Goal: Task Accomplishment & Management: Complete application form

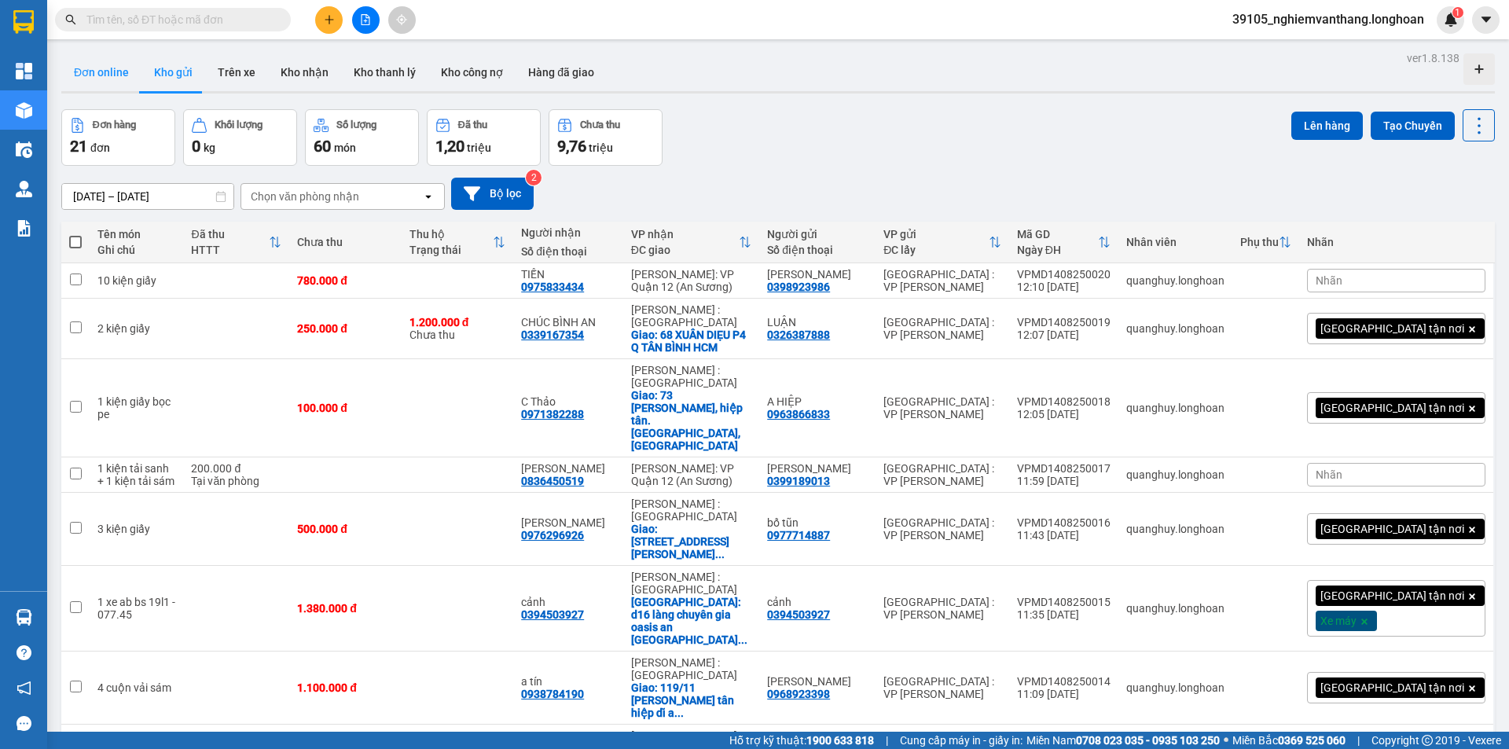
click at [101, 72] on button "Đơn online" at bounding box center [101, 72] width 80 height 38
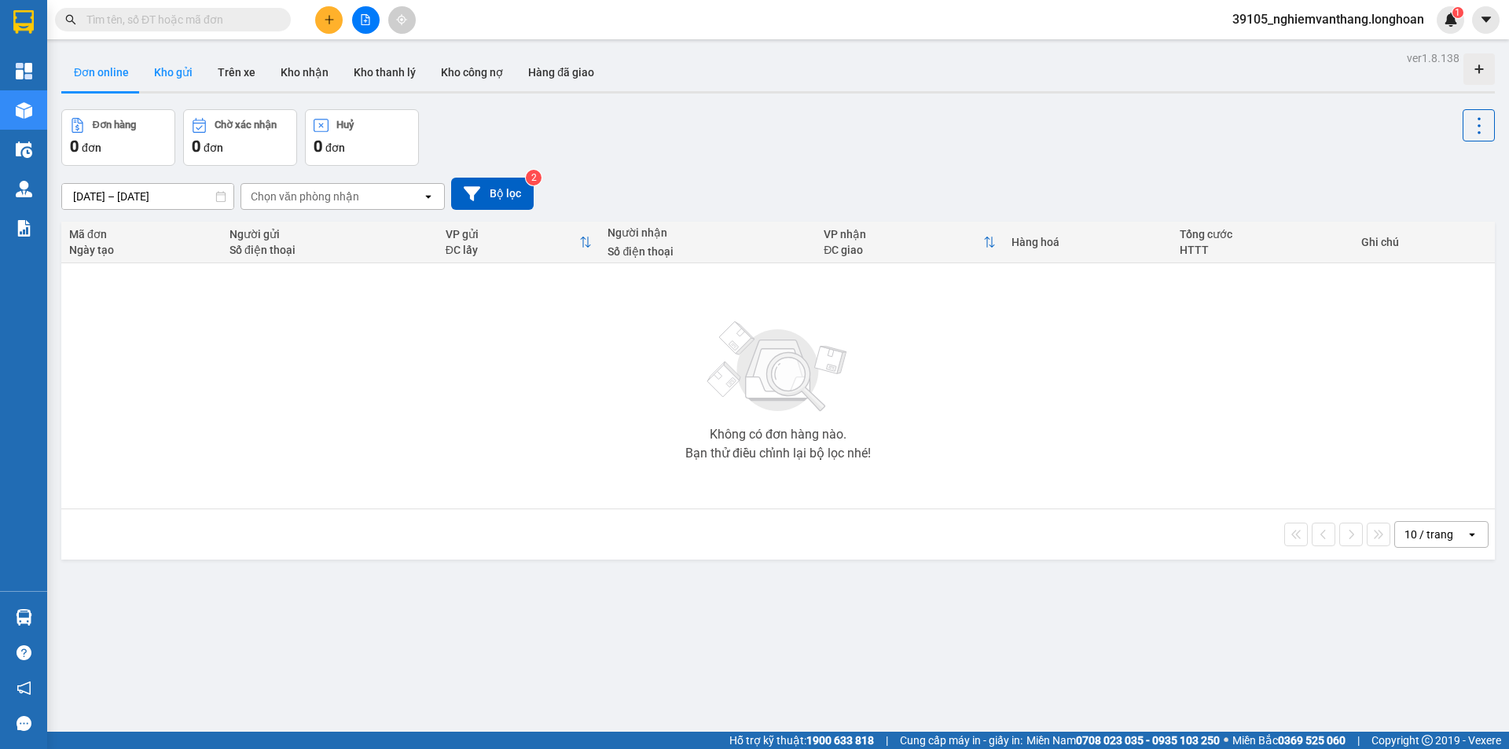
click at [164, 74] on button "Kho gửi" at bounding box center [173, 72] width 64 height 38
type input "[DATE] – [DATE]"
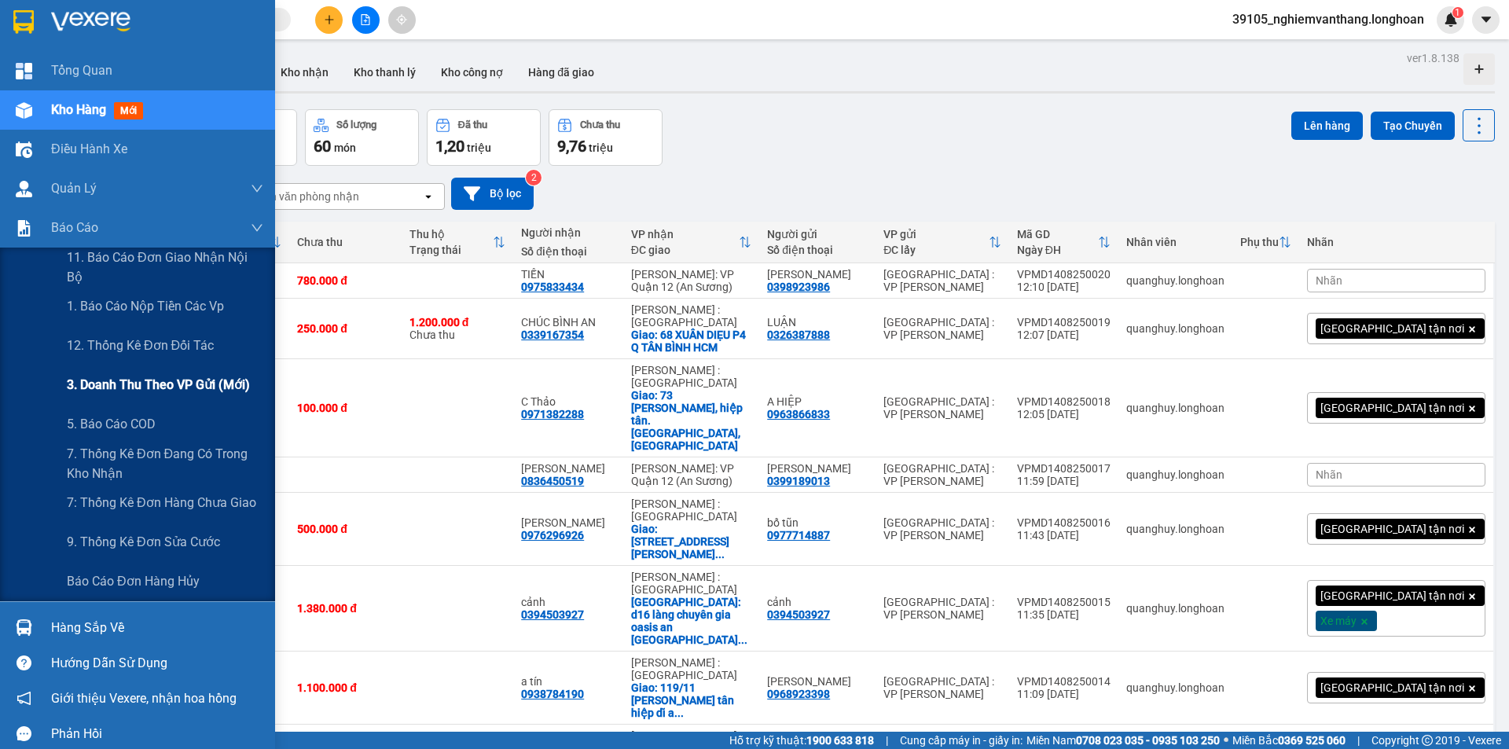
click at [152, 381] on span "3. Doanh Thu theo VP Gửi (mới)" at bounding box center [158, 385] width 183 height 20
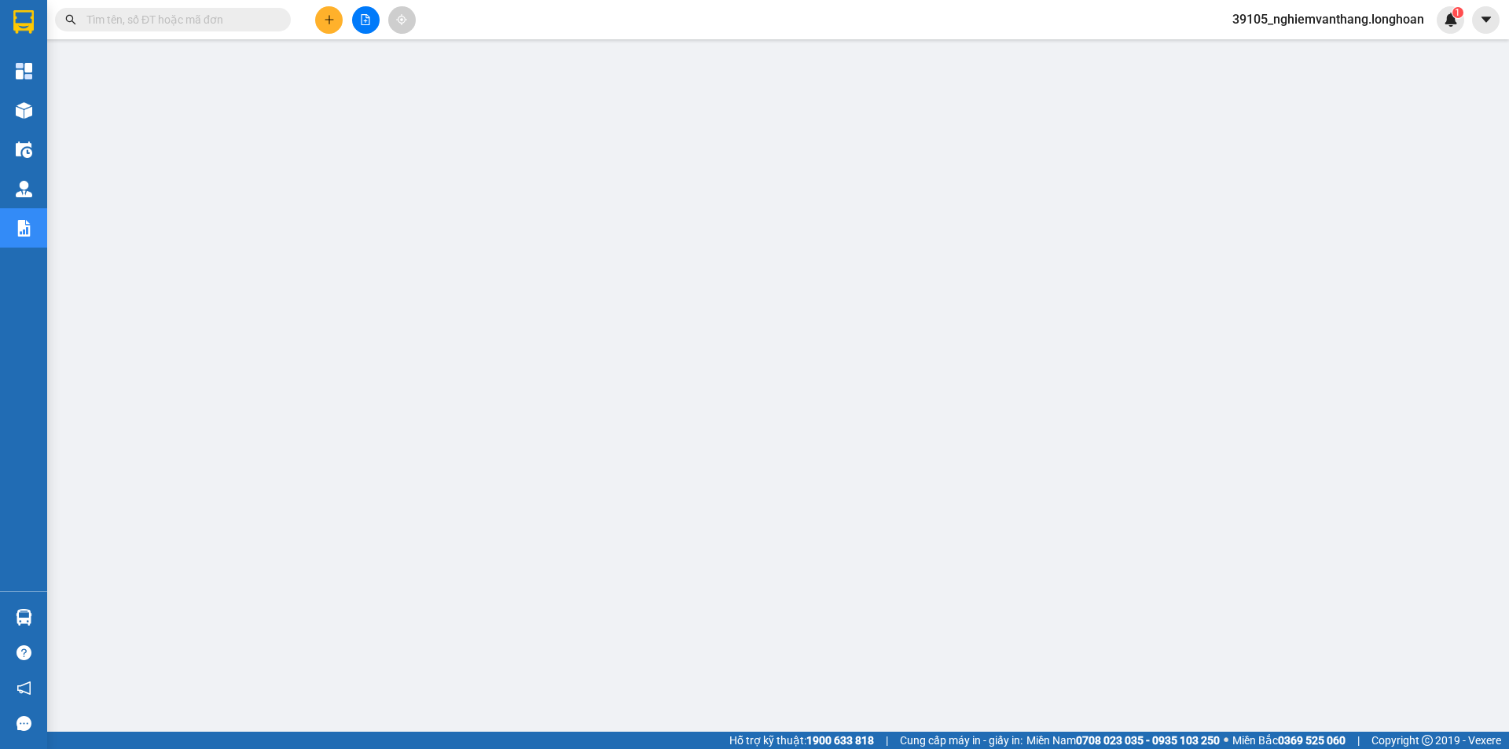
click at [1272, 15] on span "39105_nghiemvanthang.longhoan" at bounding box center [1328, 19] width 217 height 20
click at [1251, 46] on span "Đăng xuất" at bounding box center [1335, 48] width 185 height 17
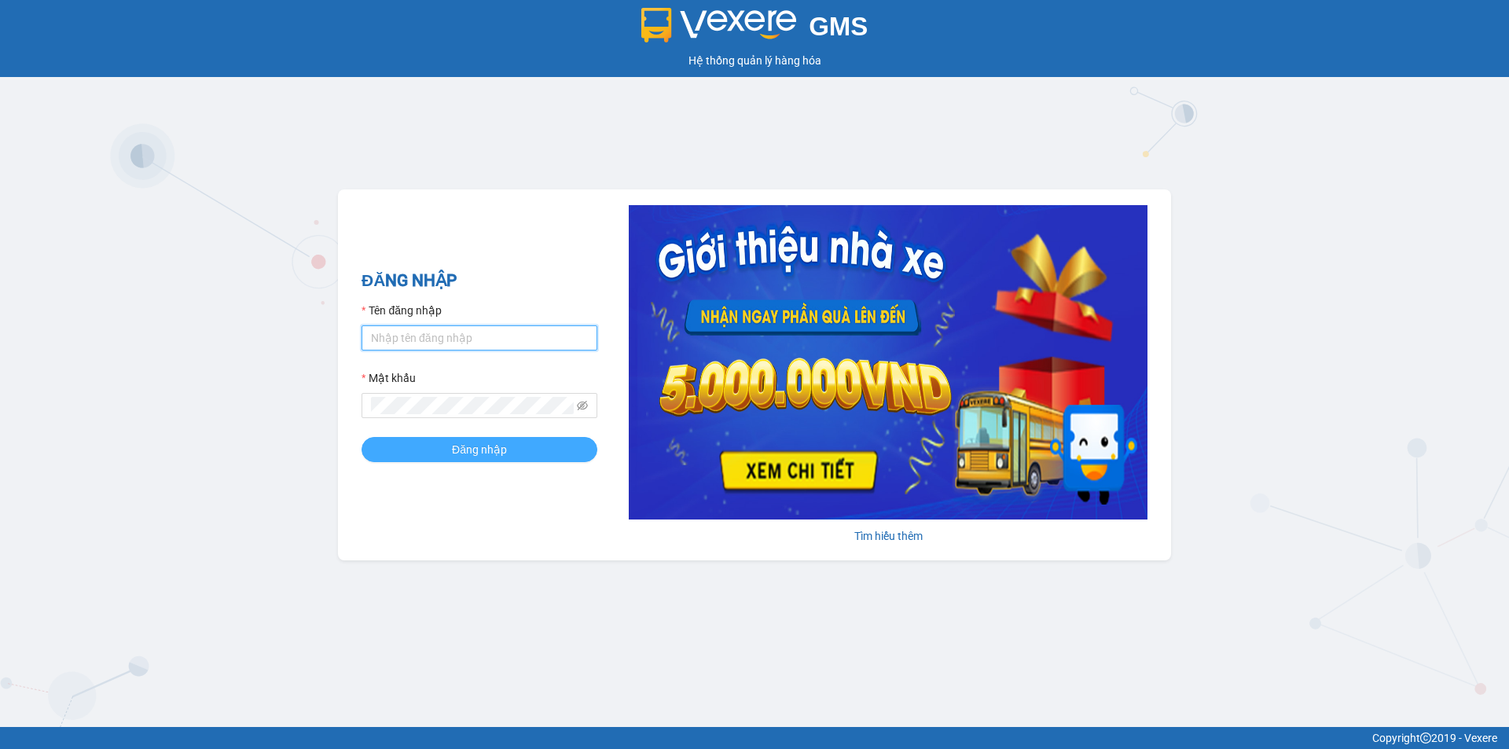
type input "nghiemvanthang.longhoan"
click at [497, 447] on span "Đăng nhập" at bounding box center [479, 449] width 55 height 17
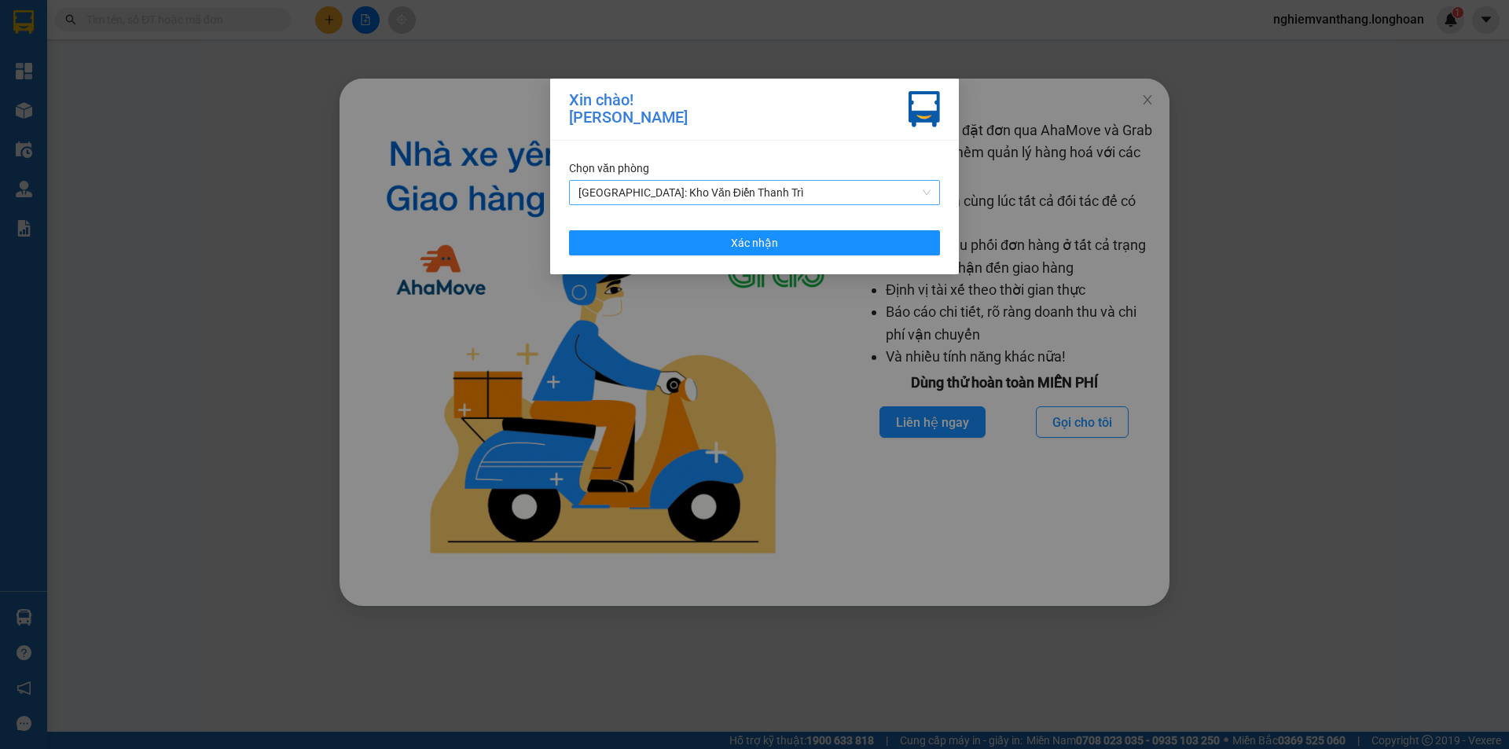
click at [745, 190] on span "Hà Nội: Kho Văn Điển Thanh Trì" at bounding box center [755, 193] width 352 height 24
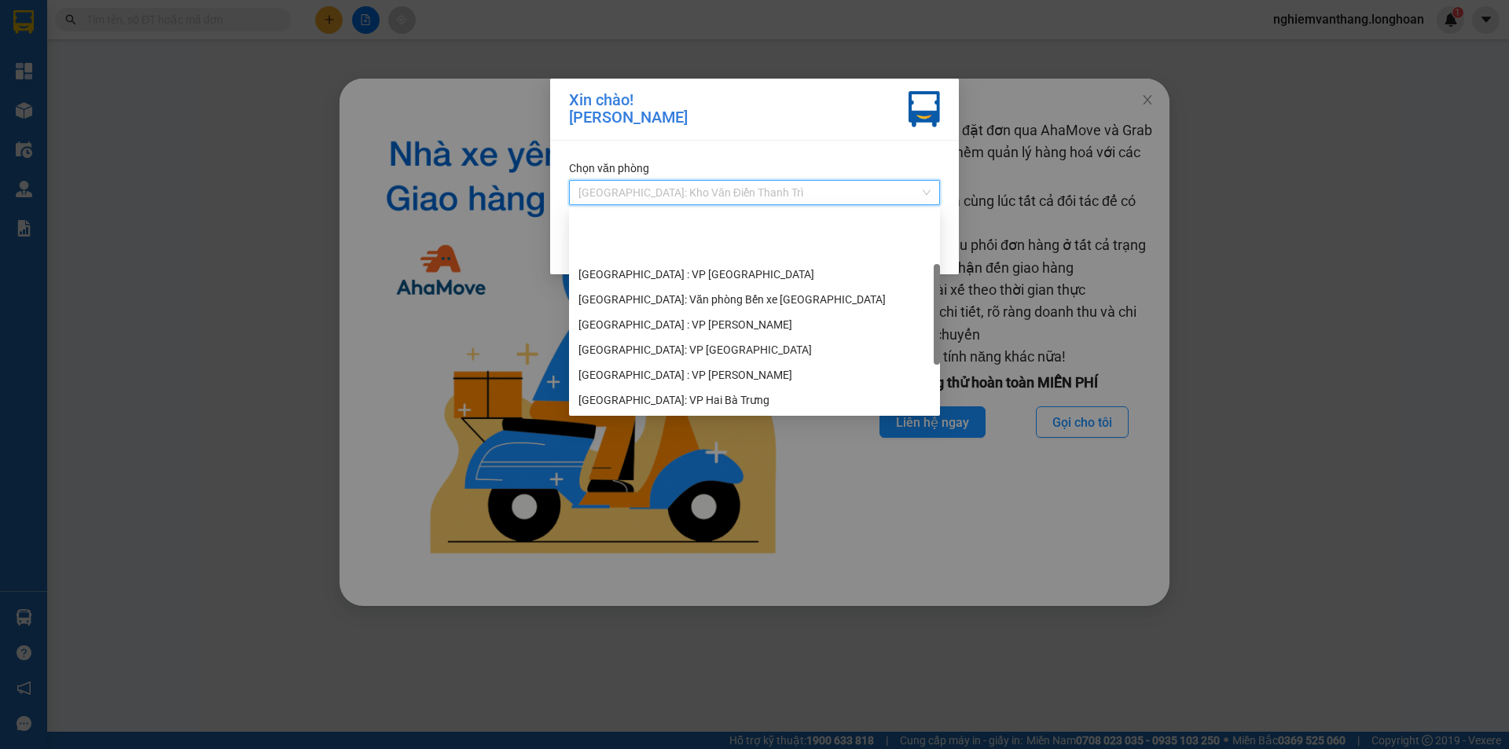
scroll to position [75, 0]
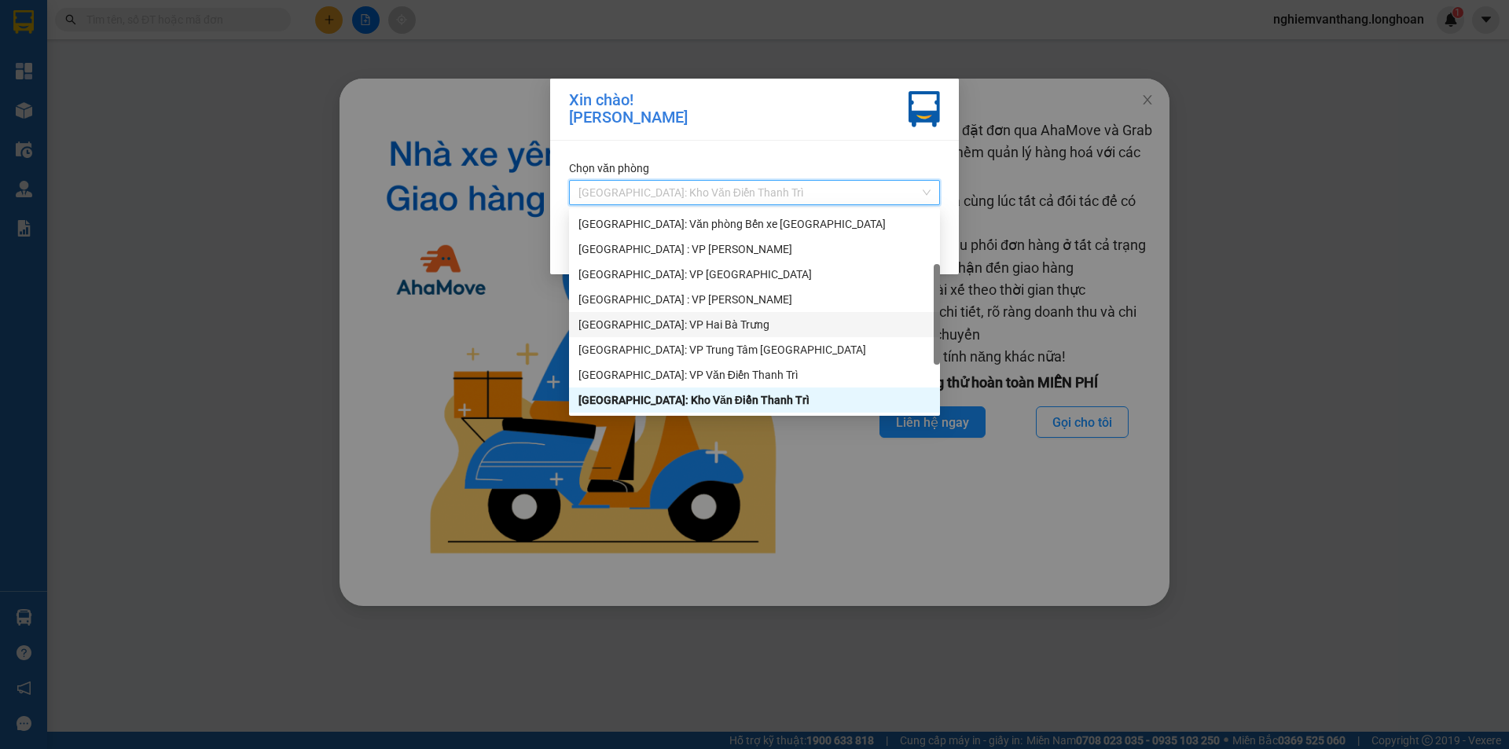
click at [655, 325] on div "[GEOGRAPHIC_DATA]: VP Hai Bà Trưng" at bounding box center [755, 324] width 352 height 17
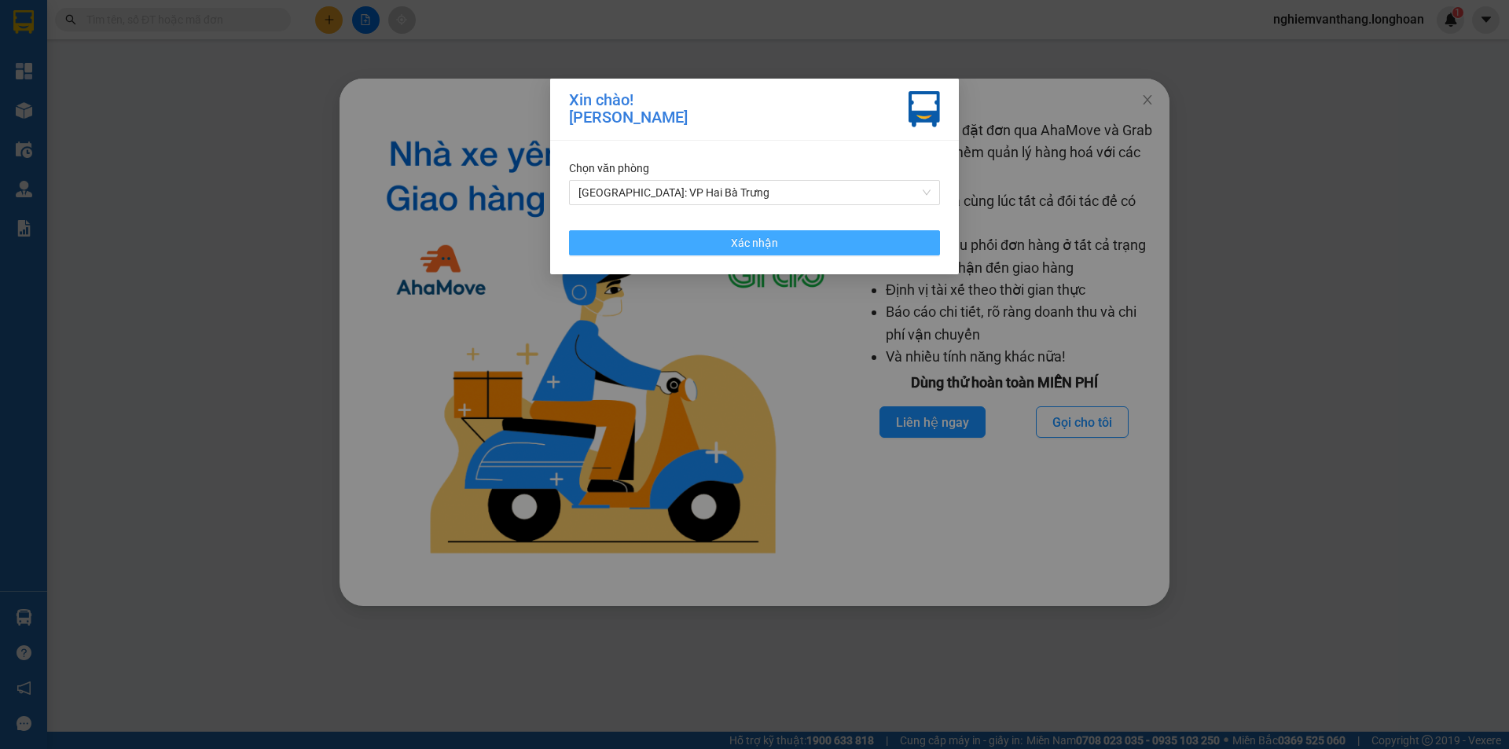
click at [704, 242] on button "Xác nhận" at bounding box center [754, 242] width 371 height 25
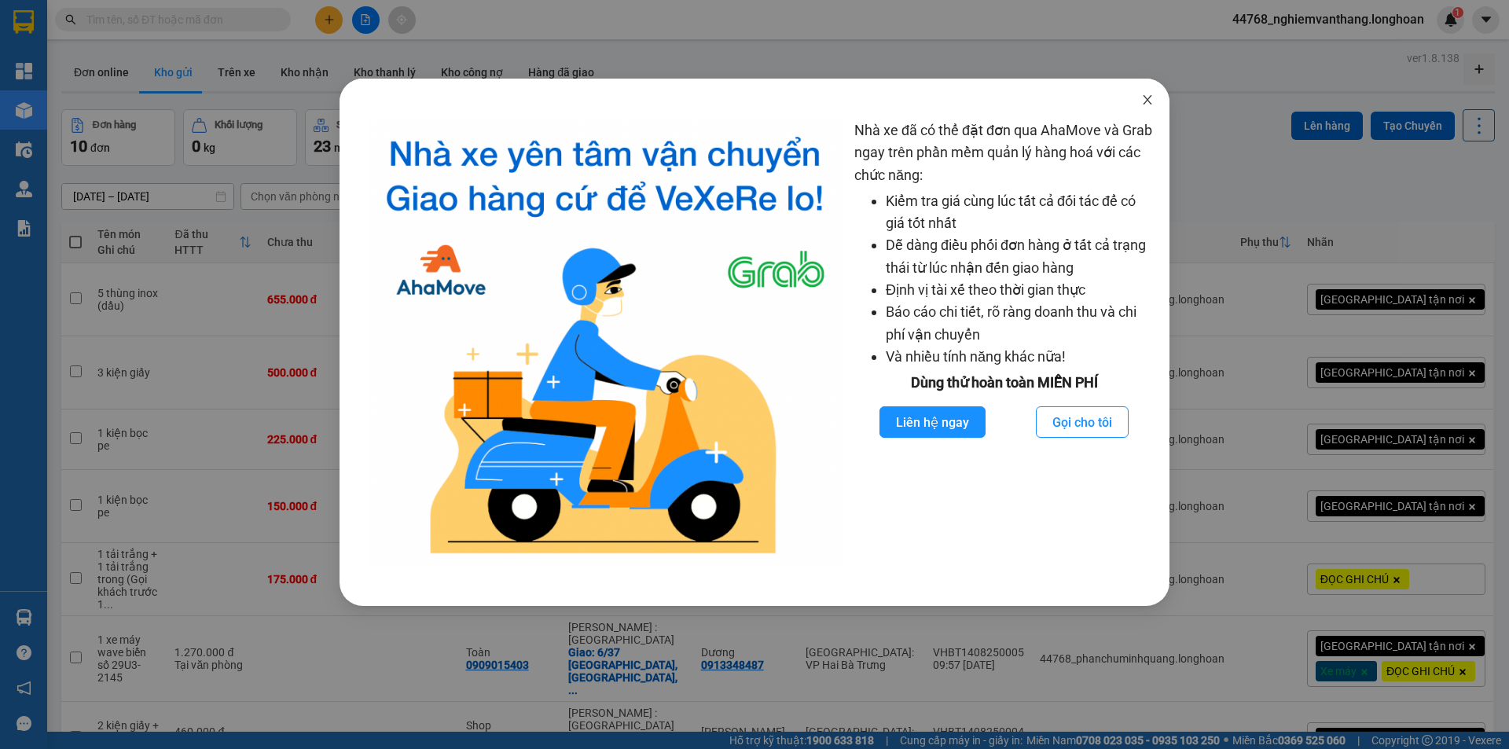
click at [1149, 102] on icon "close" at bounding box center [1147, 99] width 9 height 9
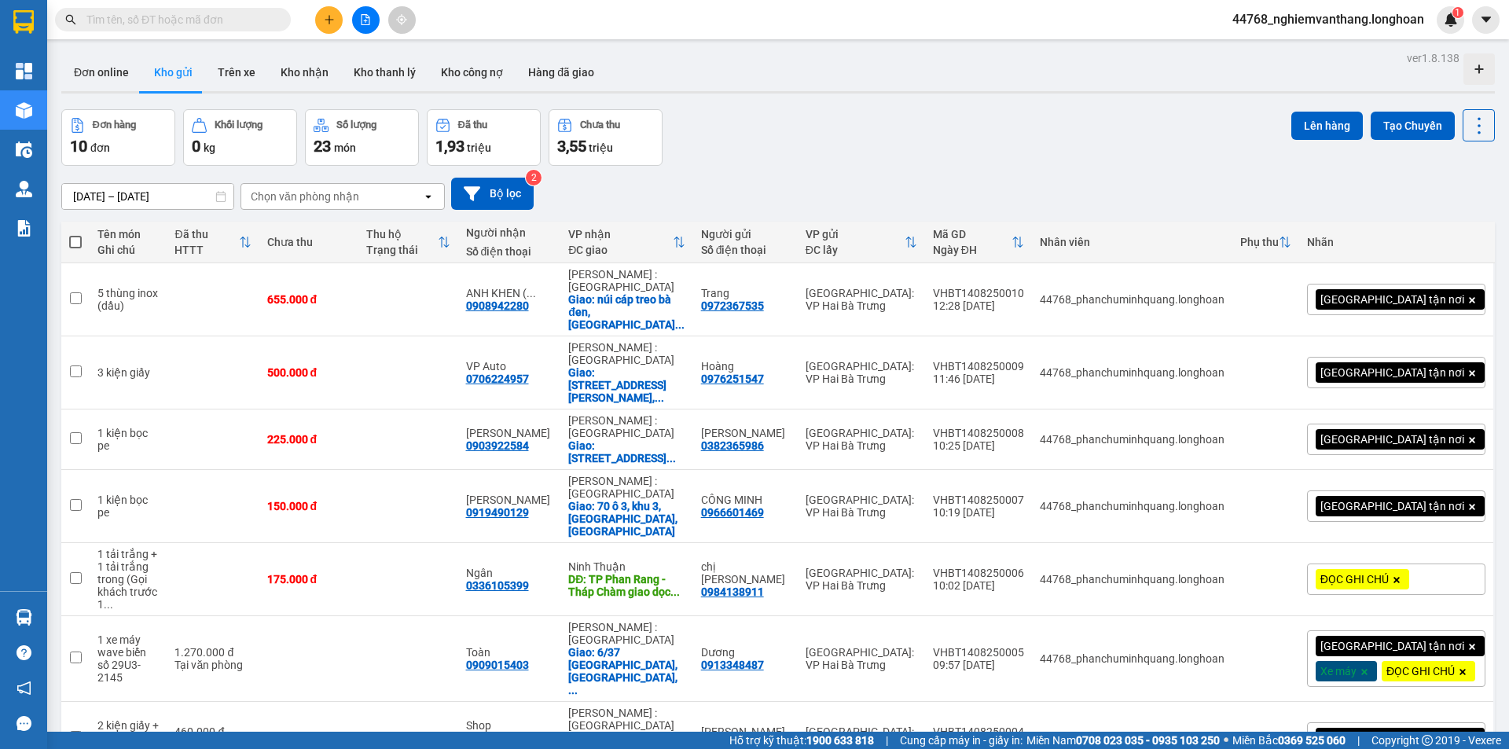
click at [1310, 24] on span "44768_nghiemvanthang.longhoan" at bounding box center [1328, 19] width 217 height 20
click at [1295, 49] on span "Đăng xuất" at bounding box center [1335, 48] width 185 height 17
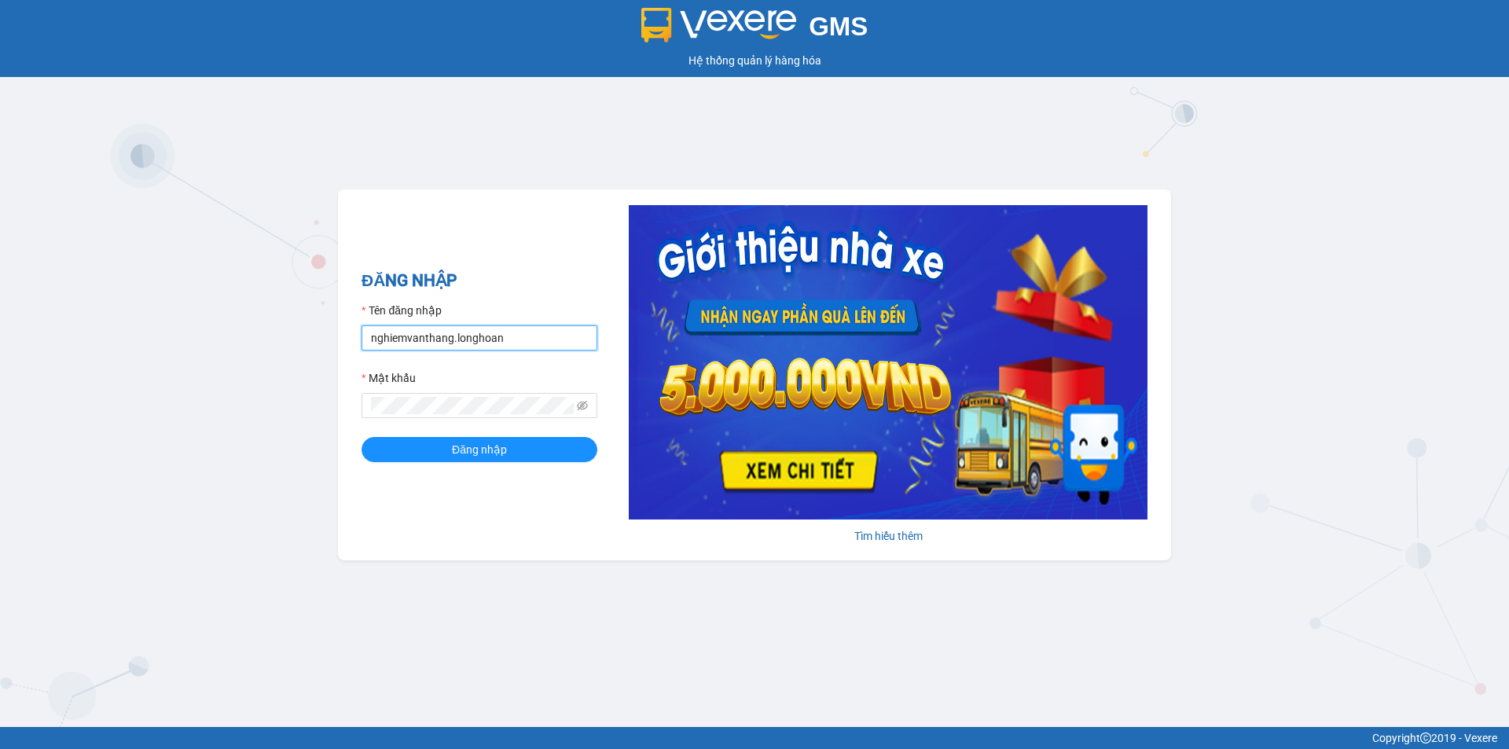
click at [501, 341] on input "nghiemvanthang.longhoan" at bounding box center [480, 337] width 236 height 25
type input "truongquoclinh.longhoan"
click at [487, 450] on span "Đăng nhập" at bounding box center [479, 449] width 55 height 17
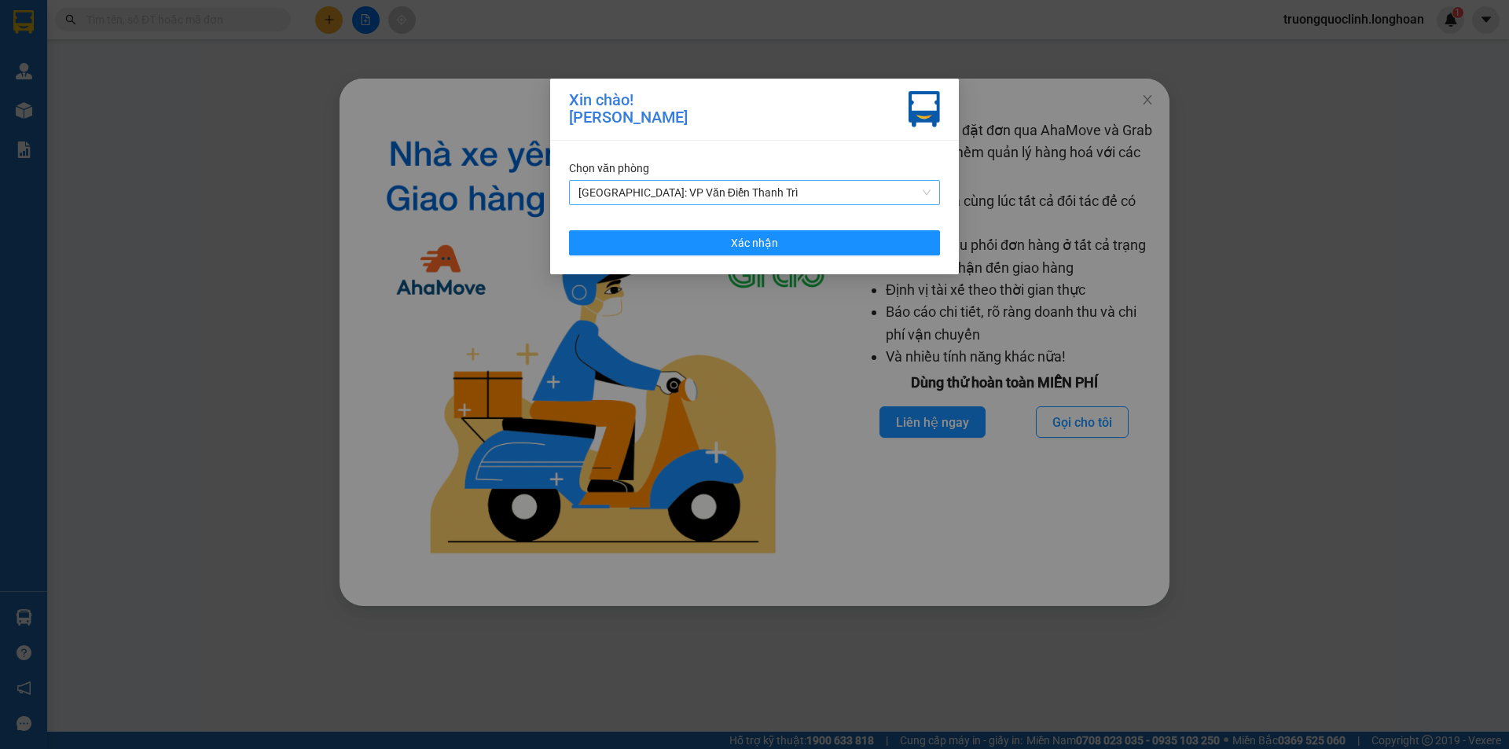
drag, startPoint x: 722, startPoint y: 183, endPoint x: 720, endPoint y: 200, distance: 17.4
click at [722, 184] on span "[GEOGRAPHIC_DATA]: VP Văn Điển Thanh Trì" at bounding box center [755, 193] width 352 height 24
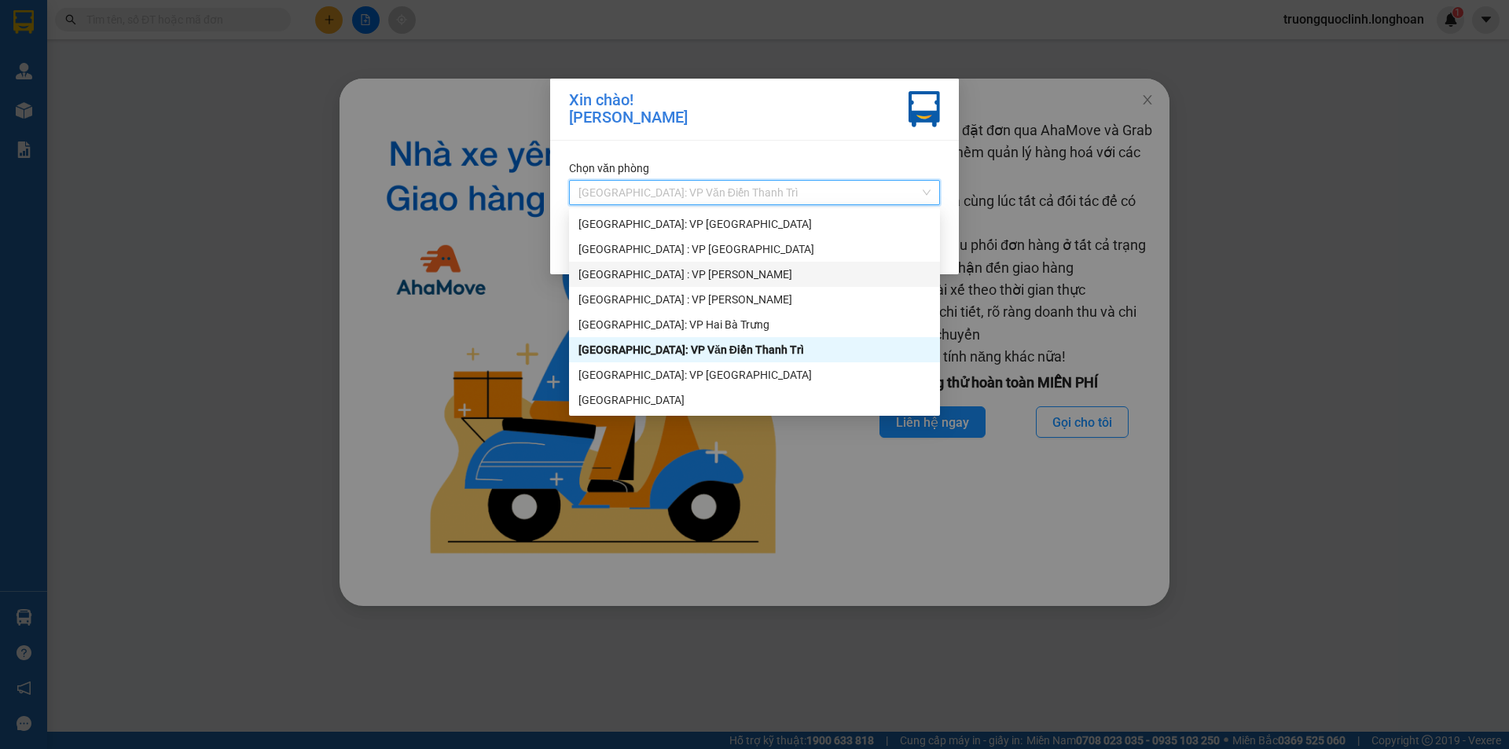
drag, startPoint x: 675, startPoint y: 276, endPoint x: 608, endPoint y: 252, distance: 71.1
click at [674, 277] on div "[GEOGRAPHIC_DATA] : VP [PERSON_NAME]" at bounding box center [755, 274] width 352 height 17
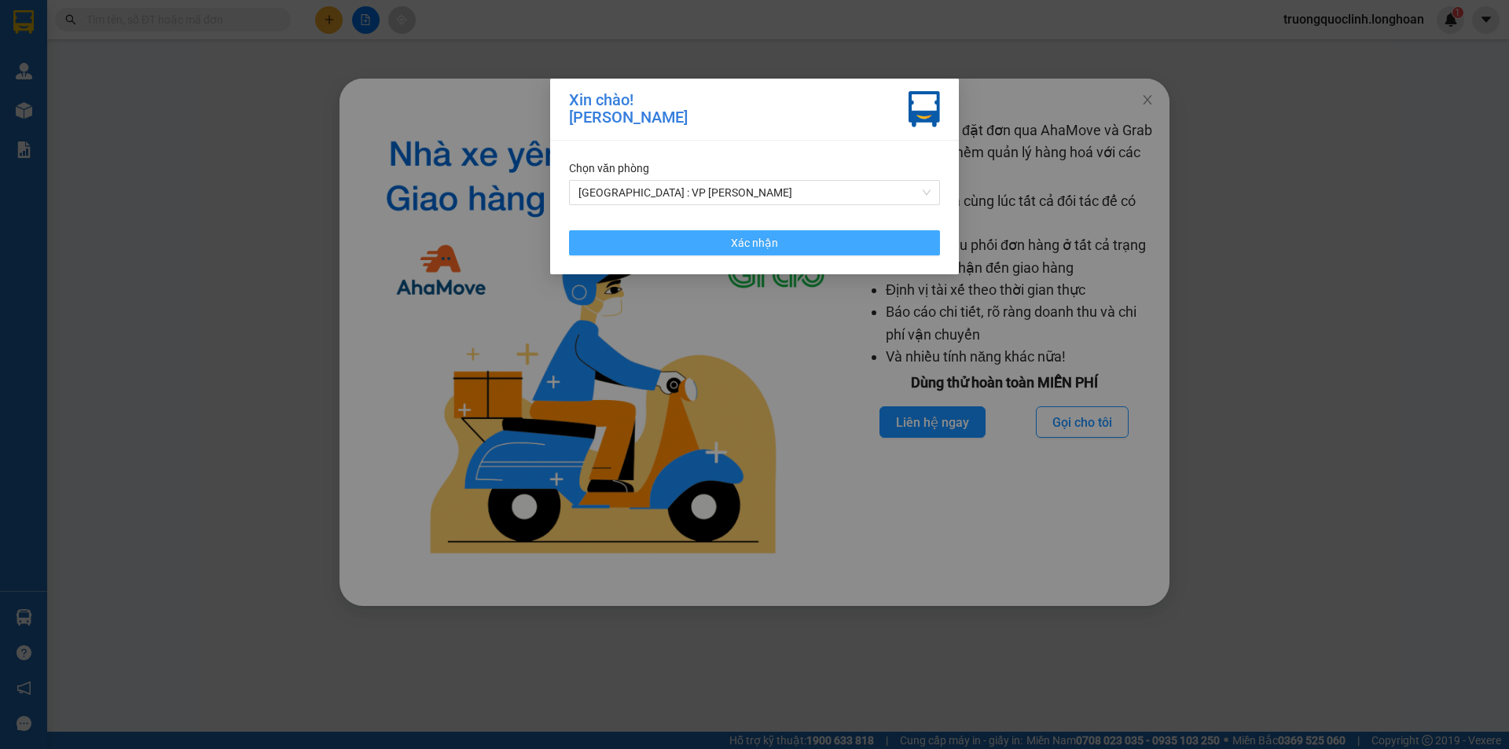
click at [728, 238] on button "Xác nhận" at bounding box center [754, 242] width 371 height 25
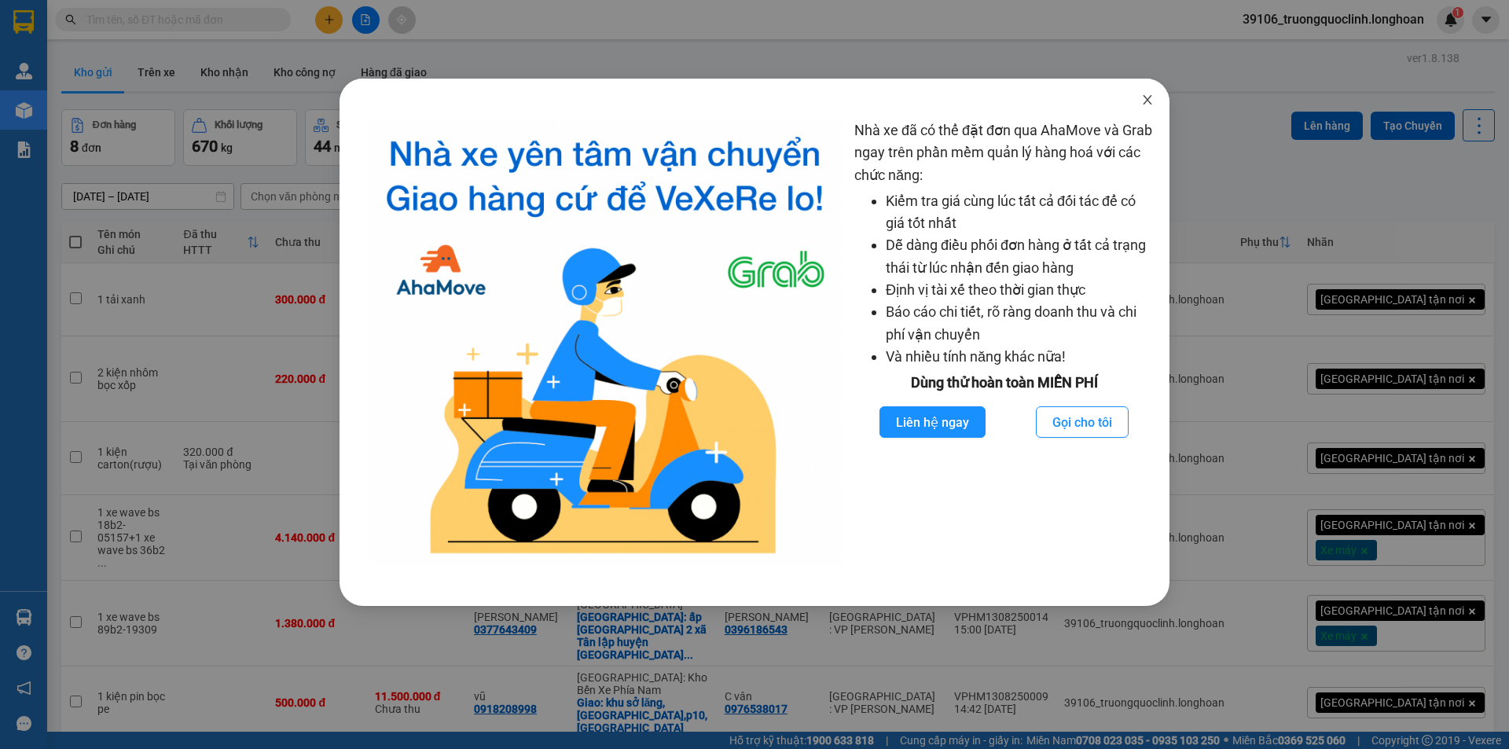
drag, startPoint x: 1153, startPoint y: 100, endPoint x: 930, endPoint y: 101, distance: 223.2
click at [1152, 100] on icon "close" at bounding box center [1147, 100] width 13 height 13
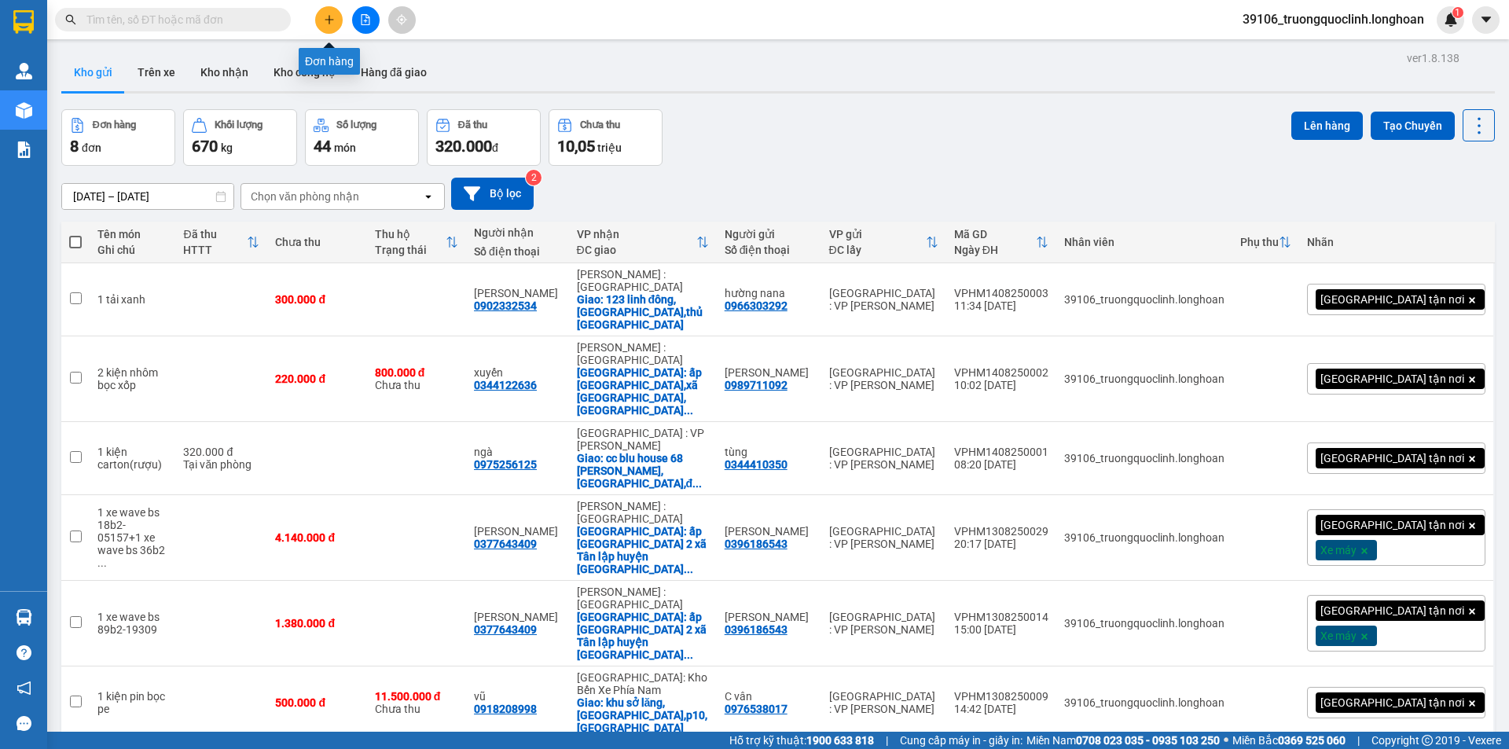
click at [318, 22] on button at bounding box center [329, 20] width 28 height 28
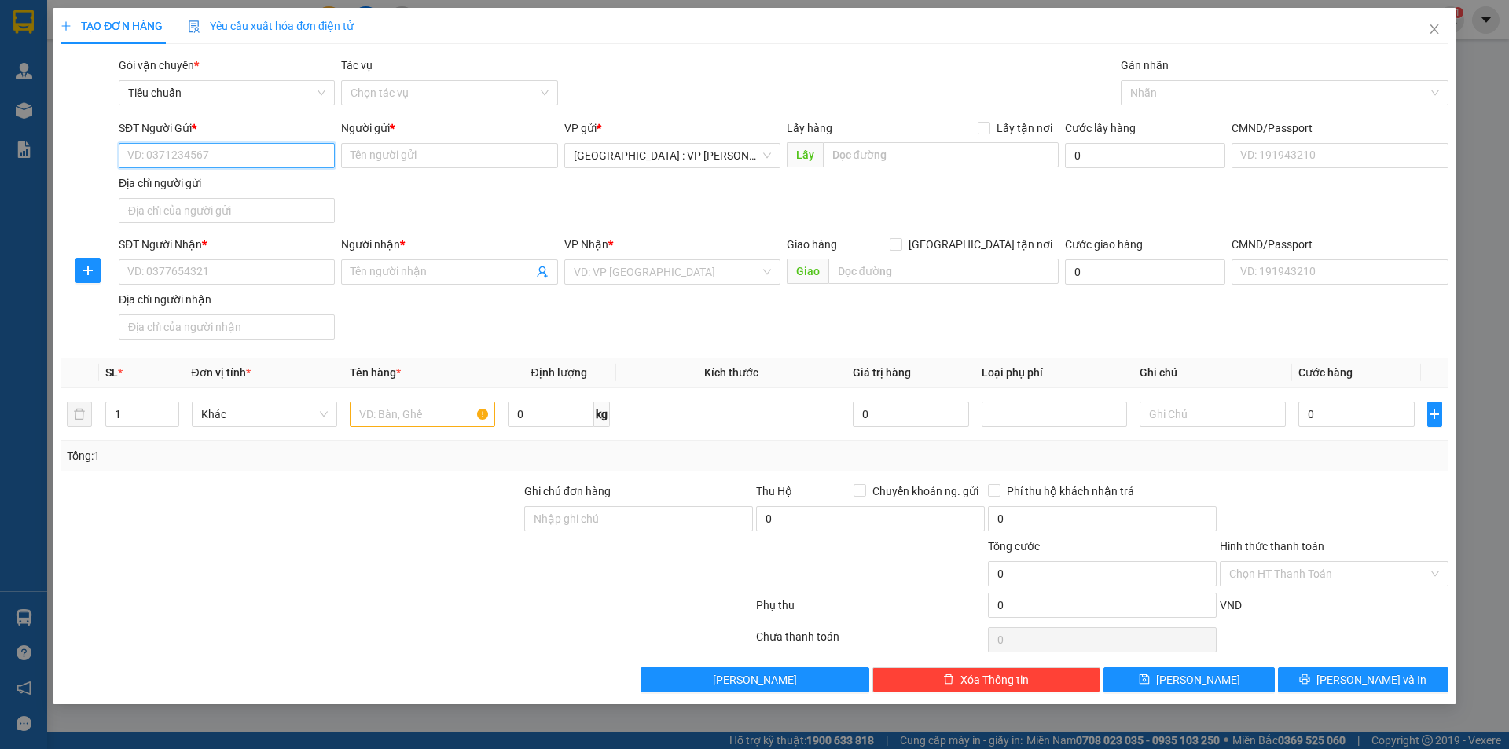
click at [280, 154] on input "SĐT Người Gửi *" at bounding box center [227, 155] width 216 height 25
type input "0966674485"
click at [405, 159] on input "Người gửi *" at bounding box center [449, 155] width 216 height 25
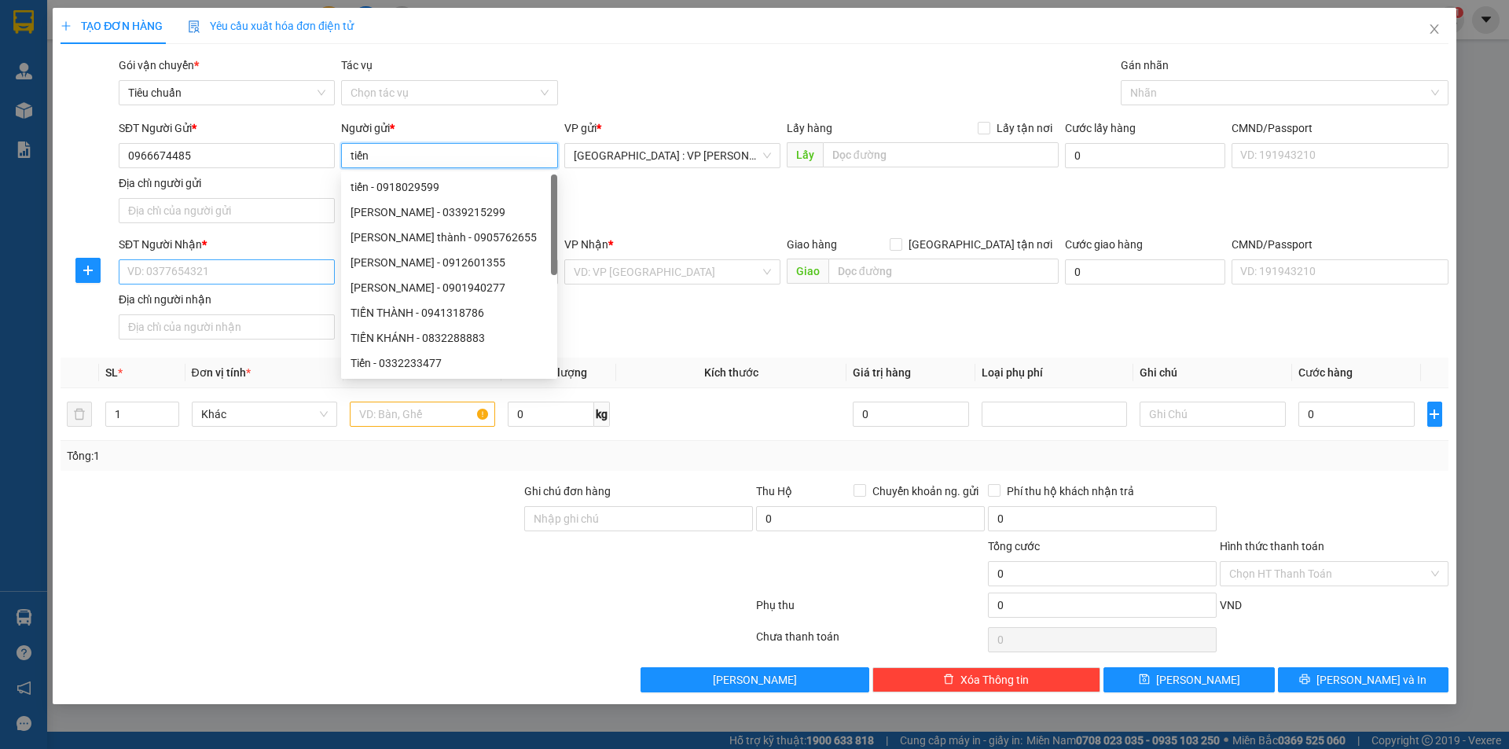
type input "tiến"
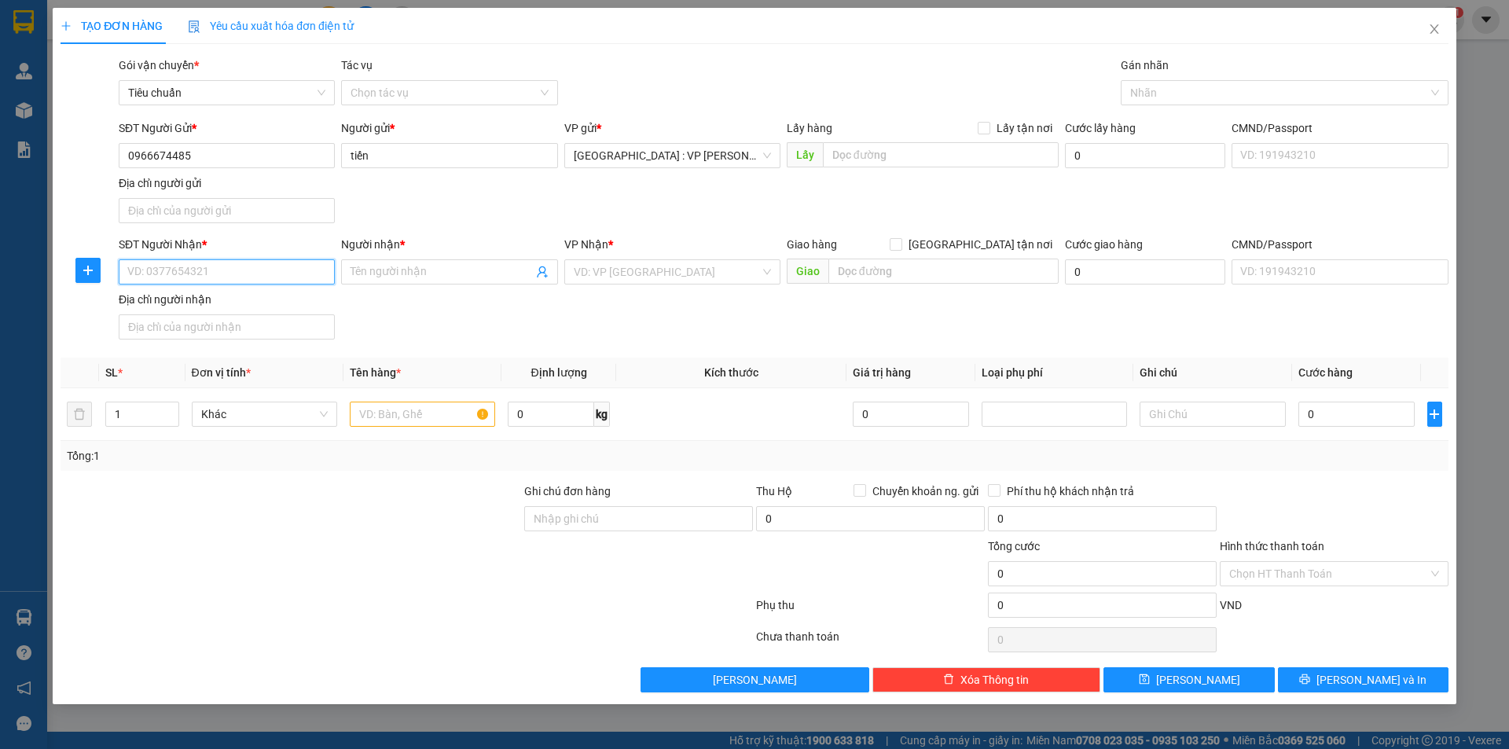
click at [229, 266] on input "SĐT Người Nhận *" at bounding box center [227, 271] width 216 height 25
click at [236, 302] on div "0876583333 - Anh Hiếu" at bounding box center [226, 303] width 197 height 17
type input "0876583333"
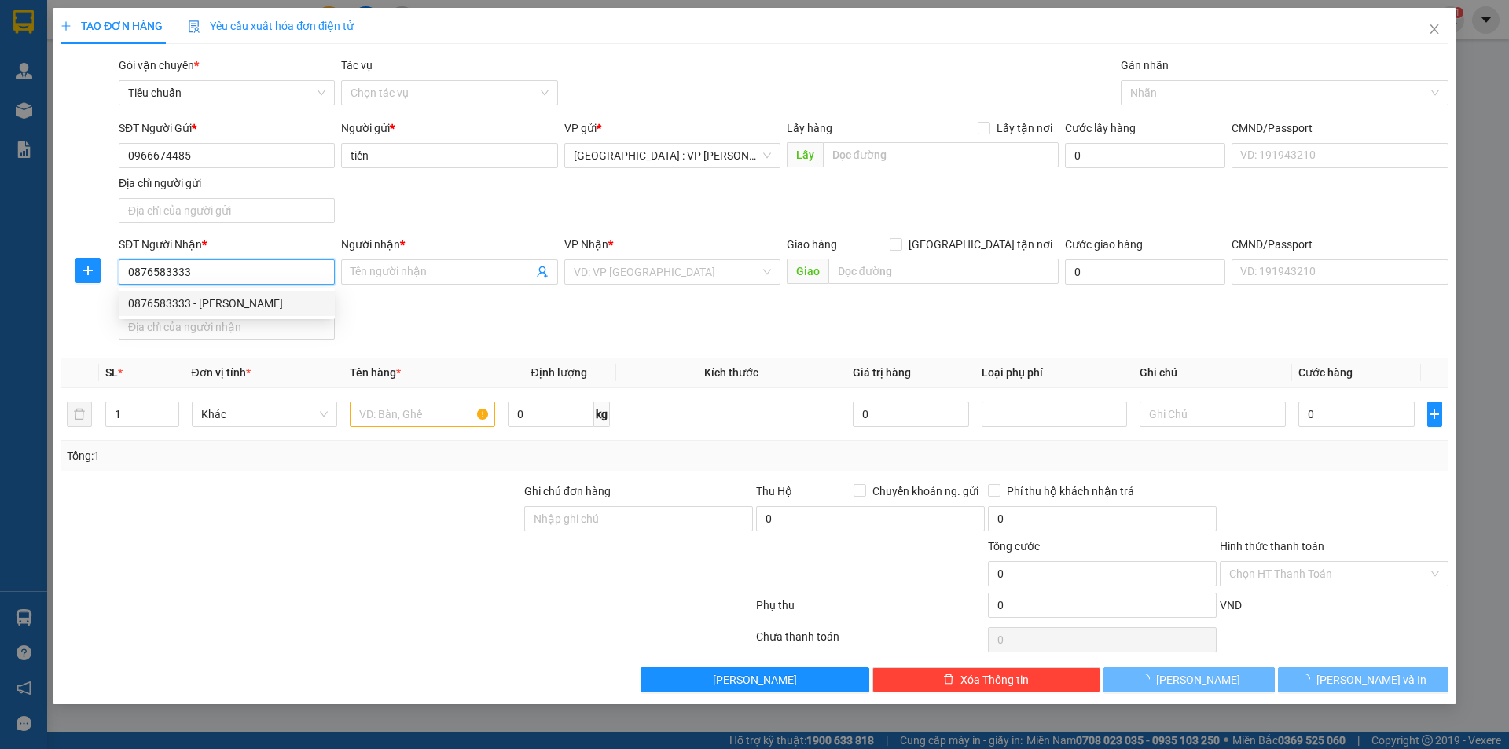
type input "[PERSON_NAME]"
checkbox input "true"
type input "187 phan huy ích gò vấp hcm"
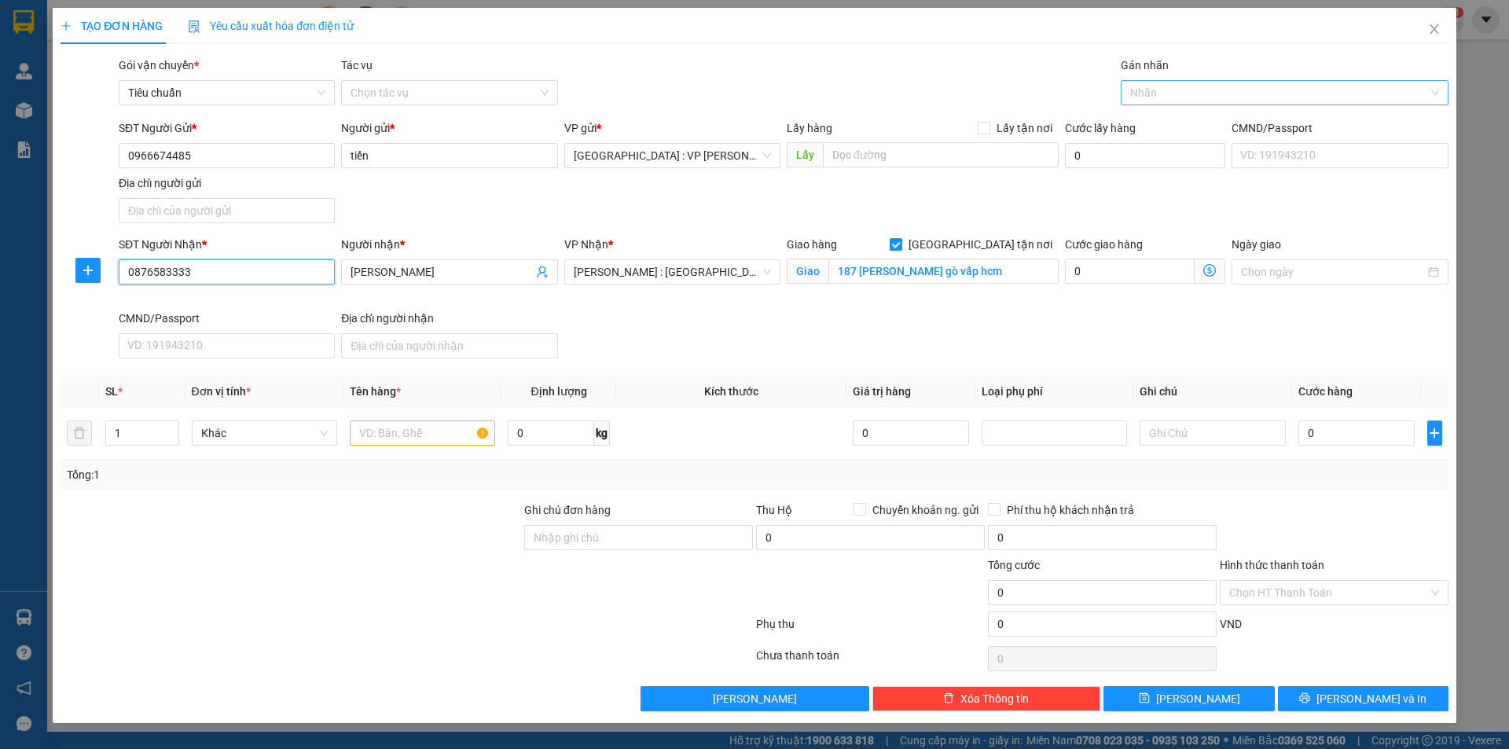
click at [1194, 96] on div at bounding box center [1277, 92] width 304 height 19
type input "0876583333"
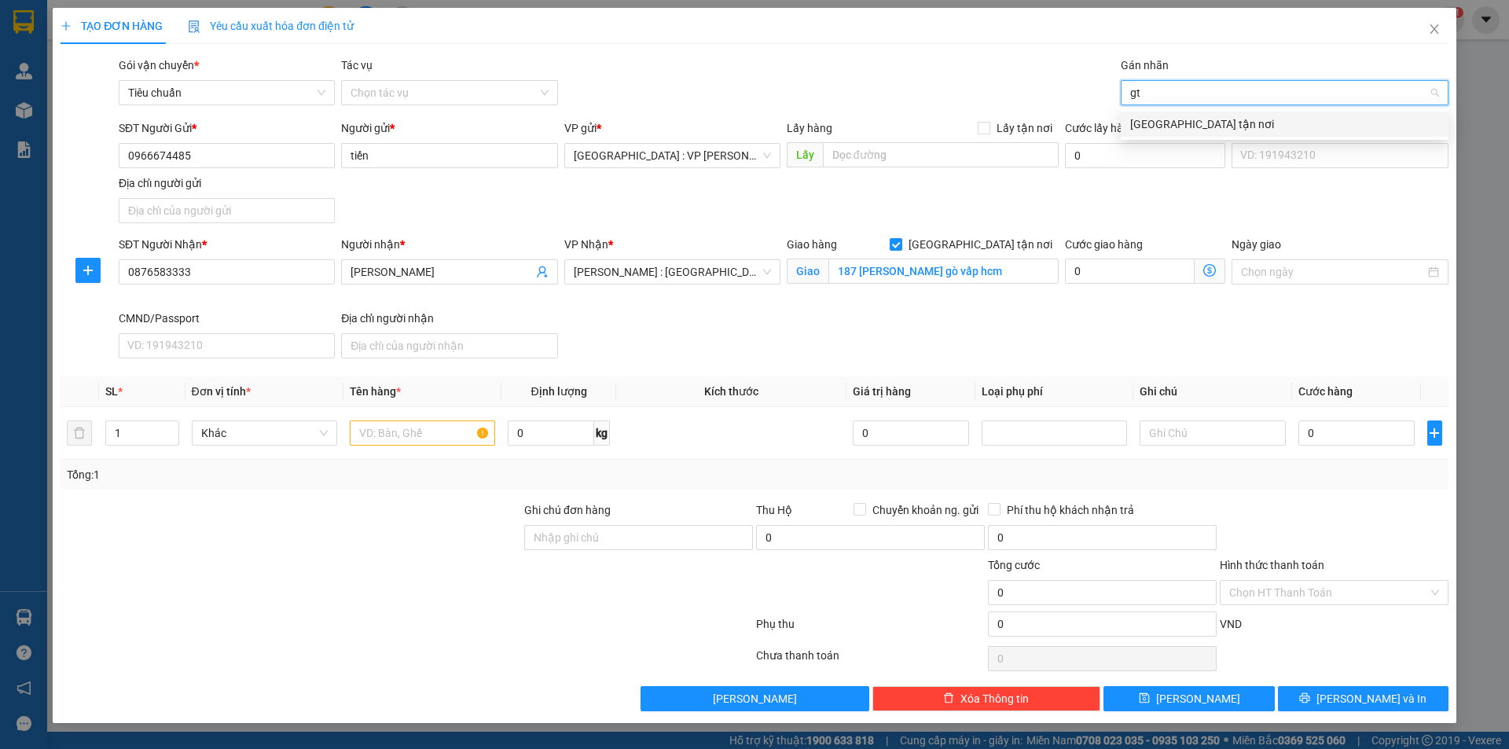
type input "gtn"
click at [1155, 117] on div "[GEOGRAPHIC_DATA] tận nơi" at bounding box center [1284, 124] width 309 height 17
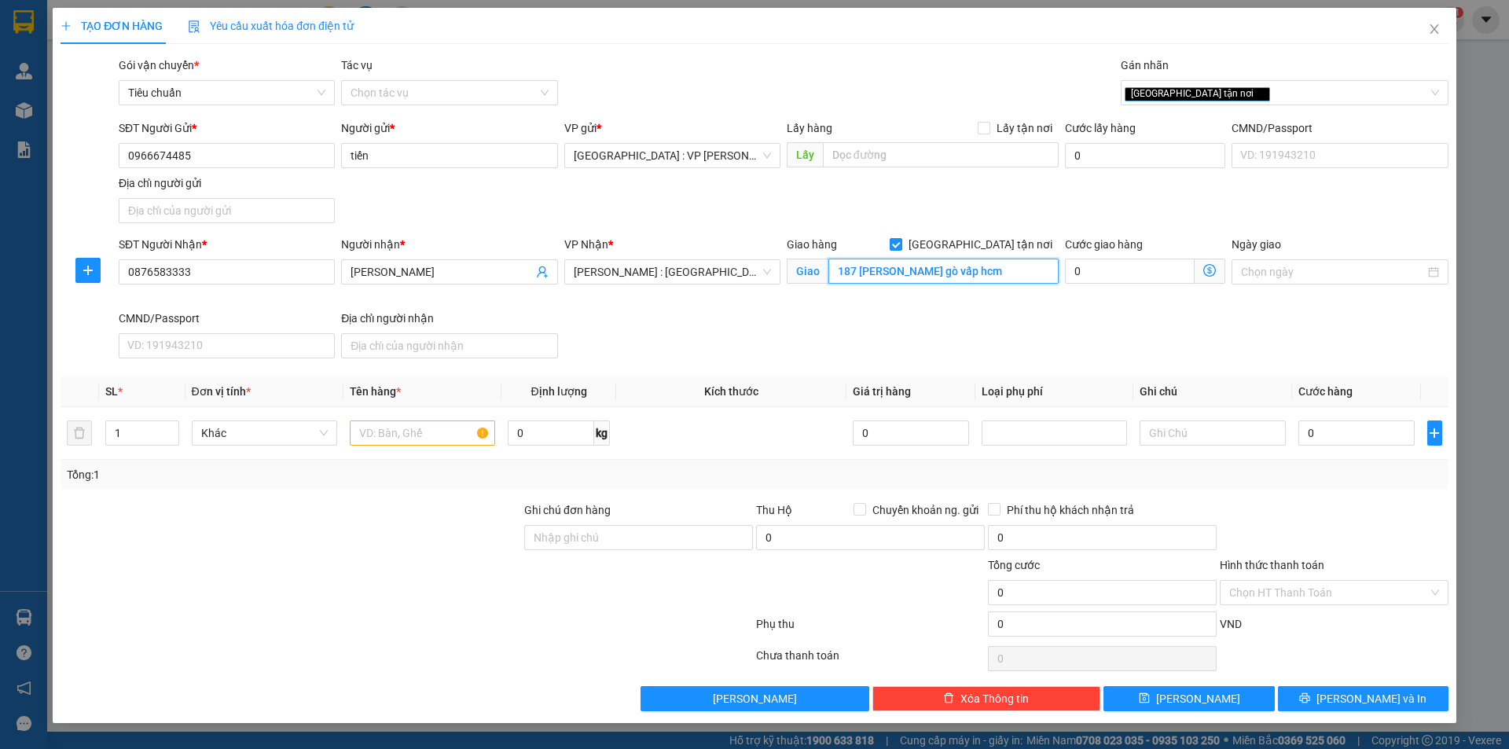
drag, startPoint x: 893, startPoint y: 267, endPoint x: 887, endPoint y: 277, distance: 11.6
click at [895, 267] on input "187 phan huy ích gò vấp hcm" at bounding box center [943, 271] width 230 height 25
paste input "547 Âu Cơ - Tân Phú - HCM"
type input "547 Âu Cơ - Tân Phú - HCM"
click at [1013, 275] on input "547 Âu Cơ - Tân Phú - HCM" at bounding box center [943, 271] width 230 height 25
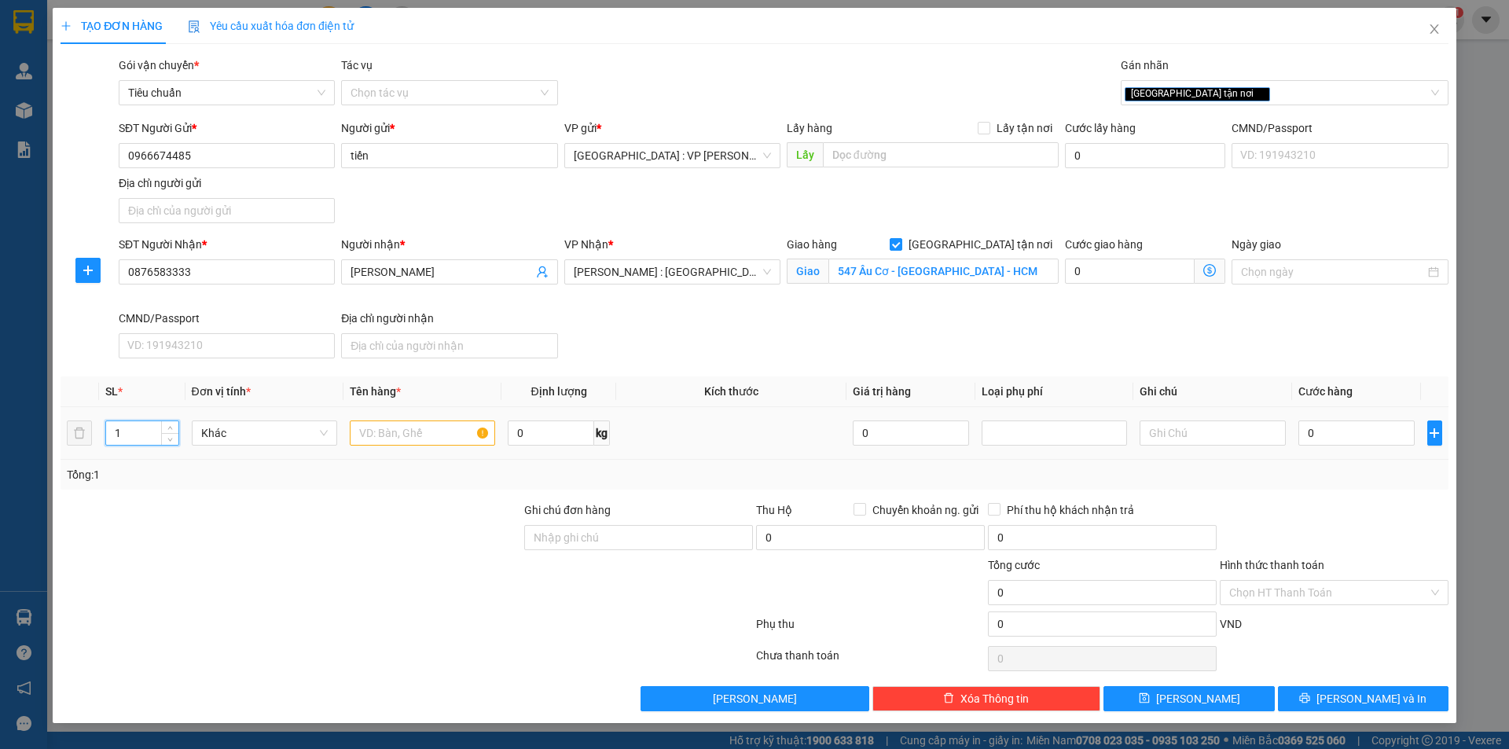
drag, startPoint x: 114, startPoint y: 428, endPoint x: 105, endPoint y: 427, distance: 9.6
click at [106, 428] on input "1" at bounding box center [142, 433] width 72 height 24
type input "5"
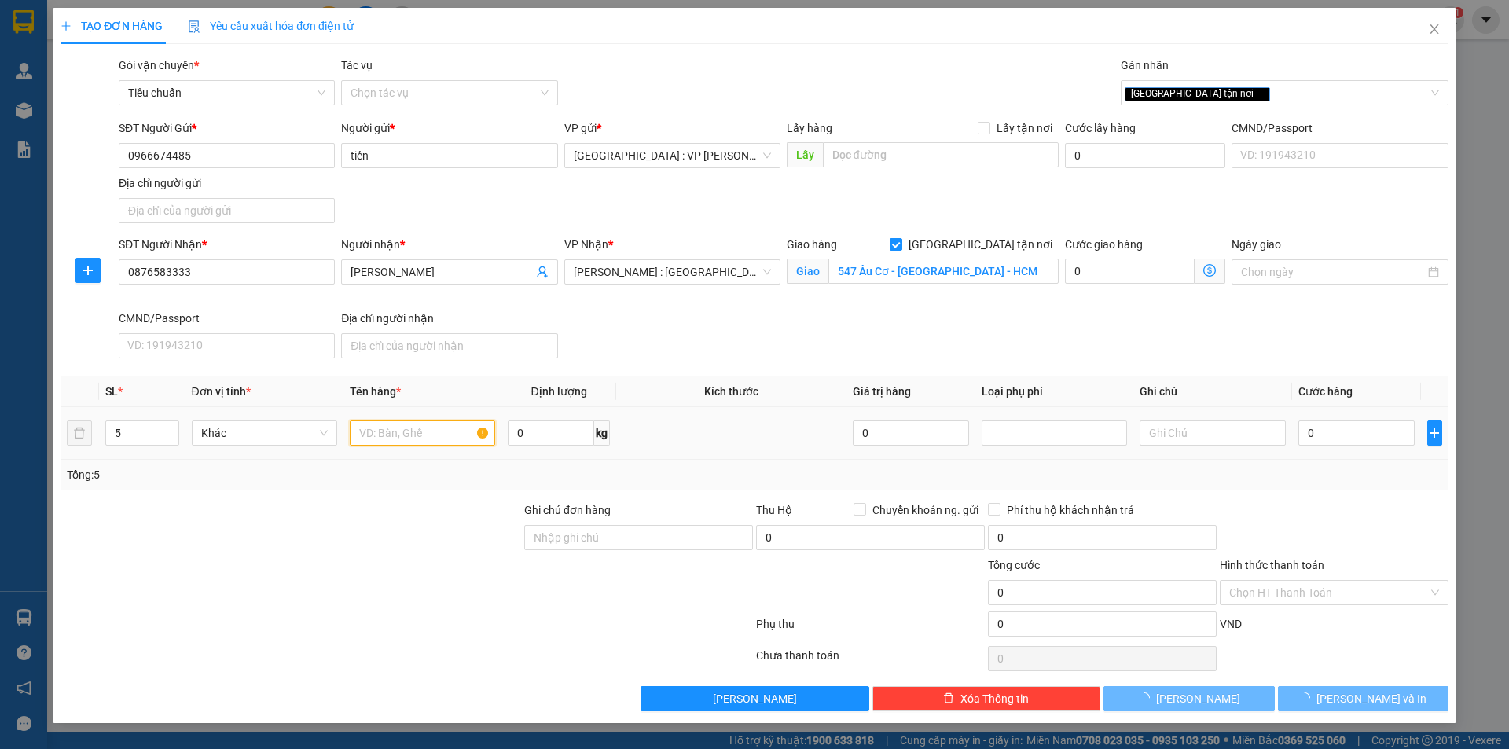
click at [421, 430] on input "text" at bounding box center [422, 433] width 145 height 25
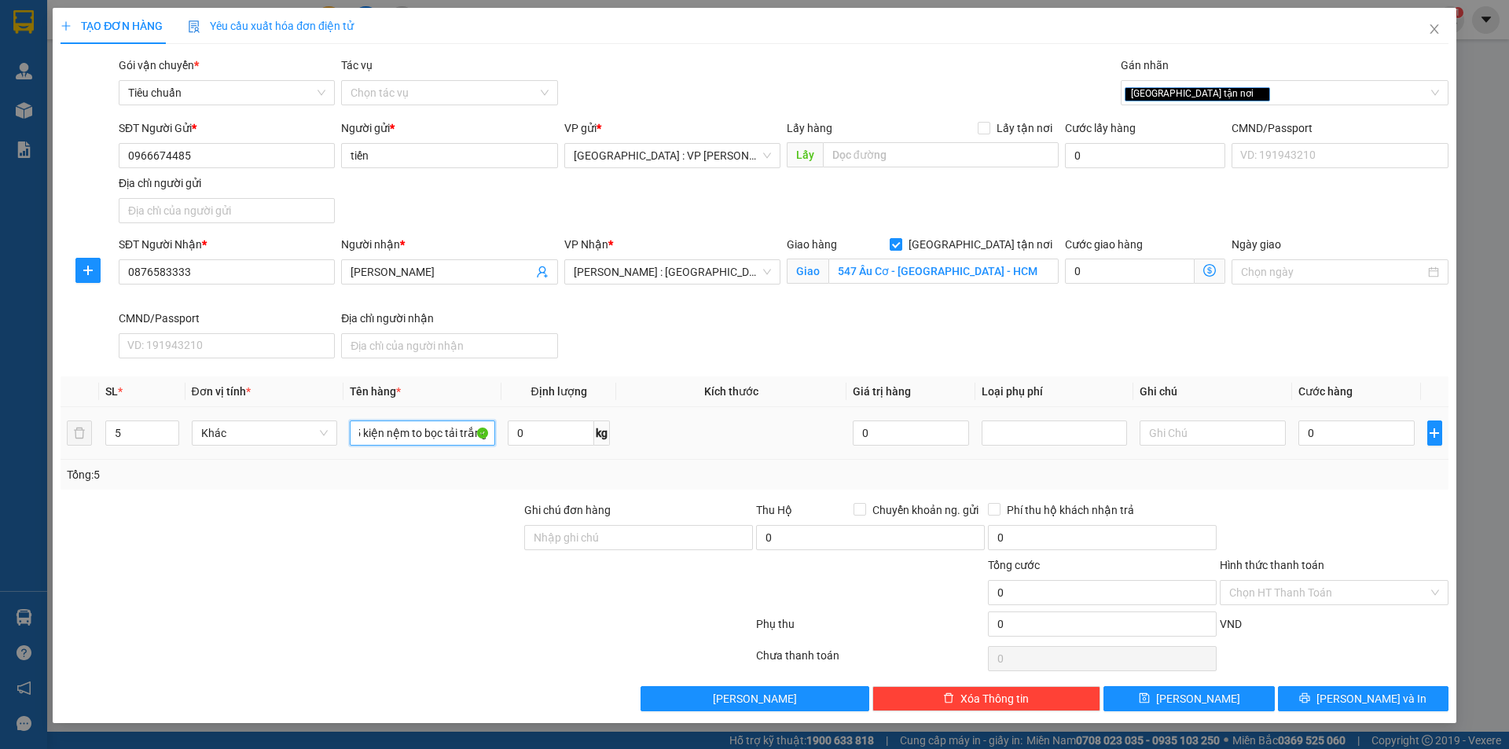
scroll to position [0, 5]
type input "5 kiện nệm to bọc tải trắng"
click at [729, 315] on div "SĐT Người Nhận * 0876583333 Người nhận * Anh Hiếu VP Nhận * Hồ Chí Minh : Kho Q…" at bounding box center [784, 300] width 1336 height 129
drag, startPoint x: 708, startPoint y: 333, endPoint x: 1021, endPoint y: 370, distance: 315.0
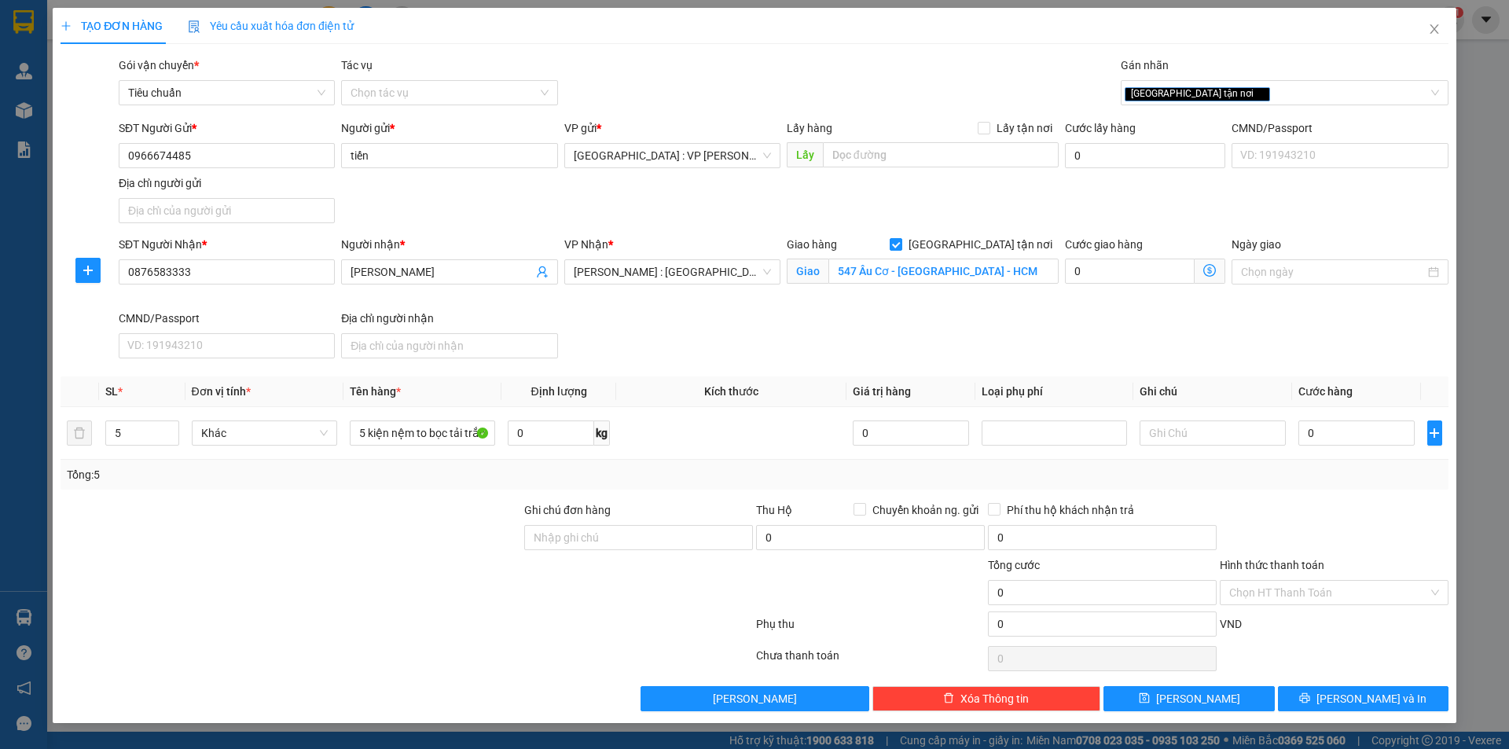
click at [707, 332] on div "SĐT Người Nhận * 0876583333 Người nhận * Anh Hiếu VP Nhận * Hồ Chí Minh : Kho Q…" at bounding box center [784, 300] width 1336 height 129
click at [1321, 432] on input "0" at bounding box center [1357, 433] width 117 height 25
click at [1338, 423] on input "0" at bounding box center [1357, 433] width 117 height 25
type input "02"
type input "2"
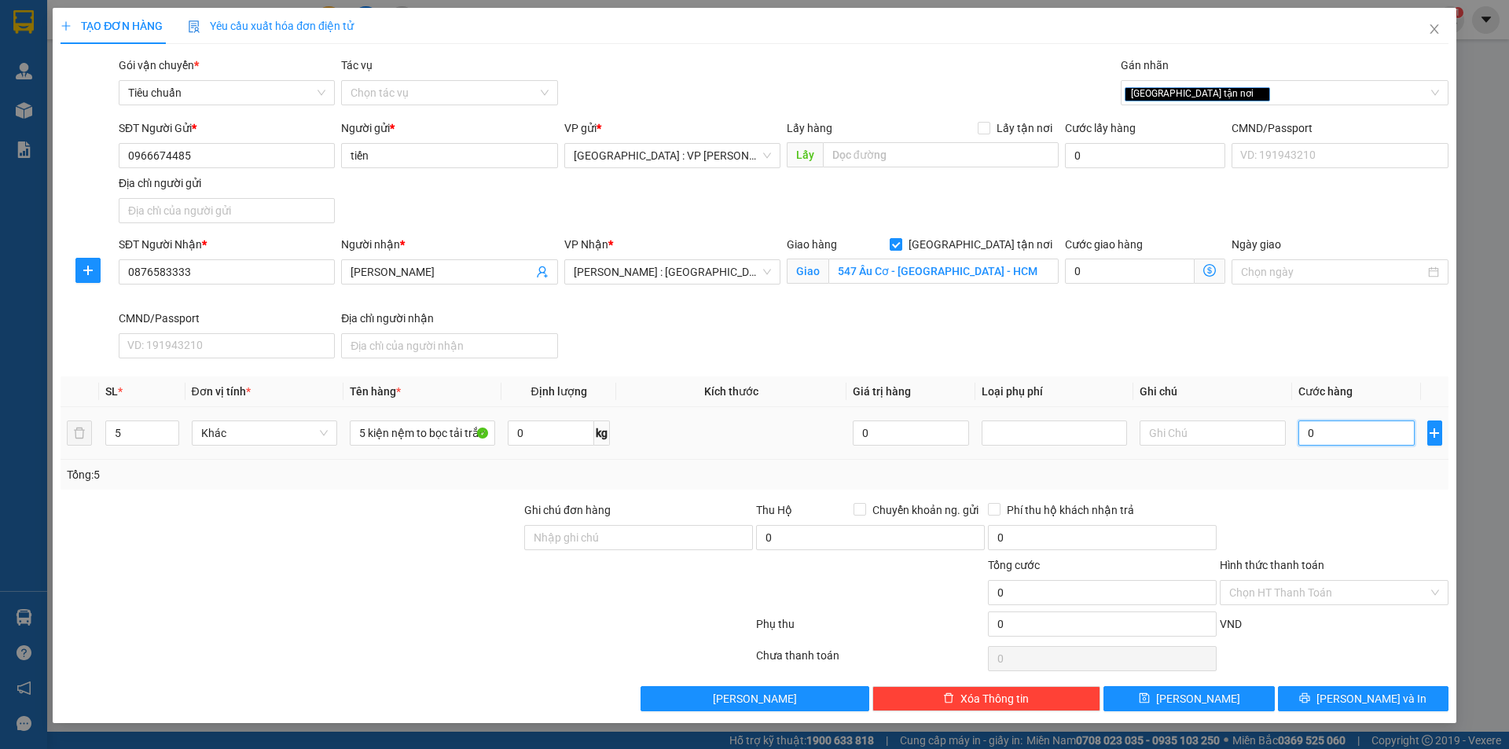
type input "2"
type input "025"
type input "25"
type input "0.250"
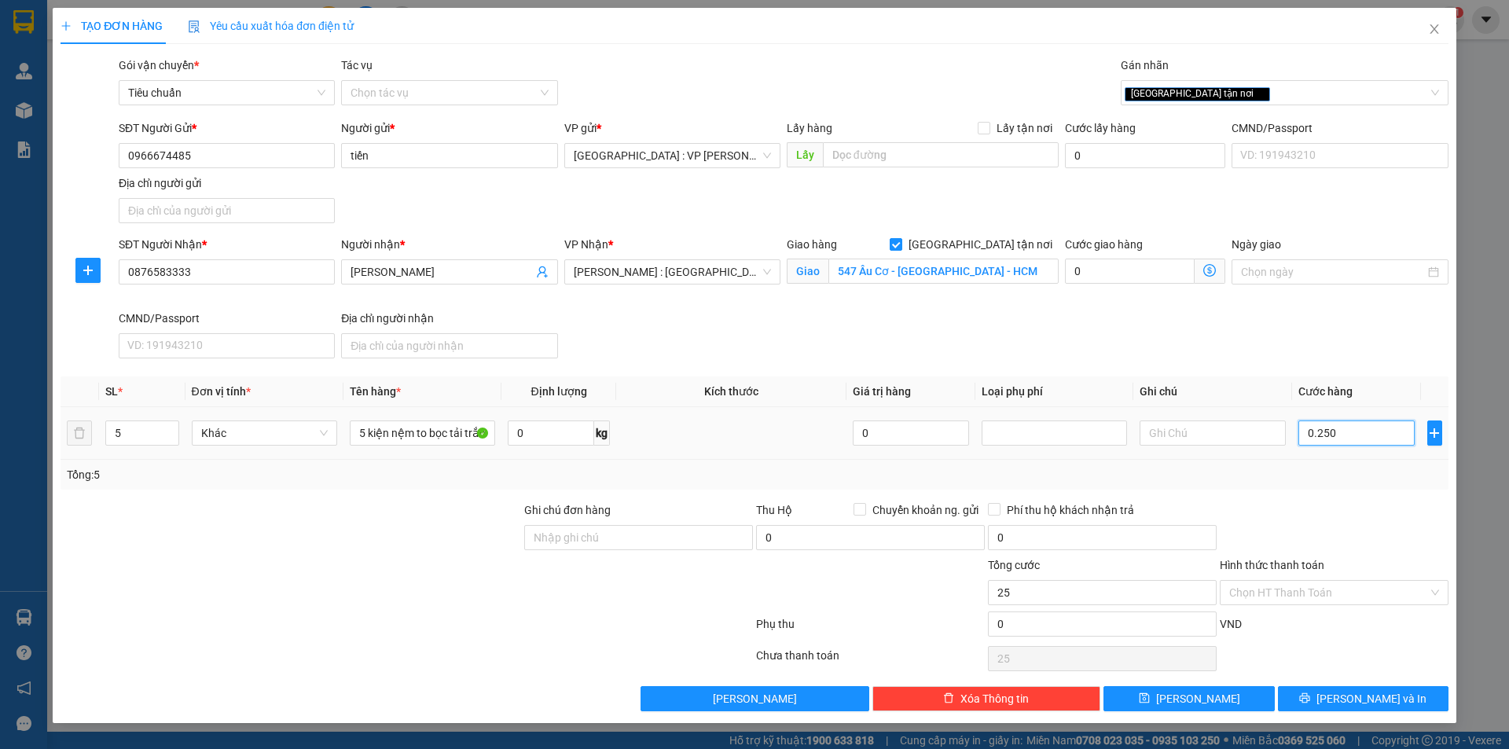
type input "250"
type input "02.500"
type input "2.500"
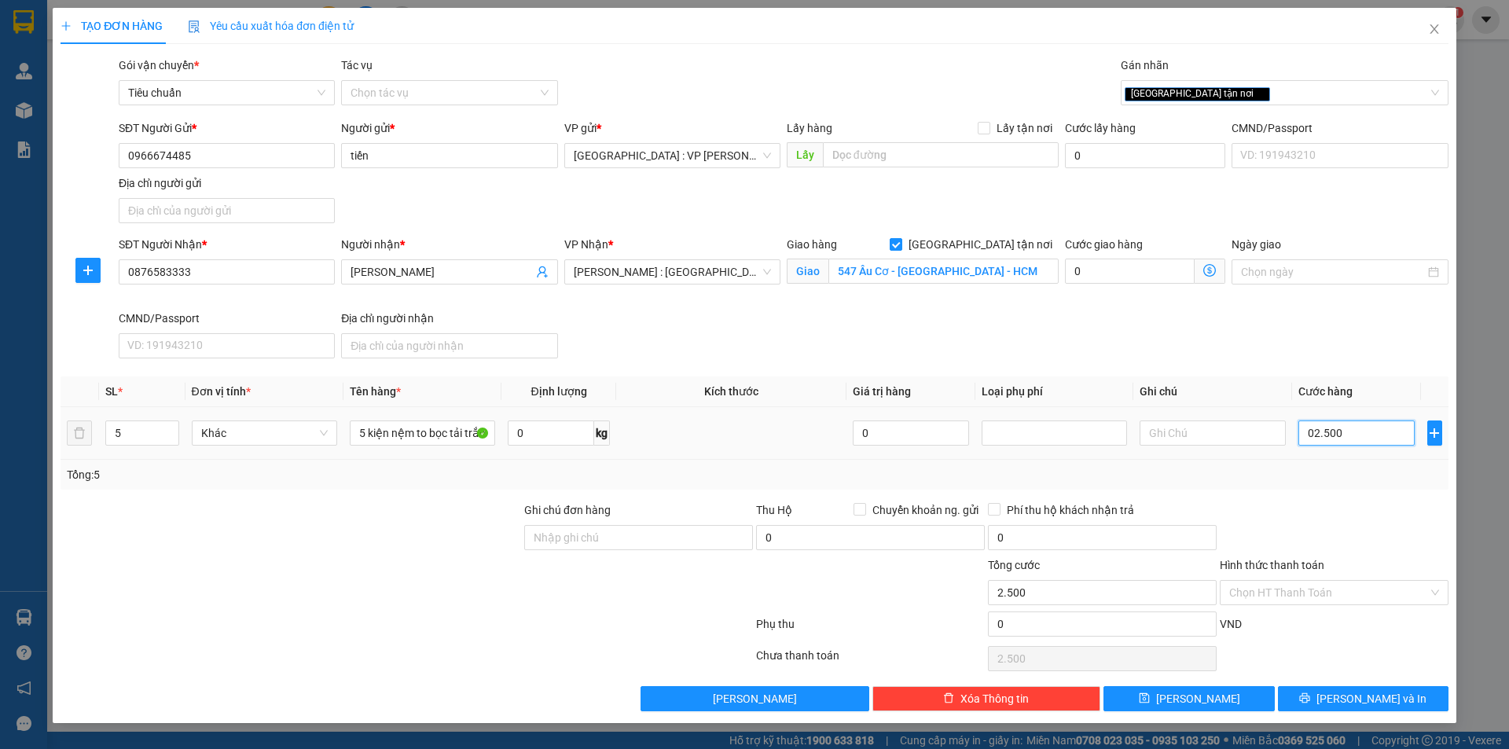
type input "025.000"
type input "25.000"
type input "0.250.000"
type input "250.000"
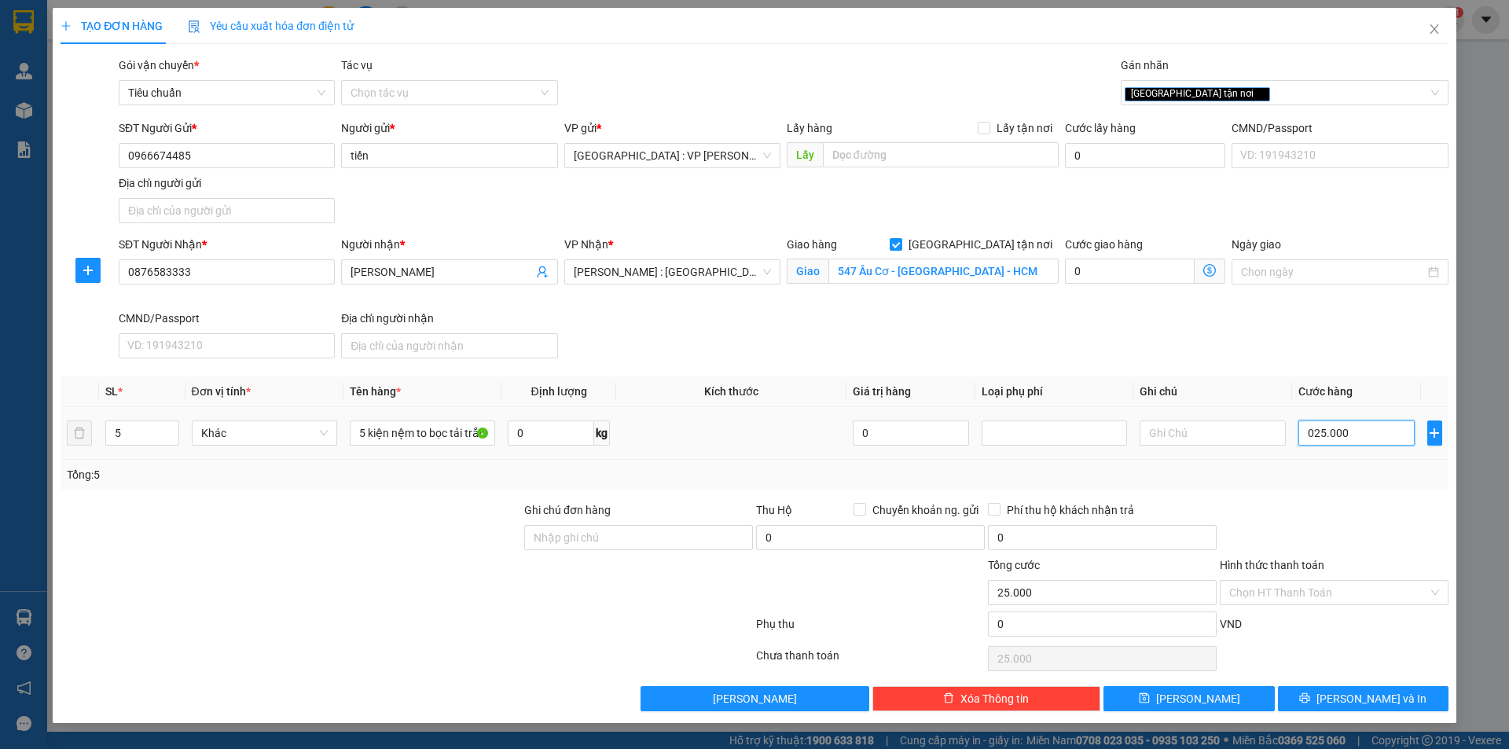
type input "250.000"
type input "02.500.000"
type input "2.500.000"
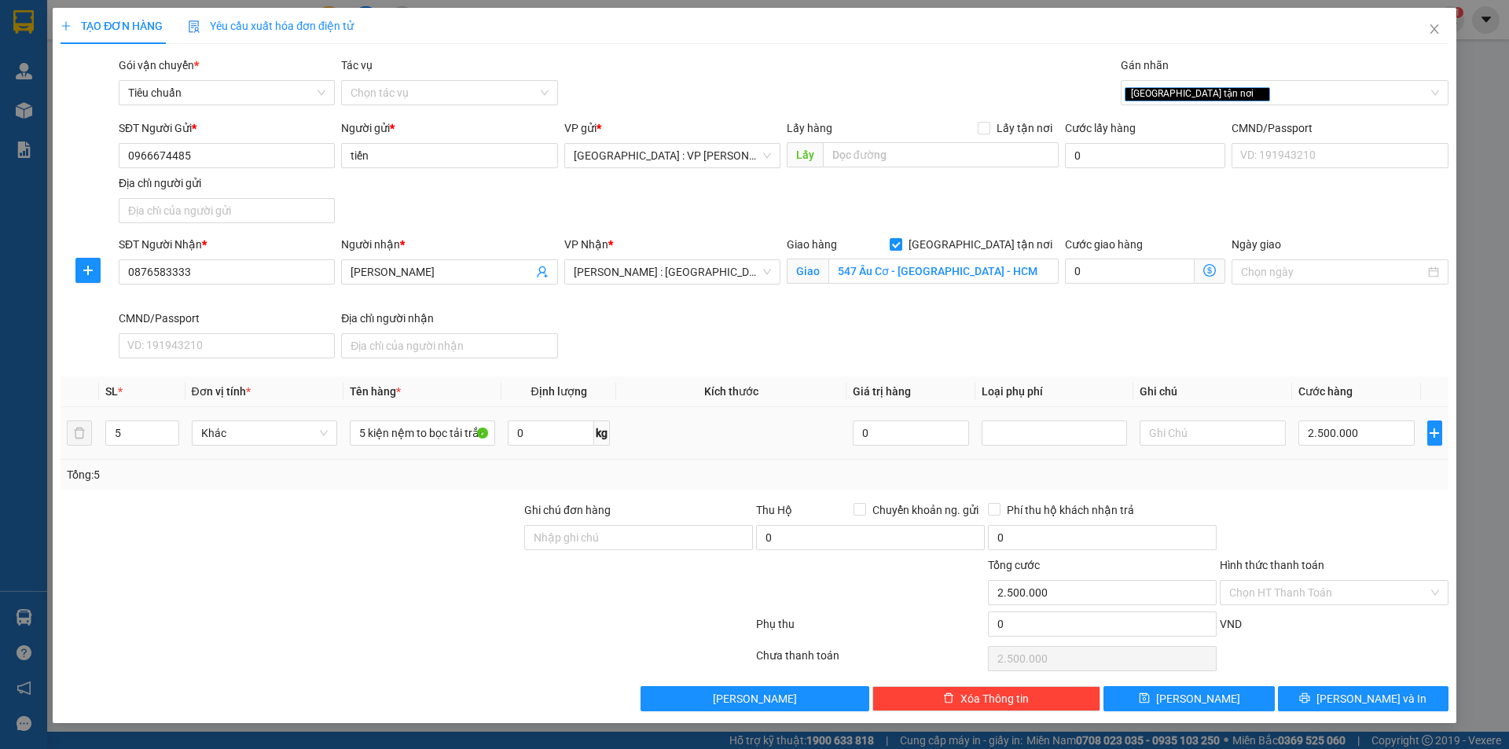
click at [1137, 463] on div "Tổng: 5" at bounding box center [755, 475] width 1388 height 30
click at [1371, 700] on span "Lưu và In" at bounding box center [1372, 698] width 110 height 17
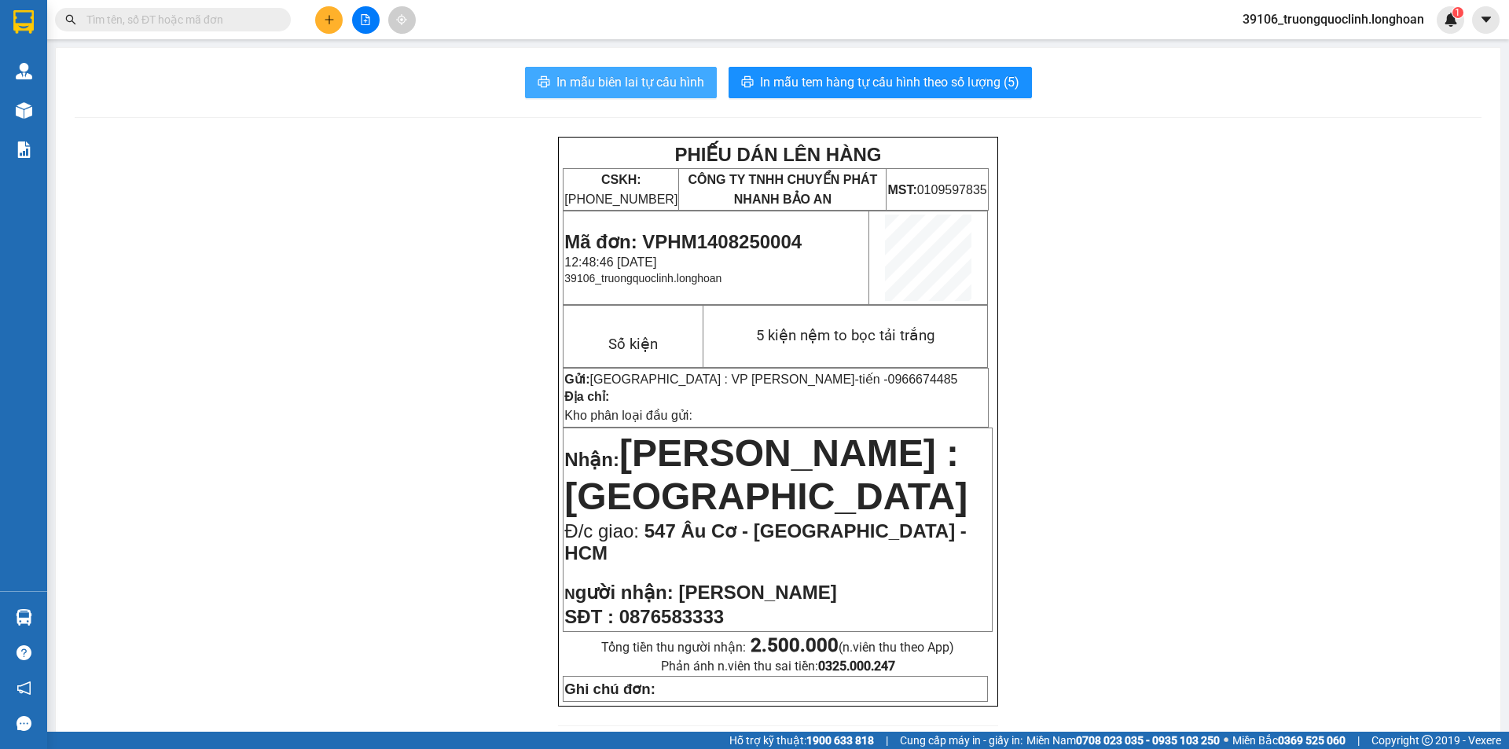
click at [665, 91] on span "In mẫu biên lai tự cấu hình" at bounding box center [631, 82] width 148 height 20
click at [697, 606] on span "0876583333" at bounding box center [671, 616] width 105 height 21
click at [696, 606] on span "0876583333" at bounding box center [671, 616] width 105 height 21
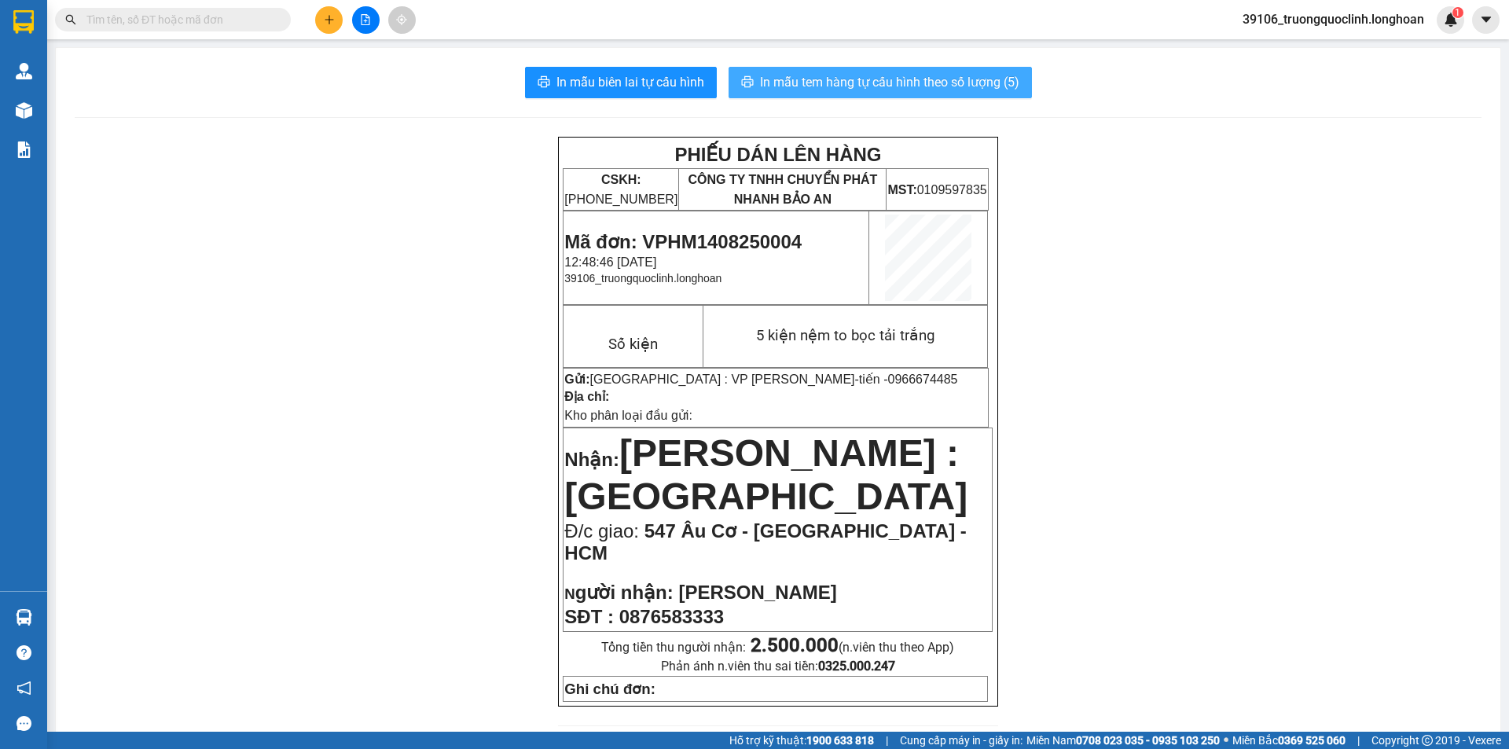
click at [961, 86] on span "In mẫu tem hàng tự cấu hình theo số lượng (5)" at bounding box center [889, 82] width 259 height 20
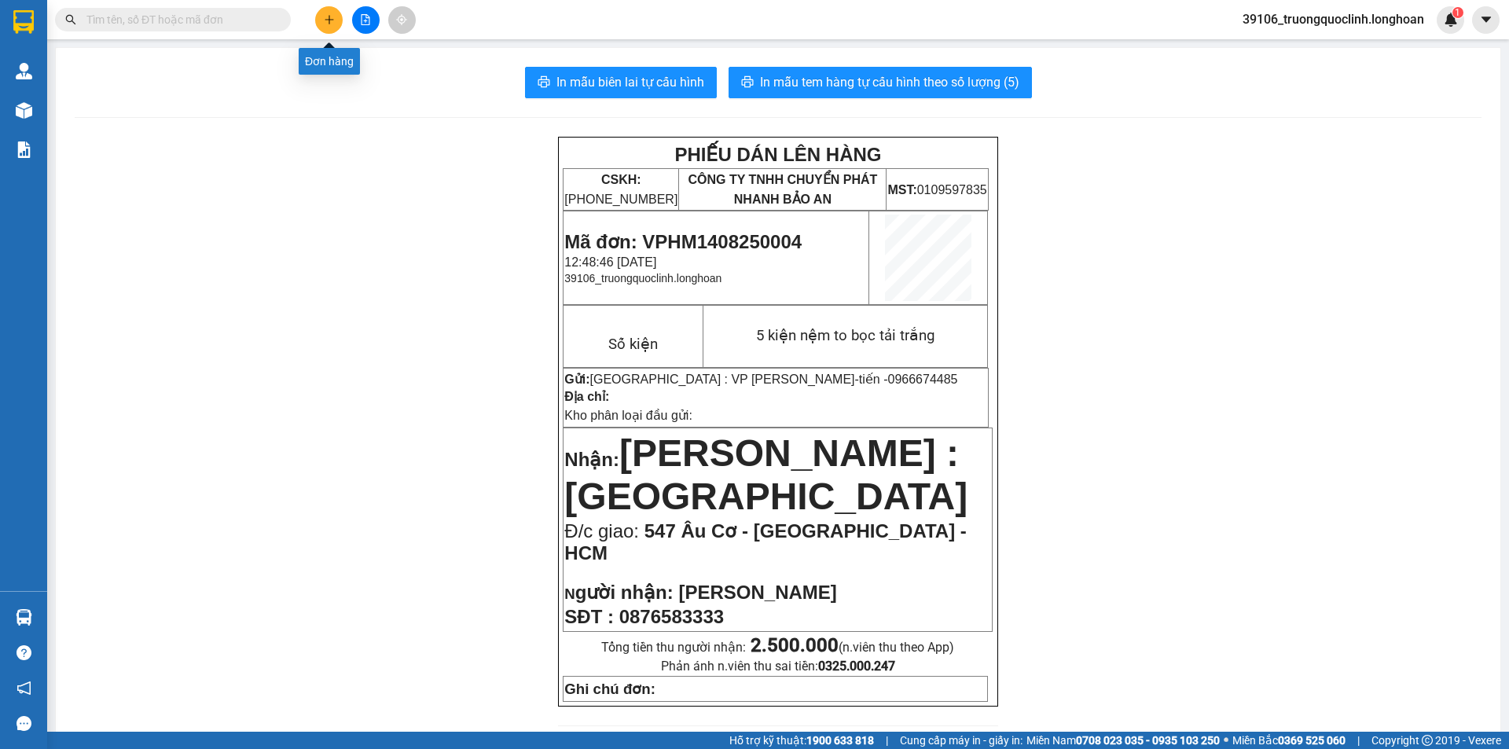
click at [324, 20] on icon "plus" at bounding box center [329, 19] width 11 height 11
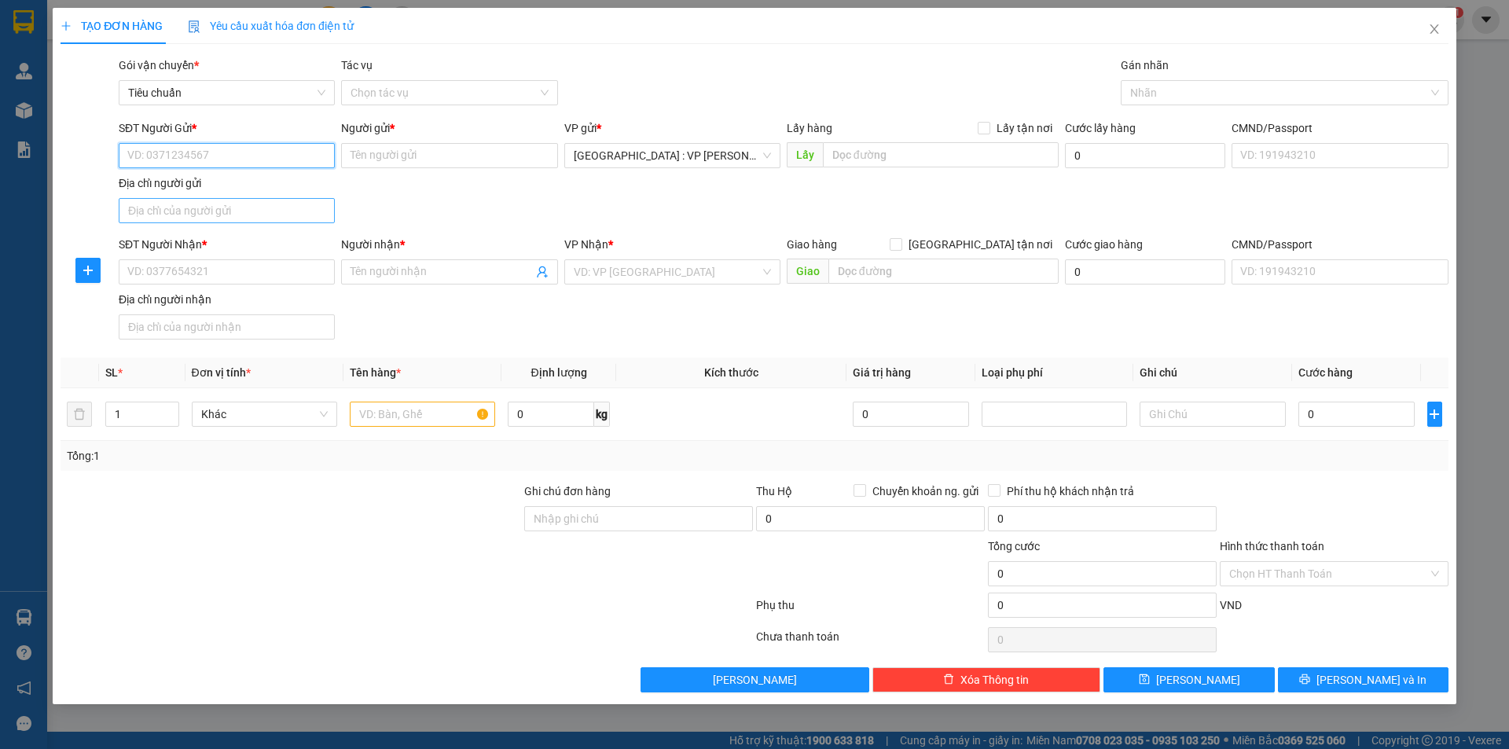
paste input "0966674485"
type input "0966674485"
click at [211, 187] on div "0966674485 - tiến" at bounding box center [226, 186] width 197 height 17
type input "tiến"
type input "0966674485"
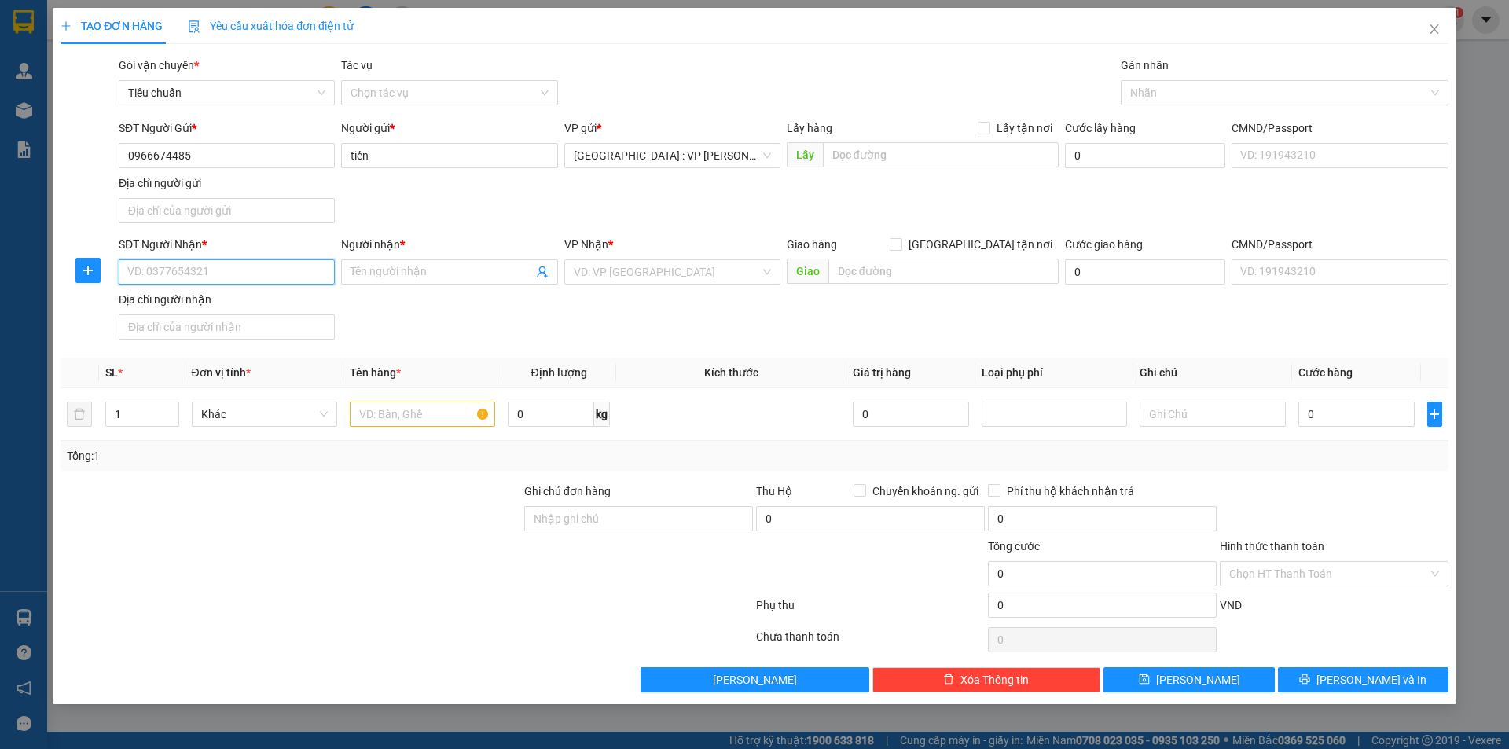
click at [261, 272] on input "SĐT Người Nhận *" at bounding box center [227, 271] width 216 height 25
drag, startPoint x: 231, startPoint y: 304, endPoint x: 233, endPoint y: 295, distance: 9.6
click at [230, 304] on div "0876583333 - Anh Hiếu" at bounding box center [226, 303] width 197 height 17
type input "0876583333"
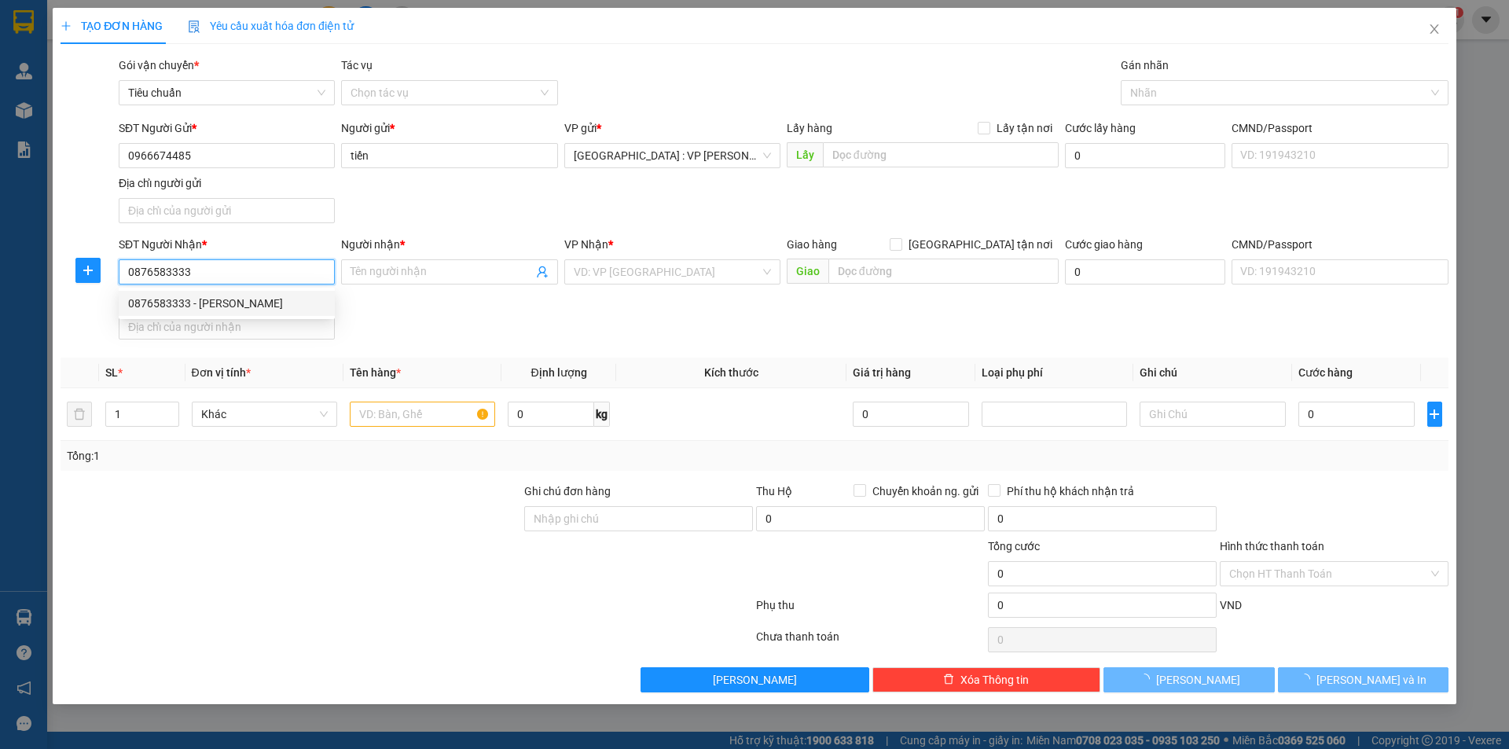
type input "[PERSON_NAME]"
checkbox input "true"
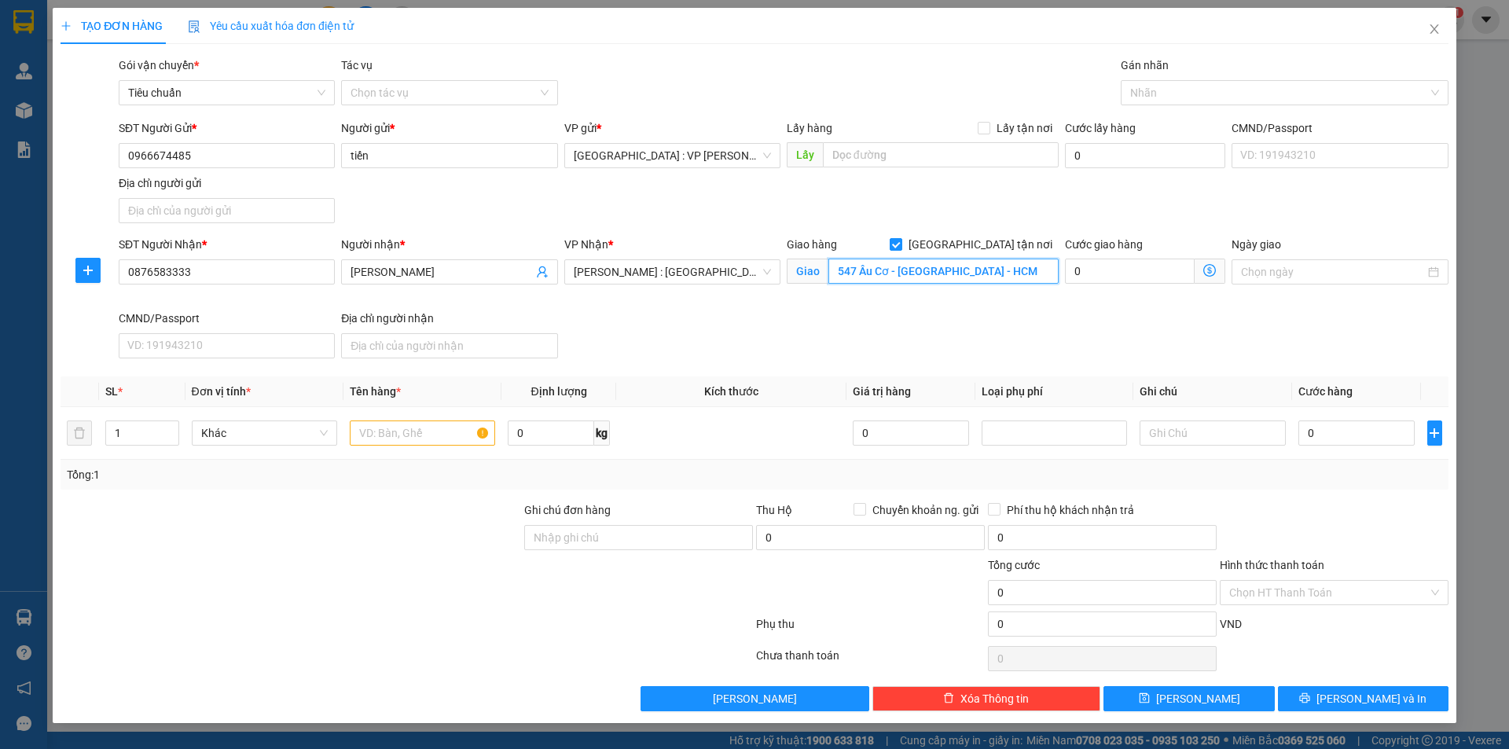
click at [927, 266] on input "547 Âu Cơ - Tân Phú - HCM" at bounding box center [943, 271] width 230 height 25
paste input "713 Cách mạng T8 - Tân Bình"
type input "713 Cách mạng T8 - Tân Bình - HCM"
drag, startPoint x: 138, startPoint y: 429, endPoint x: 108, endPoint y: 431, distance: 30.7
click at [108, 431] on input "1" at bounding box center [142, 433] width 72 height 24
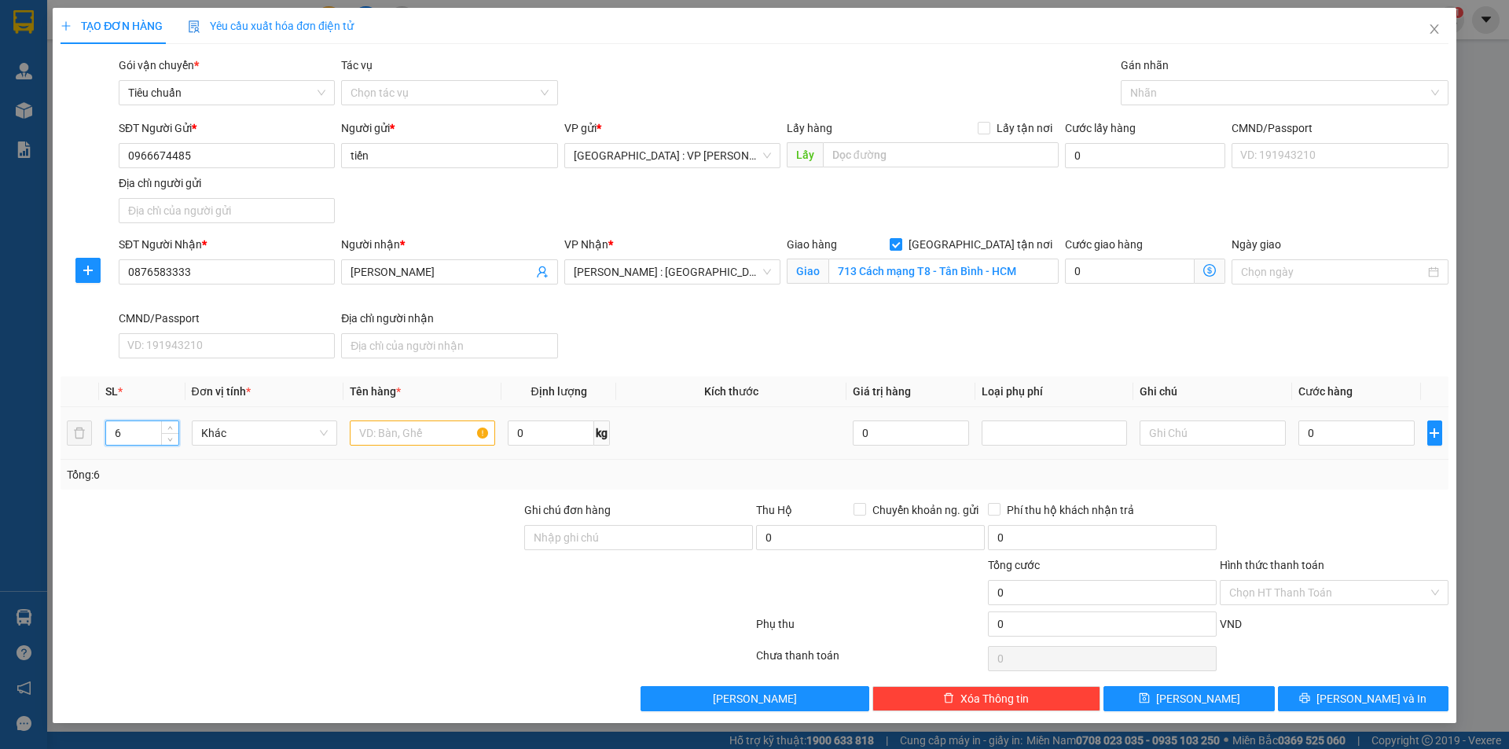
type input "6"
click at [439, 439] on input "text" at bounding box center [422, 433] width 145 height 25
type input "5"
type input "7"
click at [171, 427] on icon "up" at bounding box center [170, 430] width 6 height 6
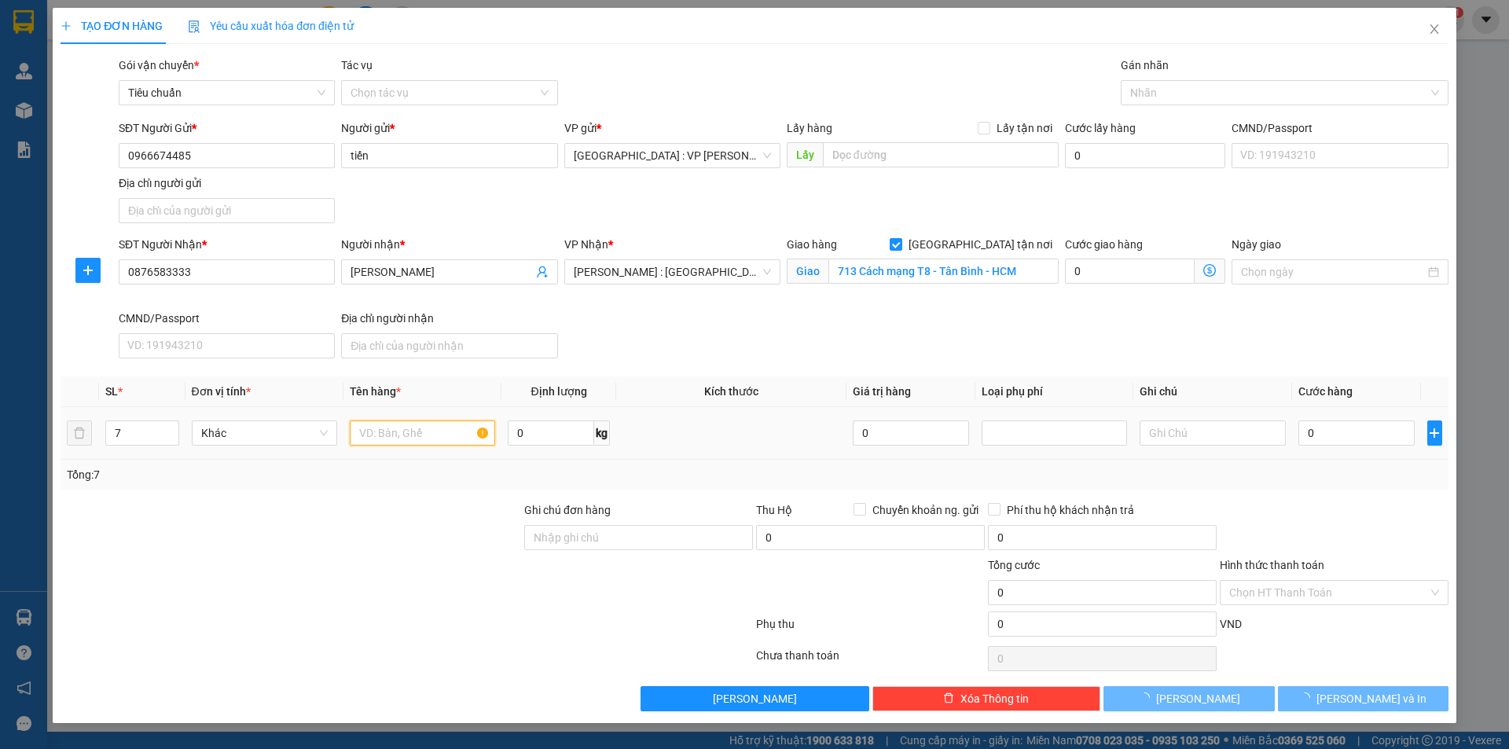
click at [406, 442] on input "text" at bounding box center [422, 433] width 145 height 25
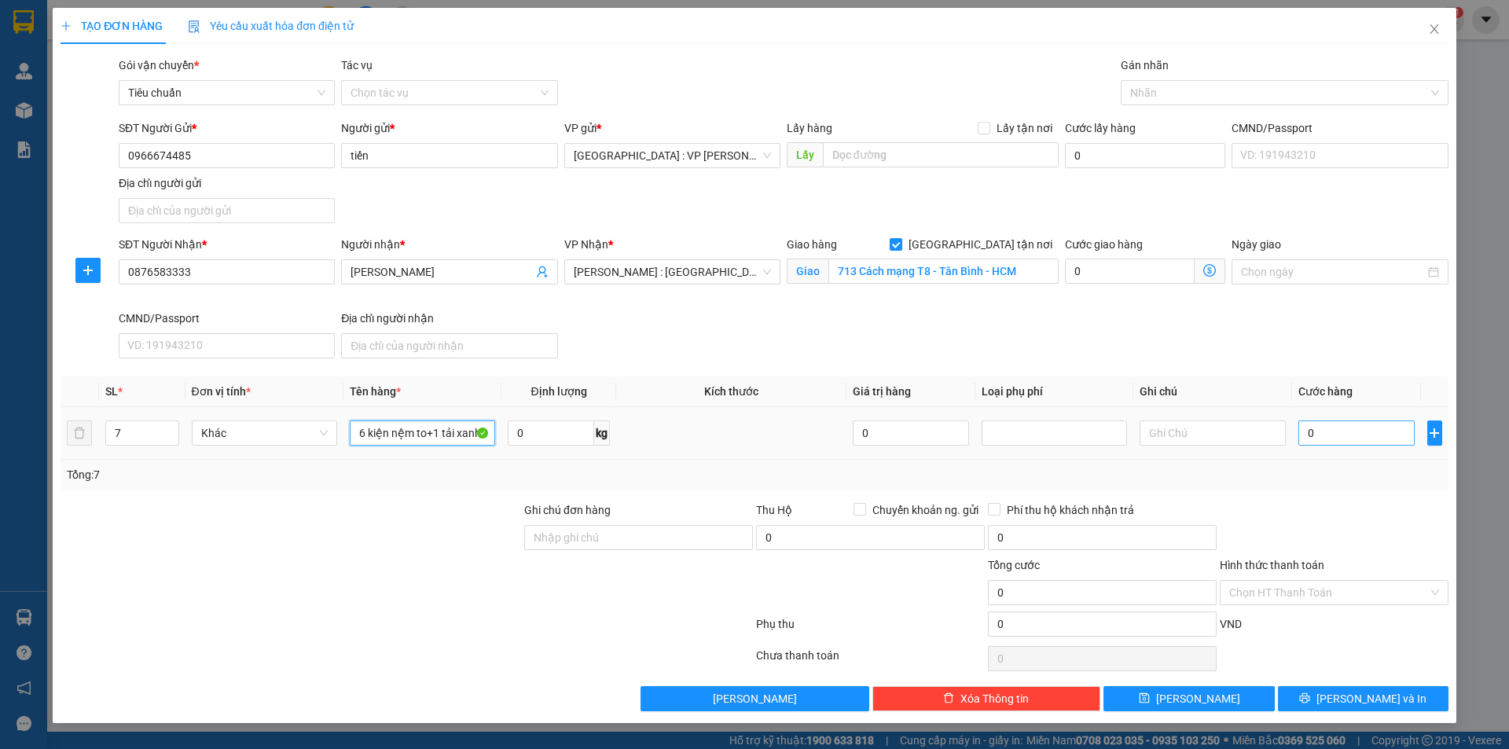
type input "6 kiện nệm to+1 tải xanh"
click at [1359, 444] on input "0" at bounding box center [1357, 433] width 117 height 25
drag, startPoint x: 1394, startPoint y: 349, endPoint x: 1394, endPoint y: 373, distance: 24.4
click at [1394, 349] on div "SĐT Người Nhận * 0876583333 Người nhận * Anh Hiếu VP Nhận * Hồ Chí Minh : Kho Q…" at bounding box center [784, 300] width 1336 height 129
click at [1375, 431] on input "0" at bounding box center [1357, 433] width 117 height 25
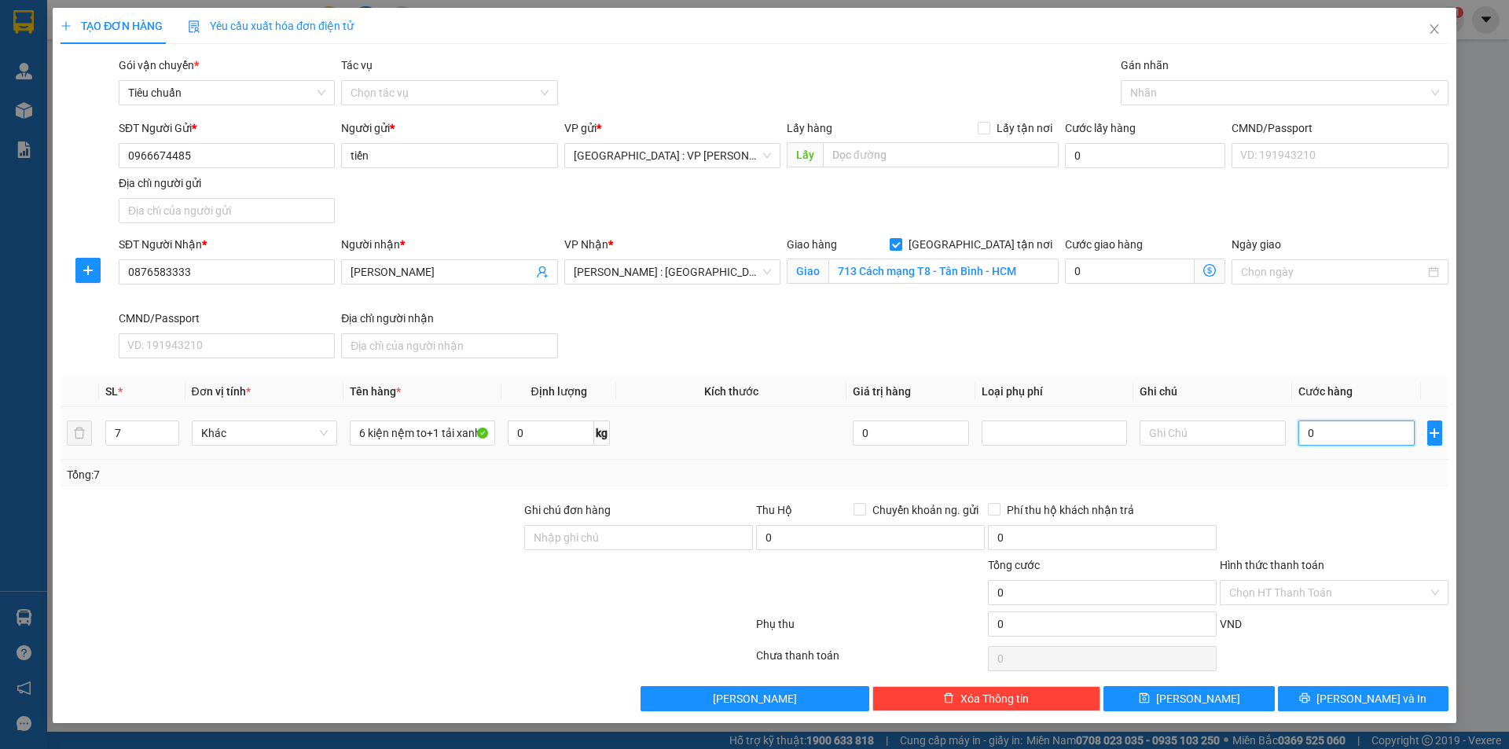
type input "2"
type input "29"
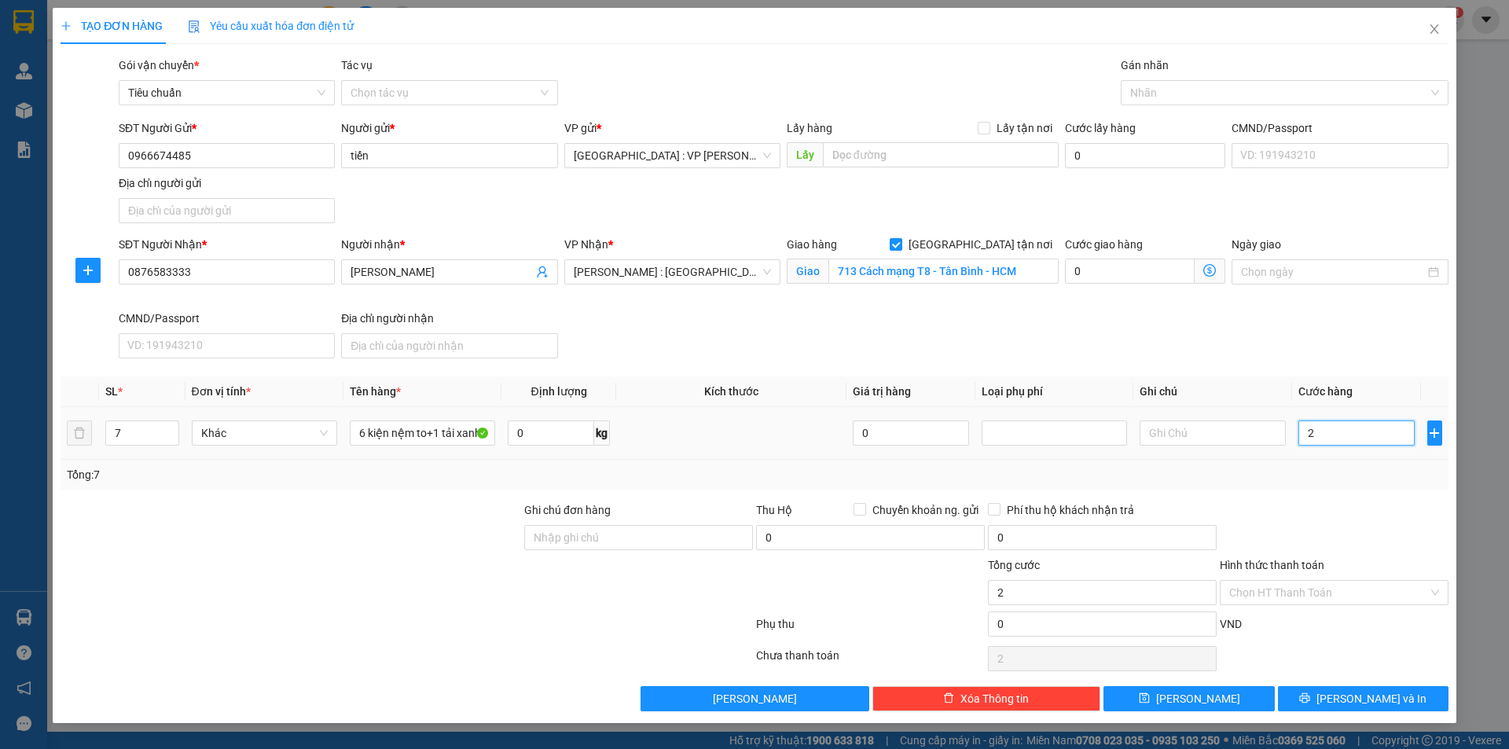
type input "29"
type input "290"
type input "2.900"
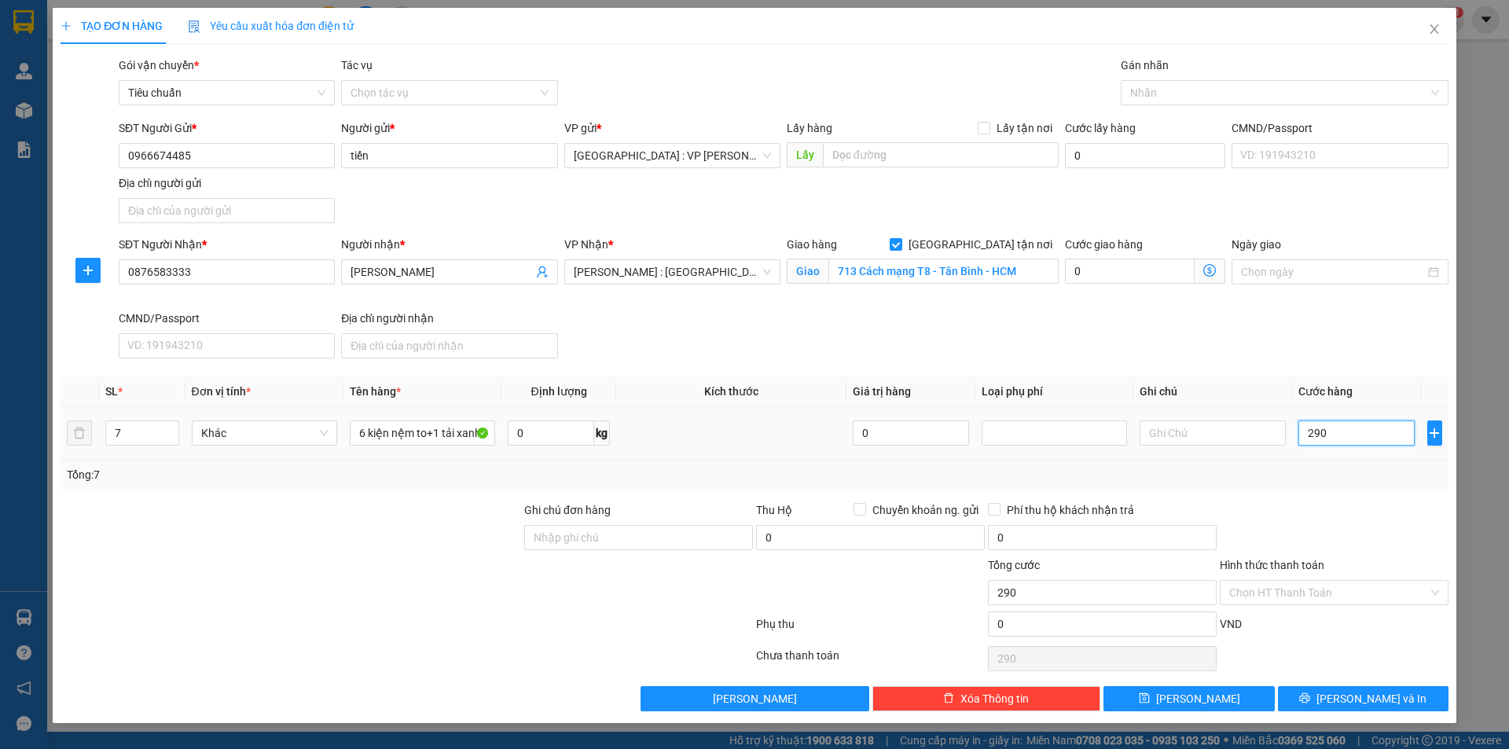
type input "2.900"
type input "29.000"
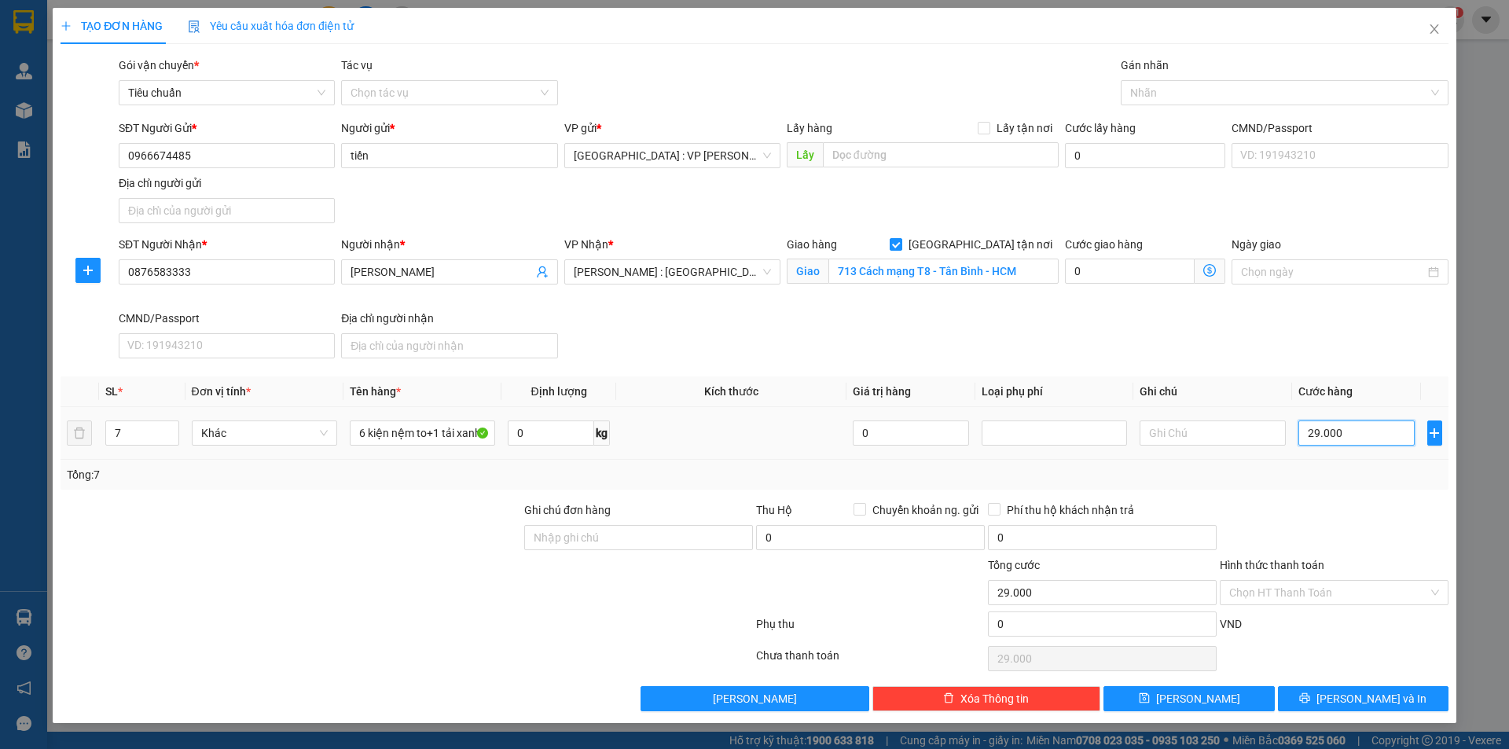
type input "290.000"
type input "2.900.000"
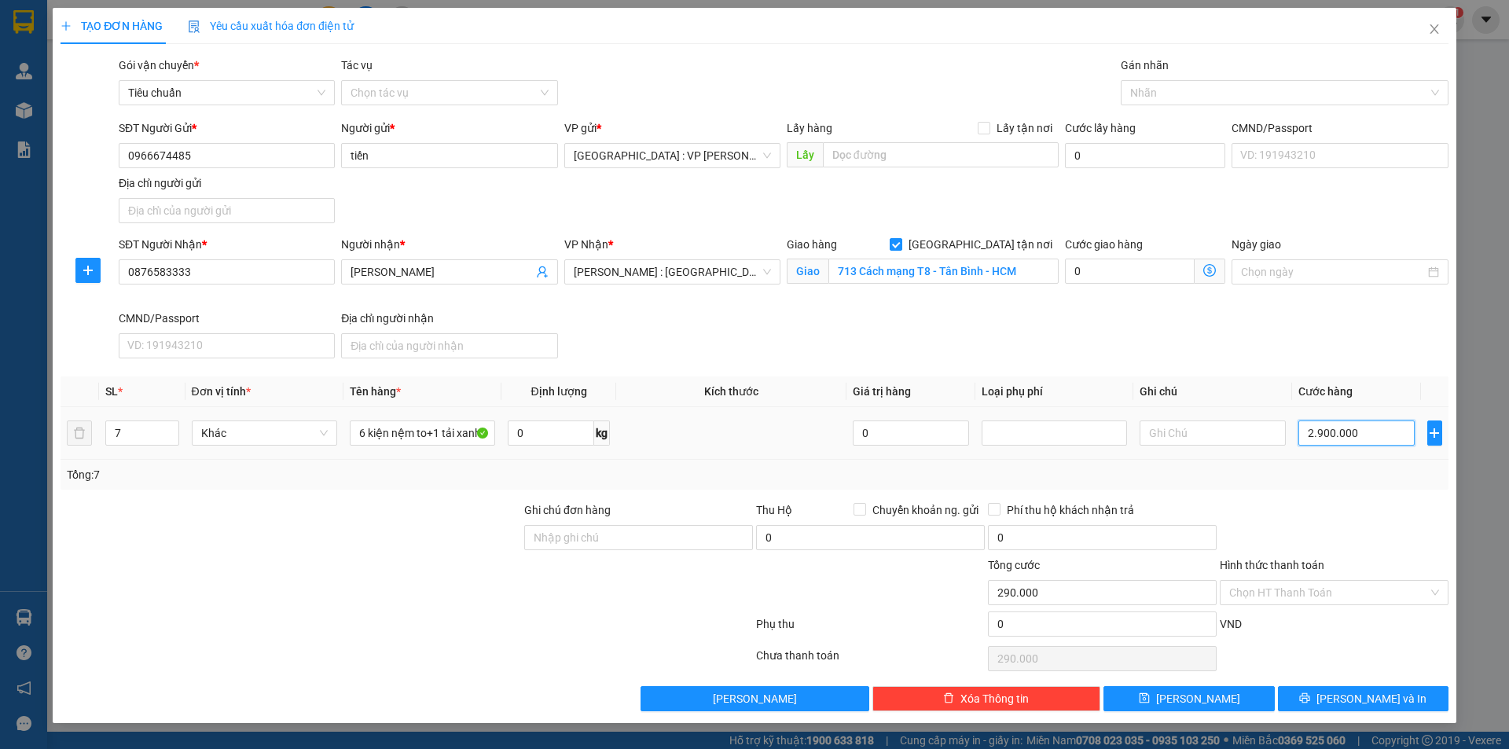
type input "2.900.000"
click at [1350, 486] on div "Tổng: 7" at bounding box center [755, 475] width 1388 height 30
click at [1192, 97] on div at bounding box center [1277, 92] width 304 height 19
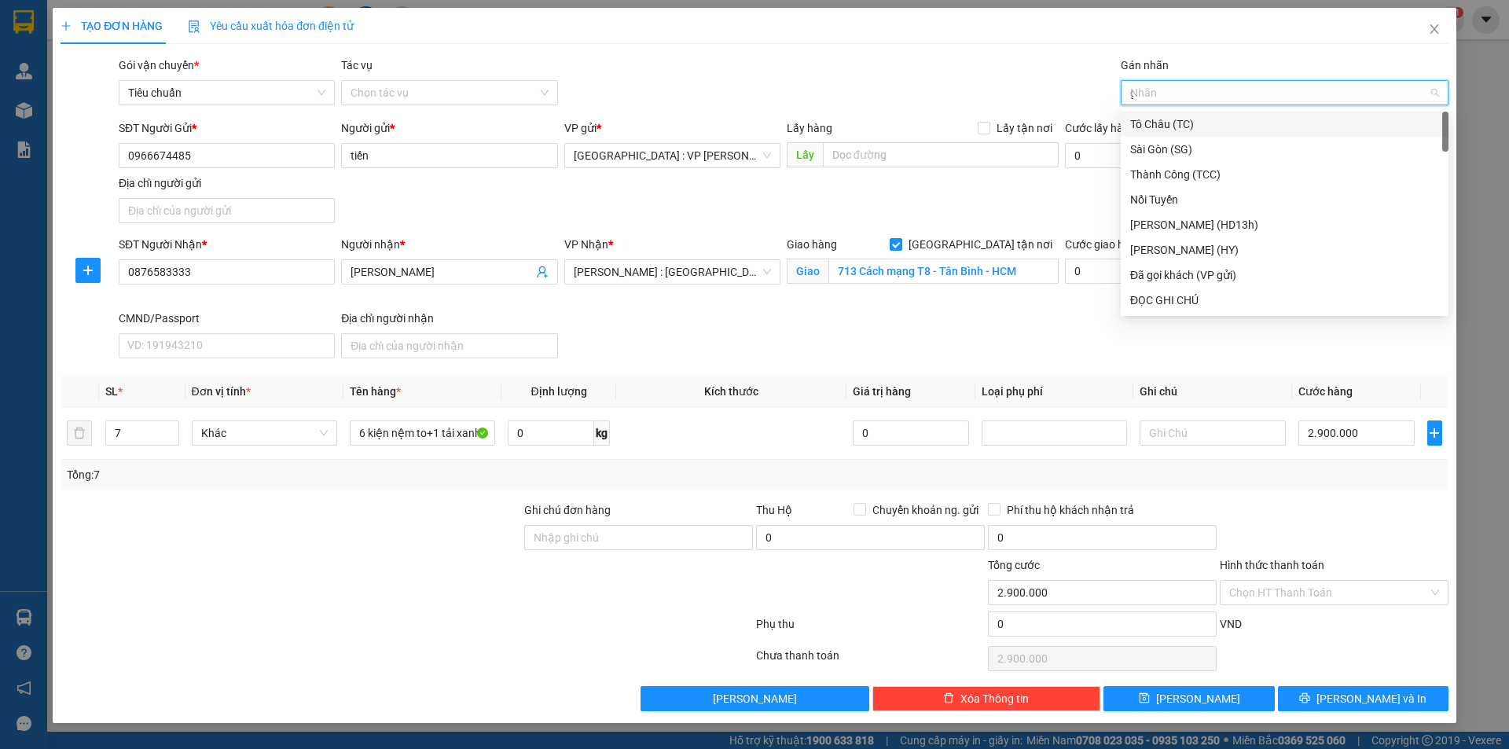
type input "gt"
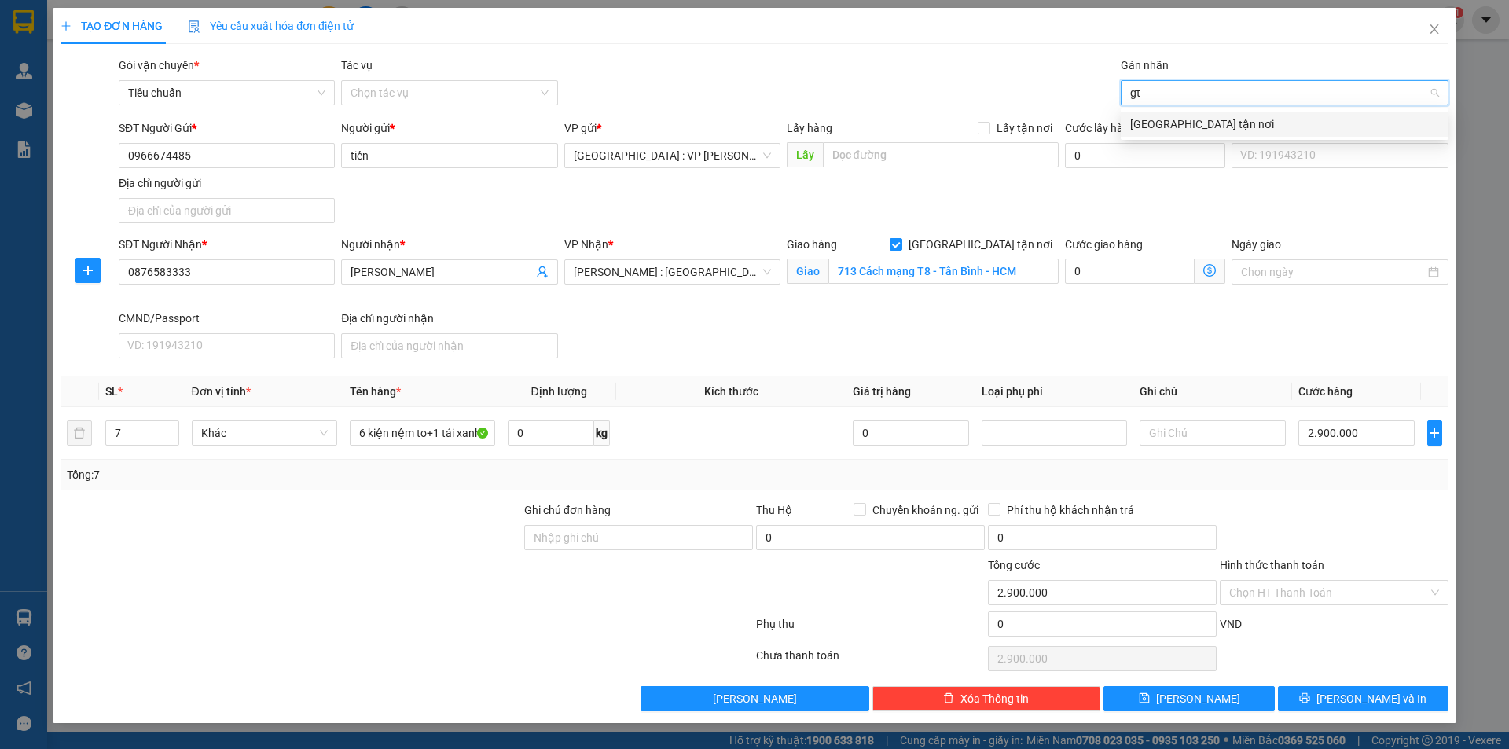
drag, startPoint x: 1156, startPoint y: 127, endPoint x: 990, endPoint y: 112, distance: 167.2
click at [1155, 127] on div "[GEOGRAPHIC_DATA] tận nơi" at bounding box center [1284, 124] width 309 height 17
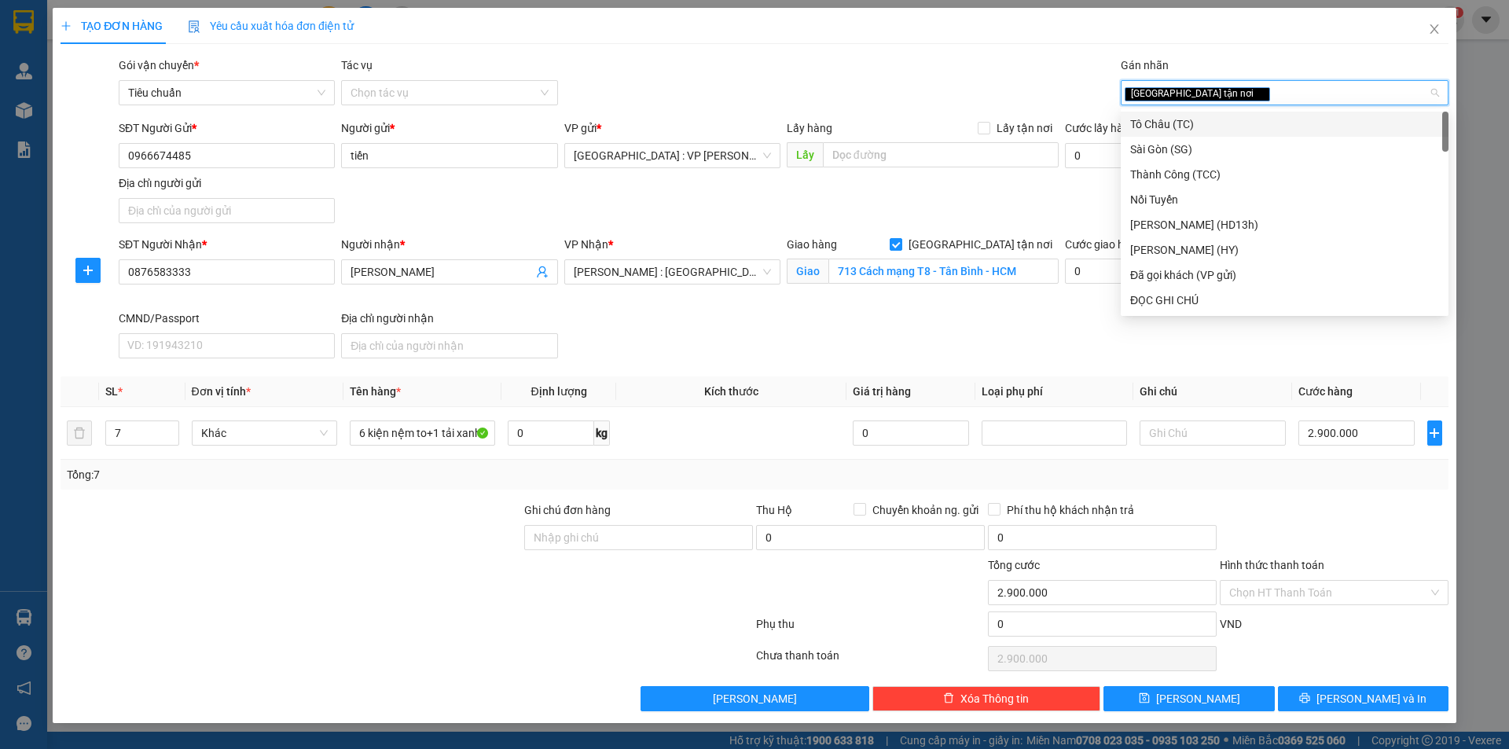
drag, startPoint x: 931, startPoint y: 101, endPoint x: 644, endPoint y: 140, distance: 290.4
click at [931, 101] on div "Gói vận chuyển * Tiêu chuẩn Tác vụ Chọn tác vụ Gán nhãn Giao tận nơi" at bounding box center [784, 84] width 1336 height 55
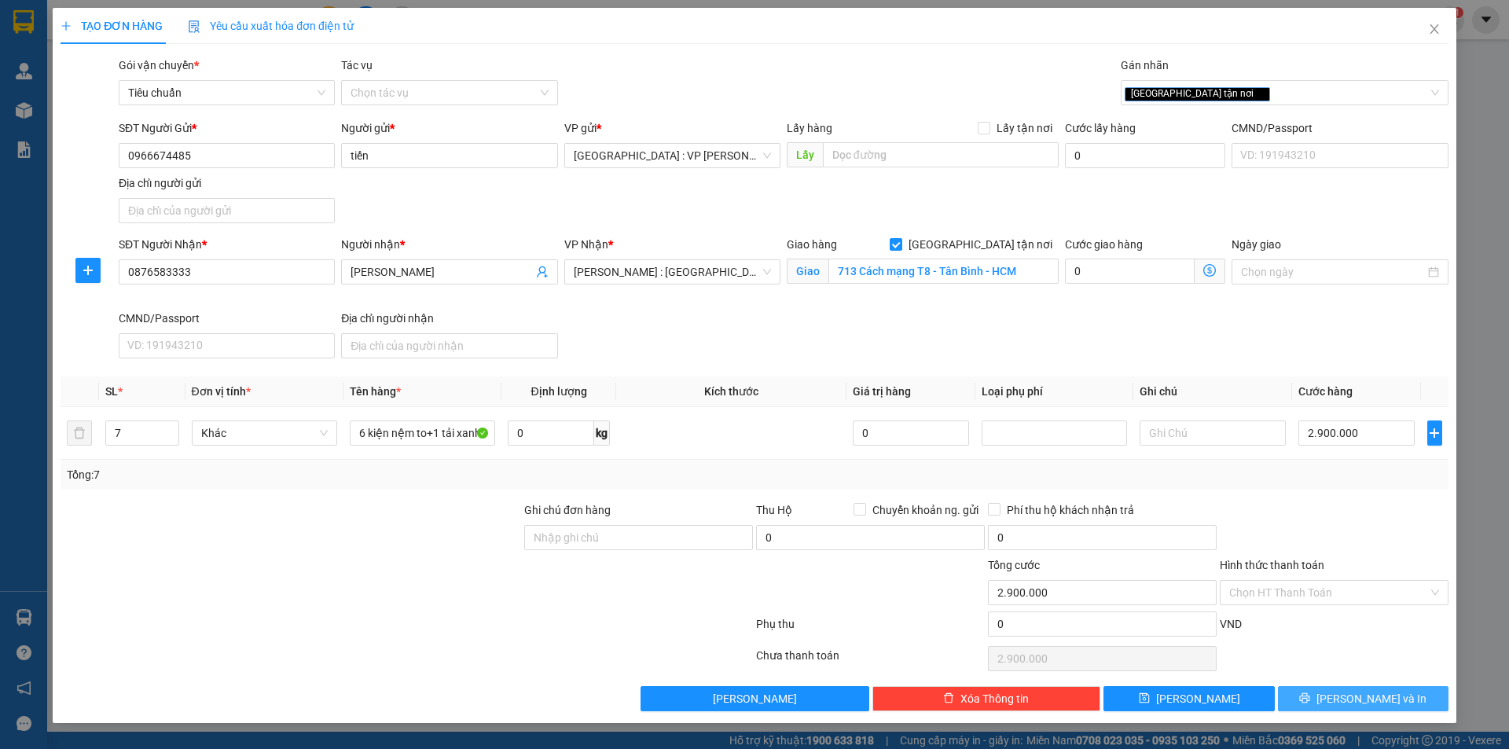
drag, startPoint x: 1355, startPoint y: 699, endPoint x: 1328, endPoint y: 687, distance: 29.9
click at [1354, 700] on span "Lưu và In" at bounding box center [1372, 698] width 110 height 17
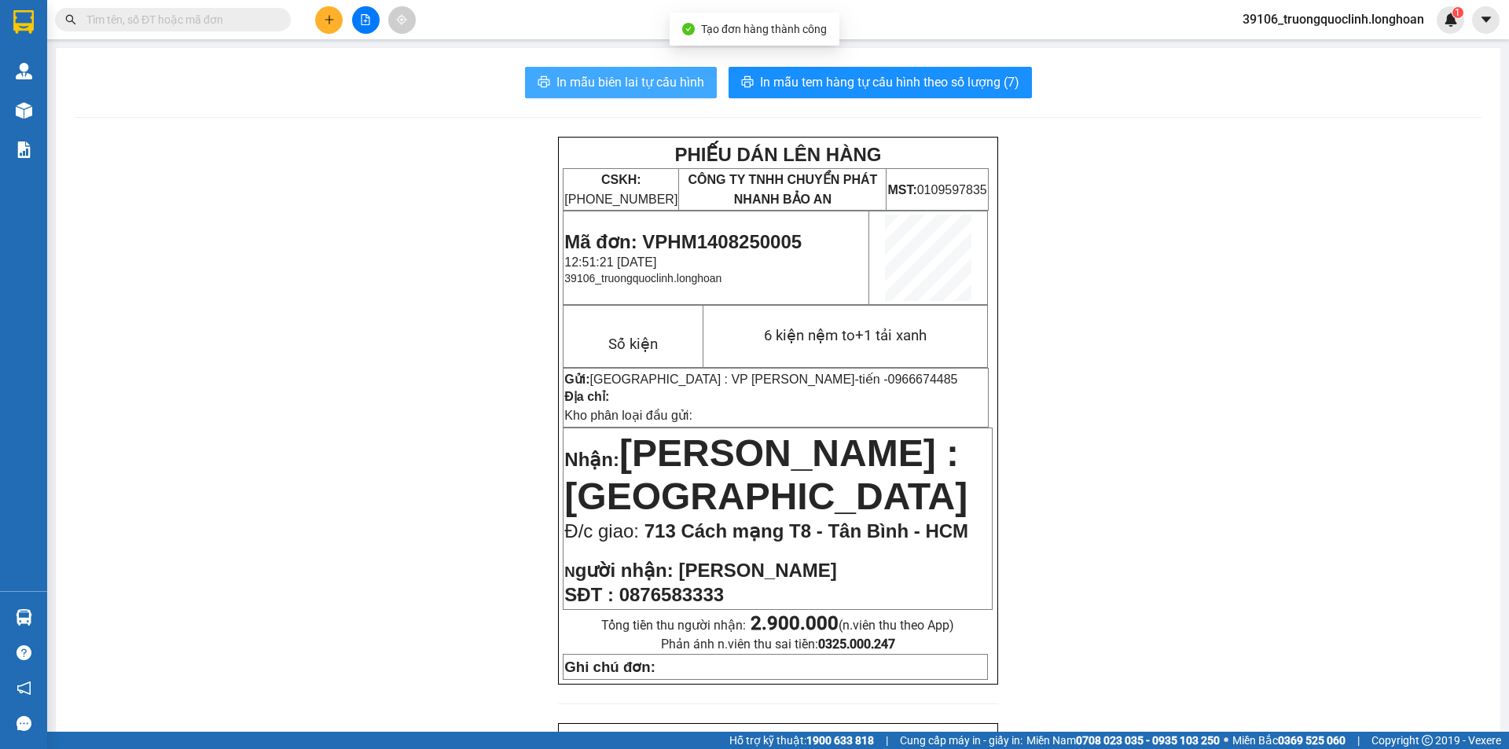
click at [664, 81] on span "In mẫu biên lai tự cấu hình" at bounding box center [631, 82] width 148 height 20
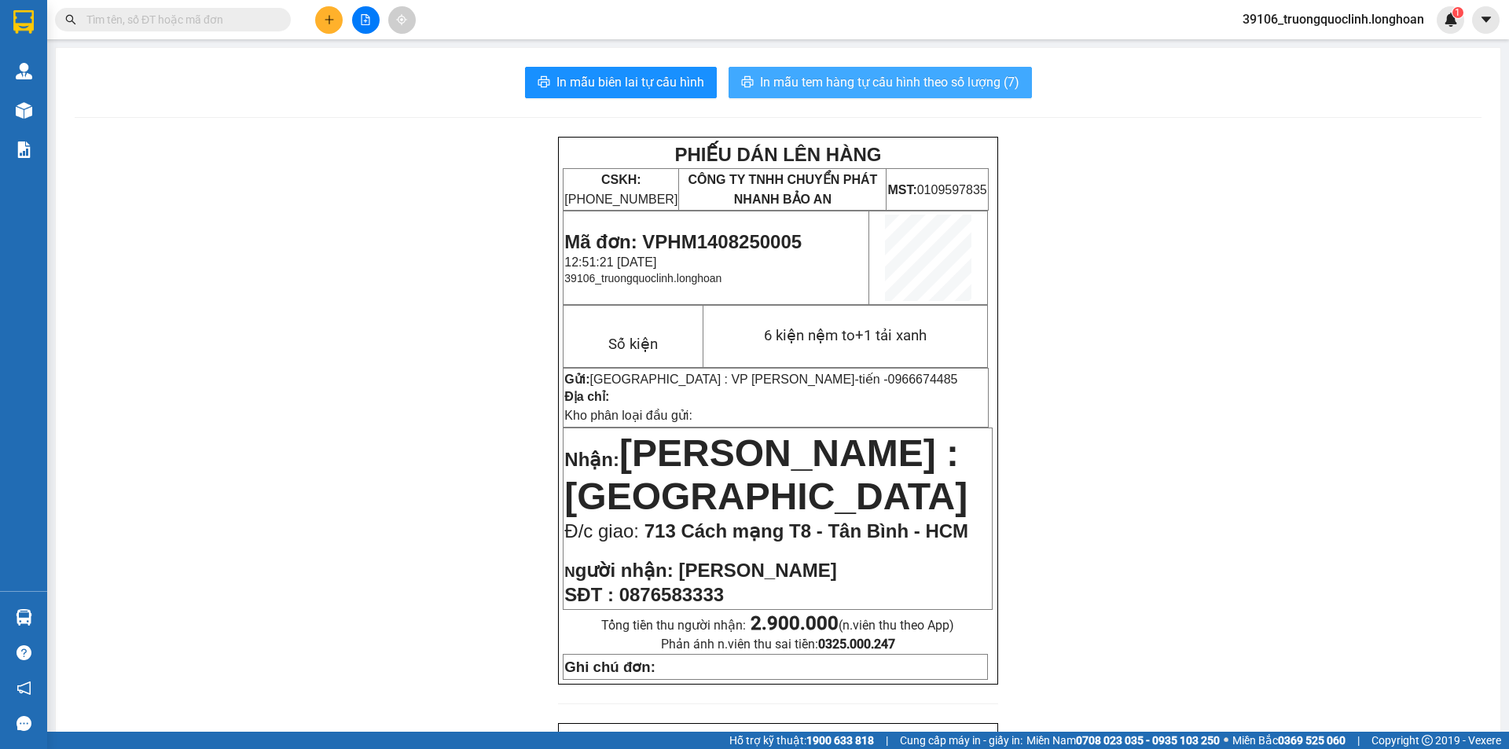
click at [829, 87] on span "In mẫu tem hàng tự cấu hình theo số lượng (7)" at bounding box center [889, 82] width 259 height 20
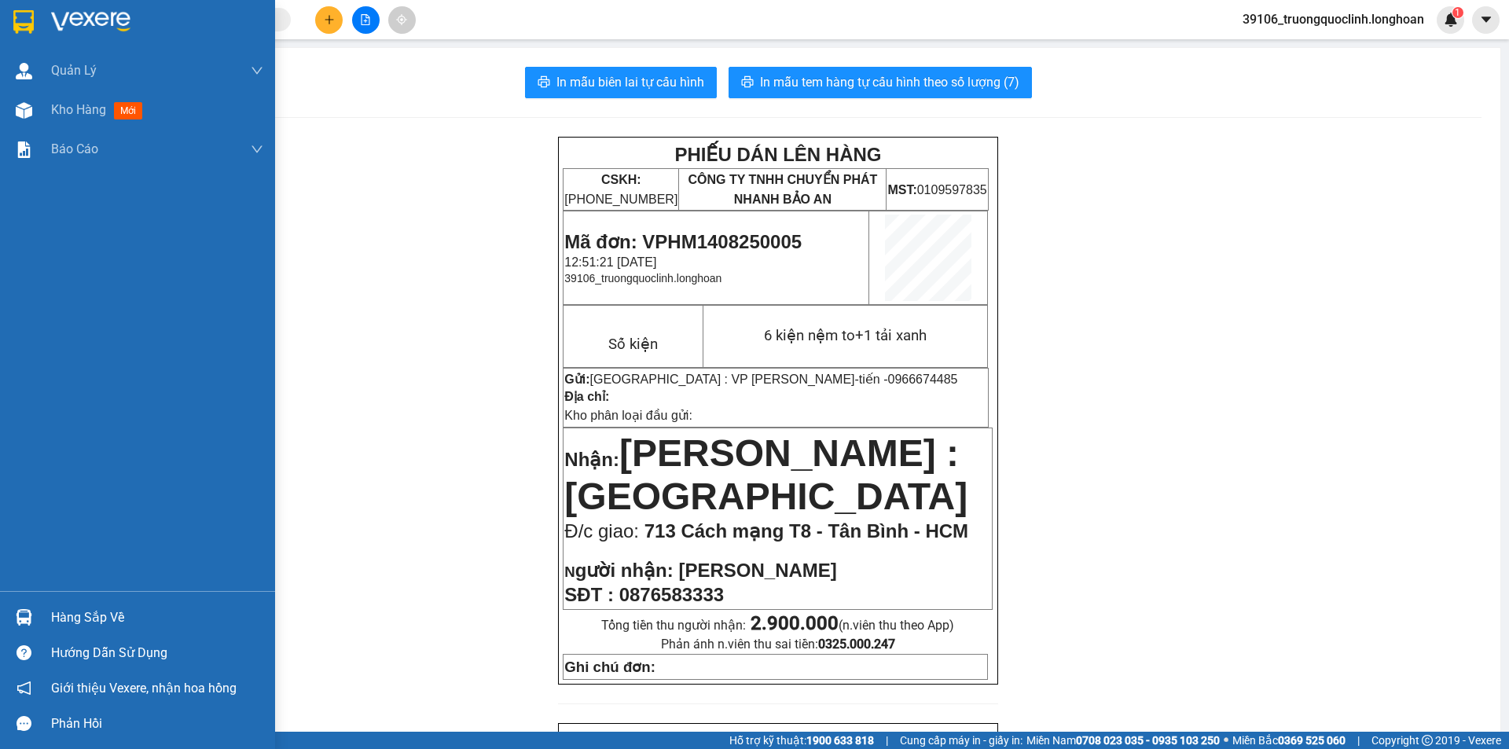
click at [30, 24] on img at bounding box center [23, 22] width 20 height 24
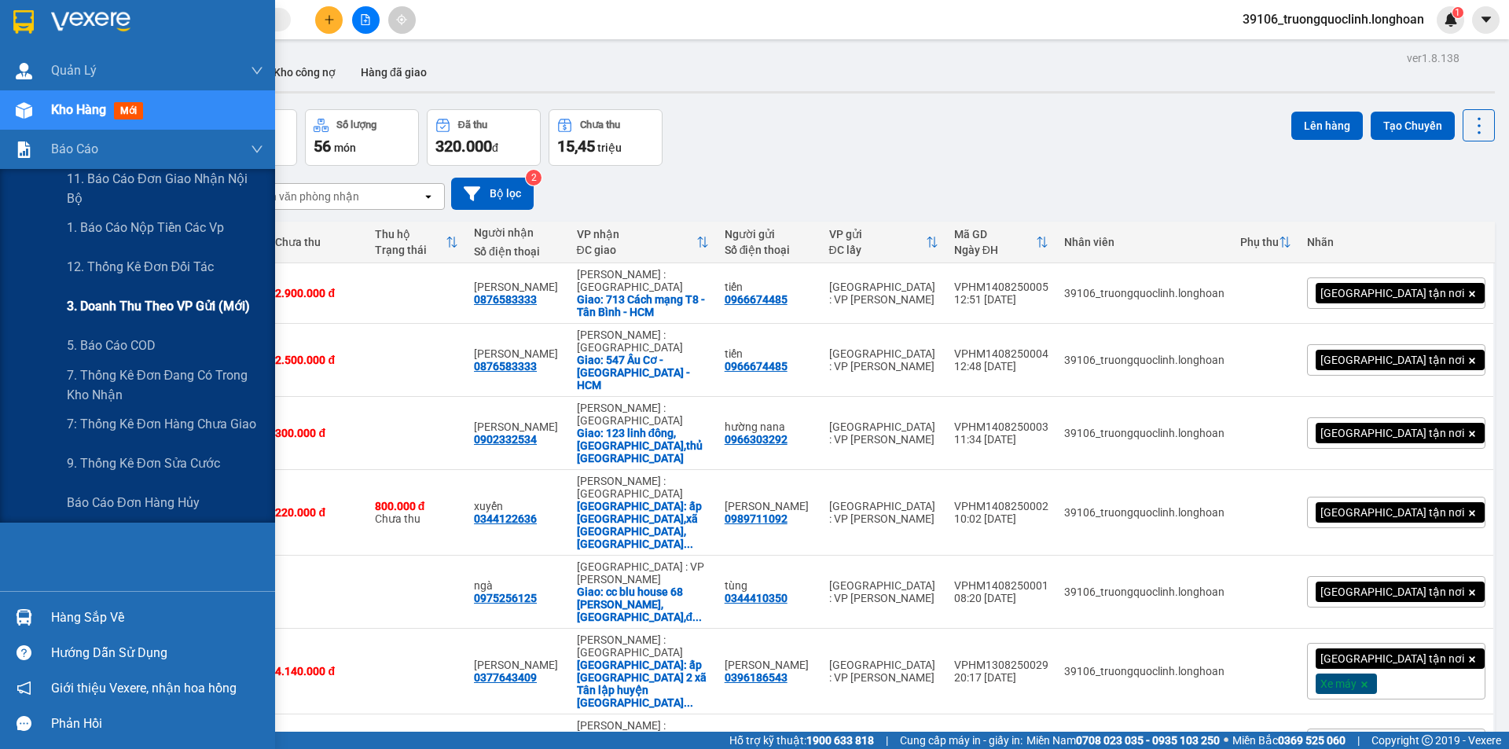
click at [145, 303] on span "3. Doanh Thu theo VP Gửi (mới)" at bounding box center [158, 306] width 183 height 20
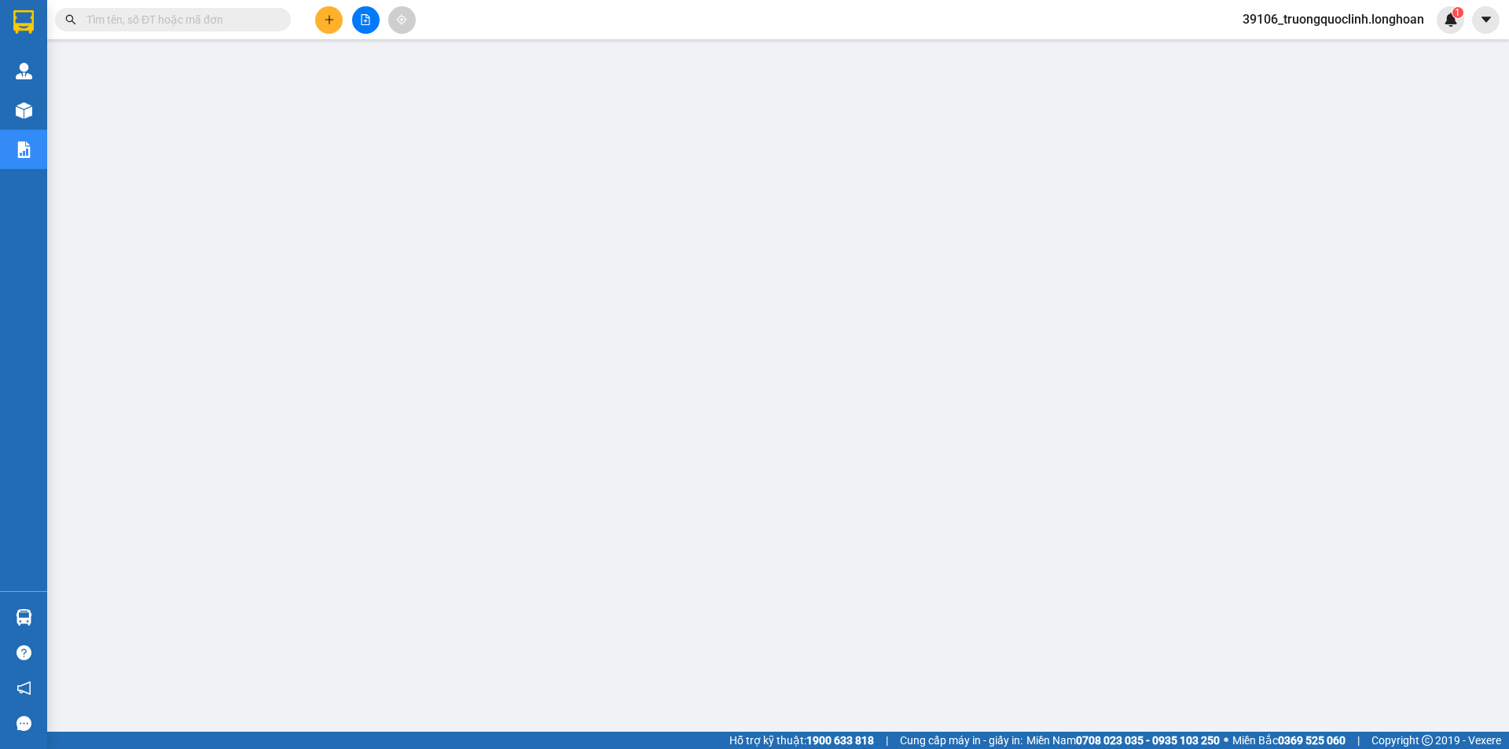
click at [1299, 24] on span "39106_truongquoclinh.longhoan" at bounding box center [1333, 19] width 207 height 20
click at [1302, 46] on span "Đăng xuất" at bounding box center [1339, 48] width 177 height 17
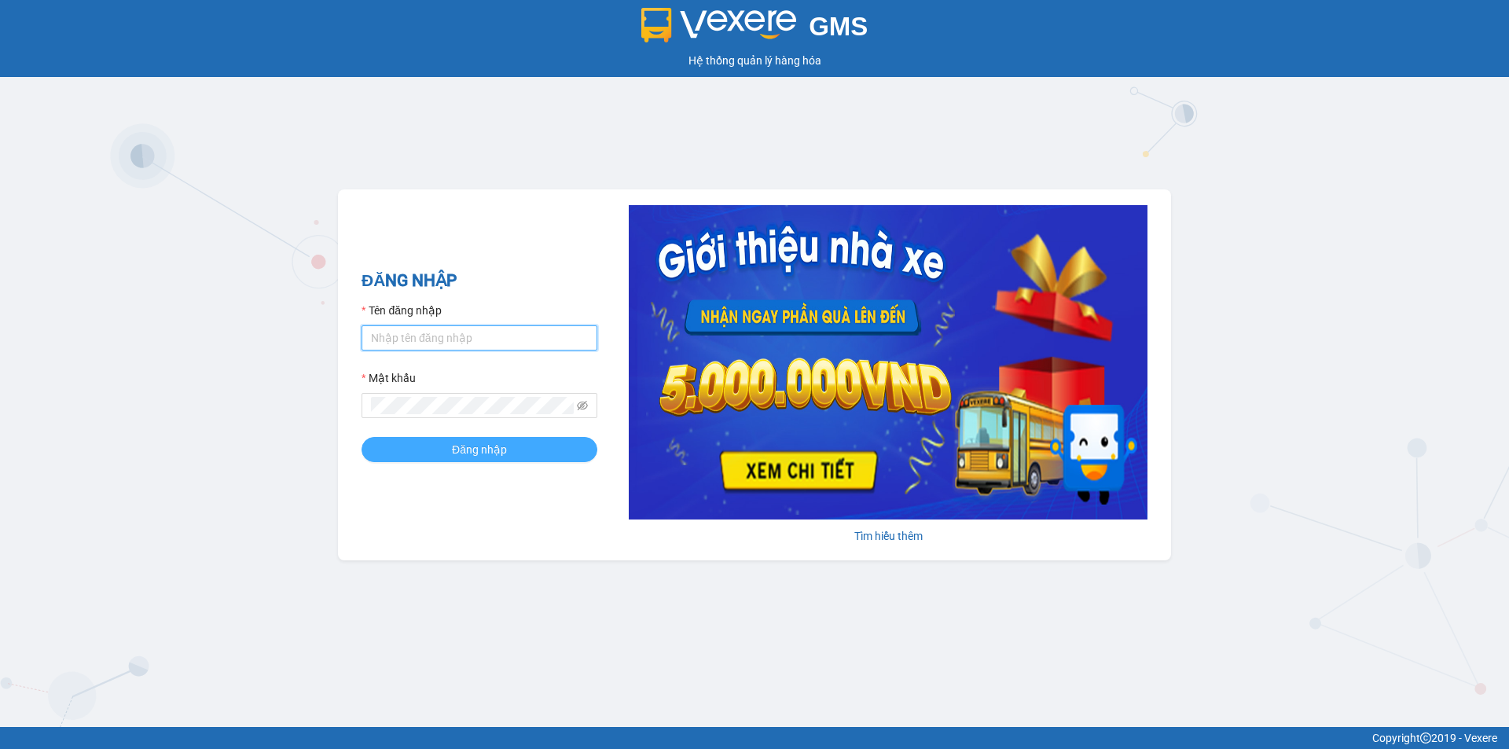
type input "truongquoclinh.longhoan"
click at [515, 450] on button "Đăng nhập" at bounding box center [480, 449] width 236 height 25
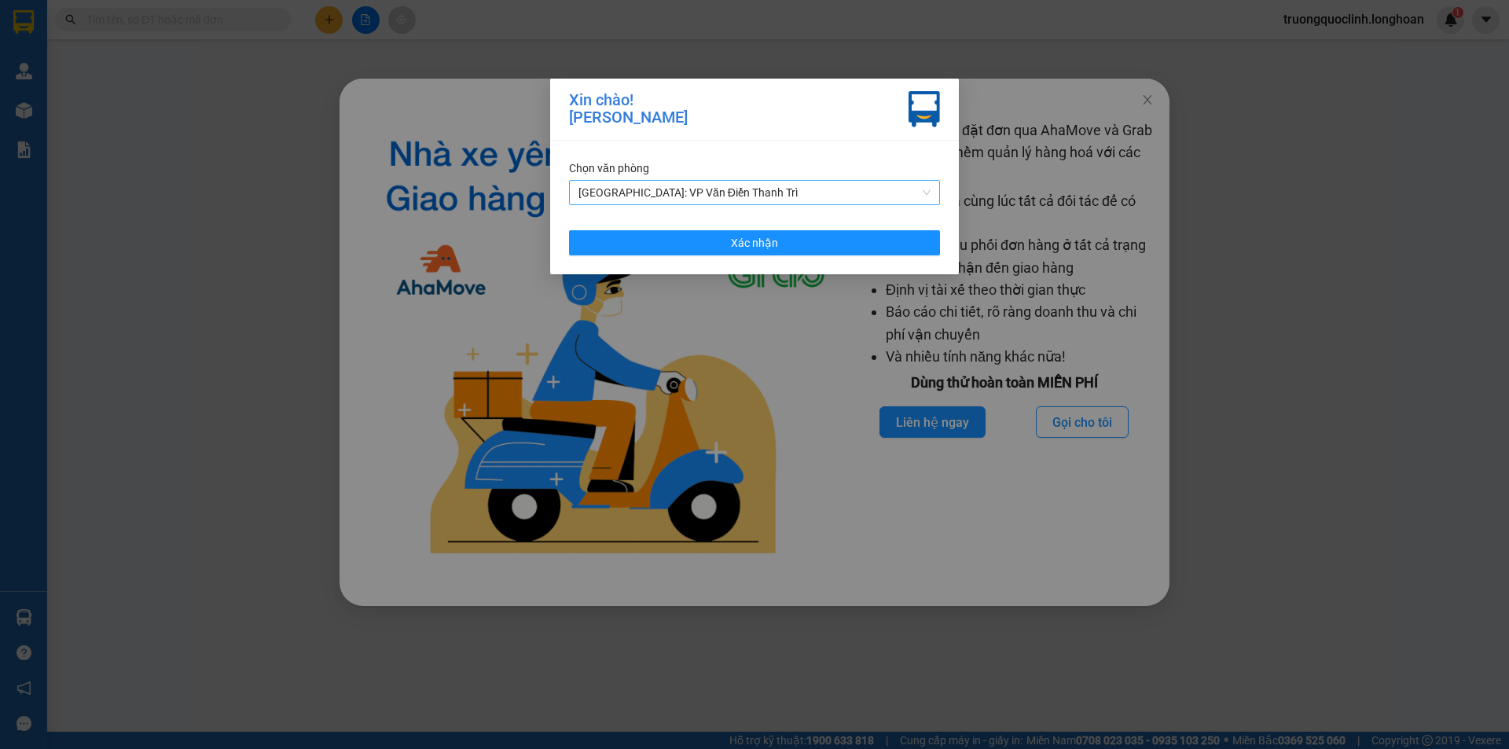
click at [685, 201] on span "[GEOGRAPHIC_DATA]: VP Văn Điển Thanh Trì" at bounding box center [755, 193] width 352 height 24
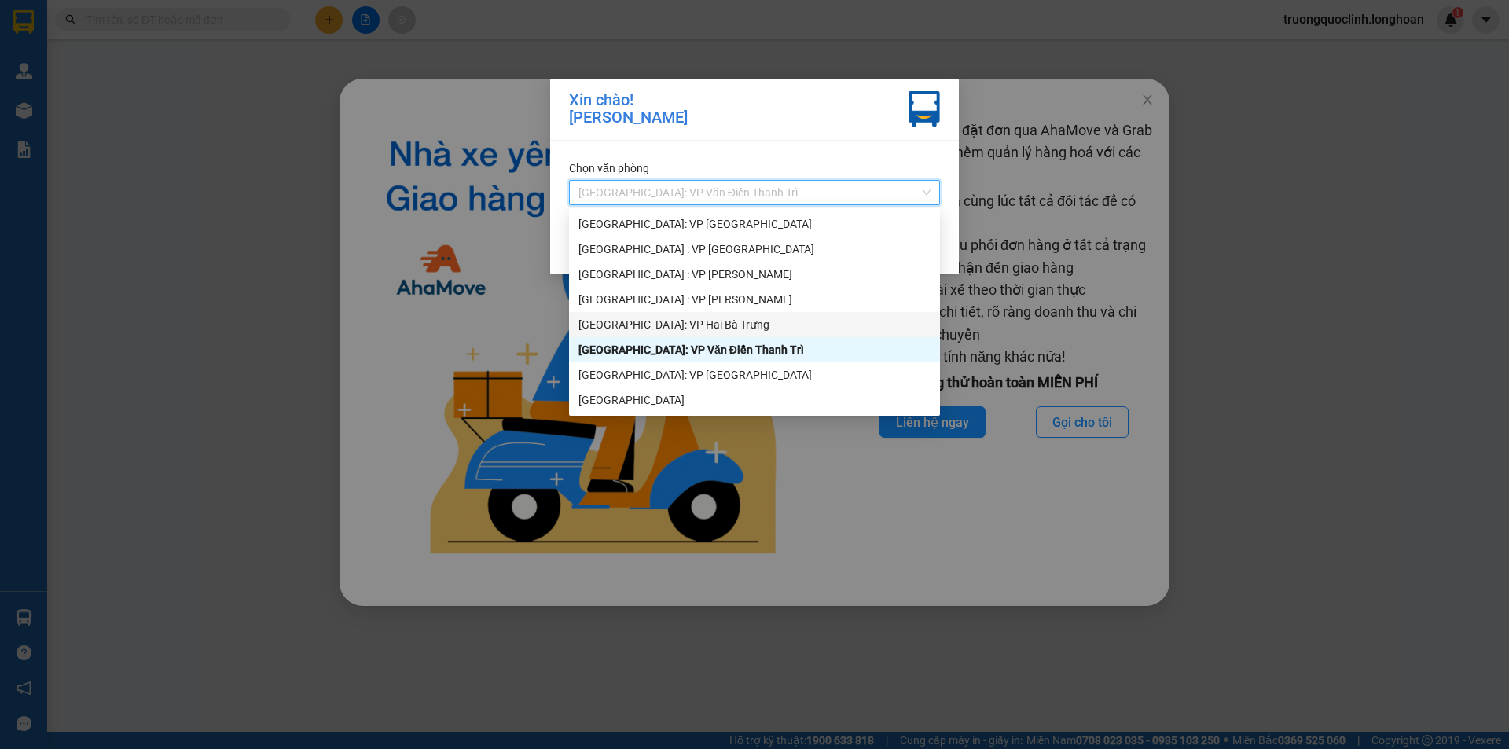
click at [663, 325] on div "[GEOGRAPHIC_DATA]: VP Hai Bà Trưng" at bounding box center [755, 324] width 352 height 17
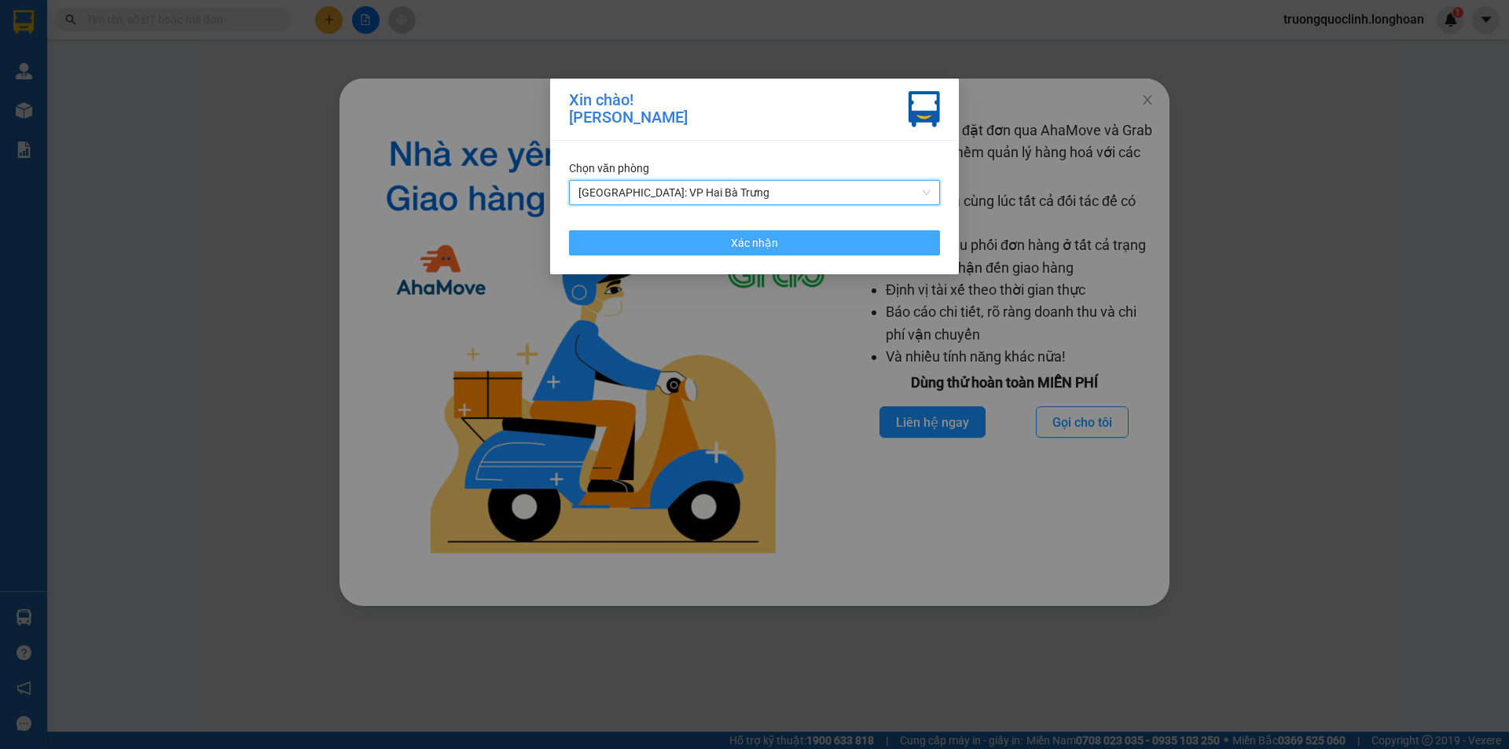
click at [693, 248] on button "Xác nhận" at bounding box center [754, 242] width 371 height 25
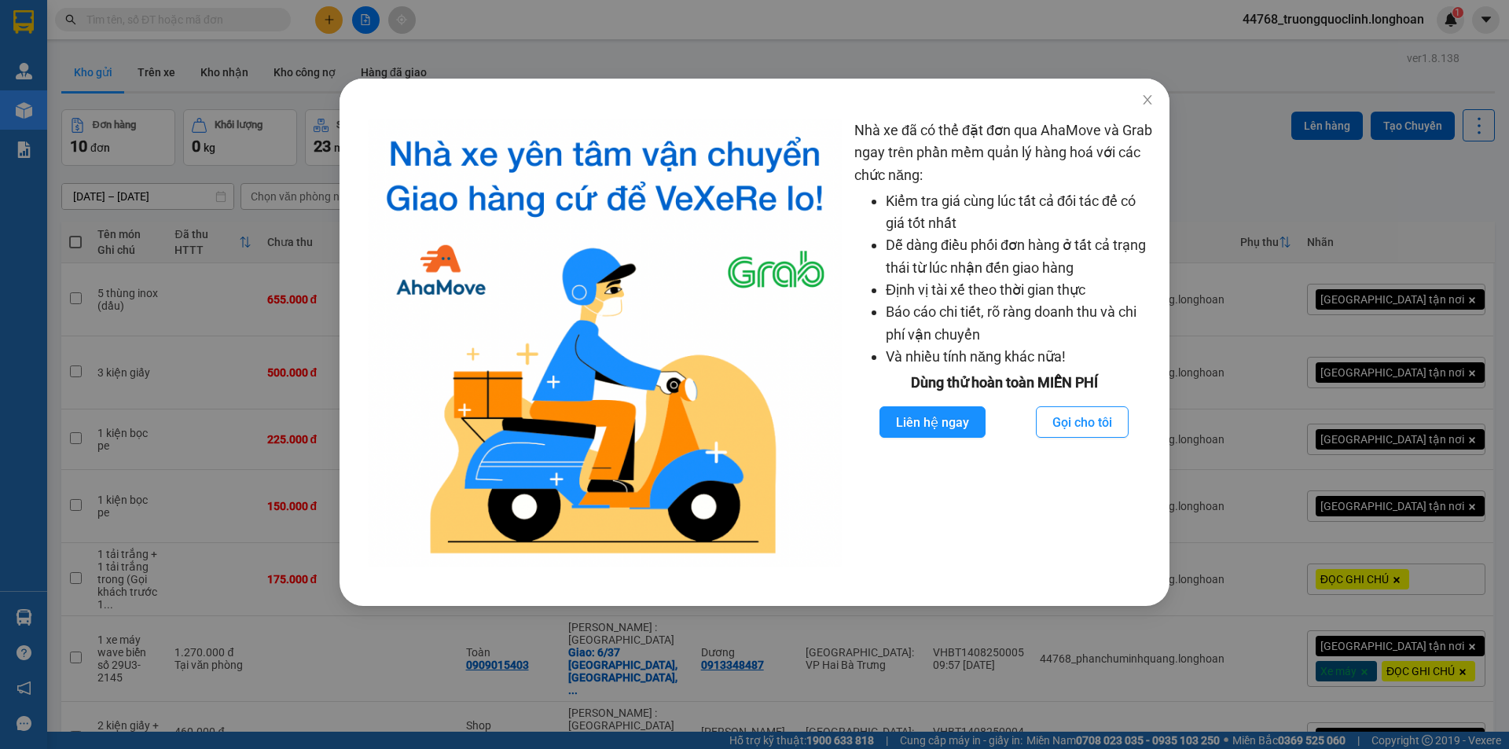
click at [810, 40] on div "Nhà xe đã có thể đặt đơn qua AhaMove và Grab ngay trên phần mềm quản lý hàng ho…" at bounding box center [754, 374] width 1509 height 749
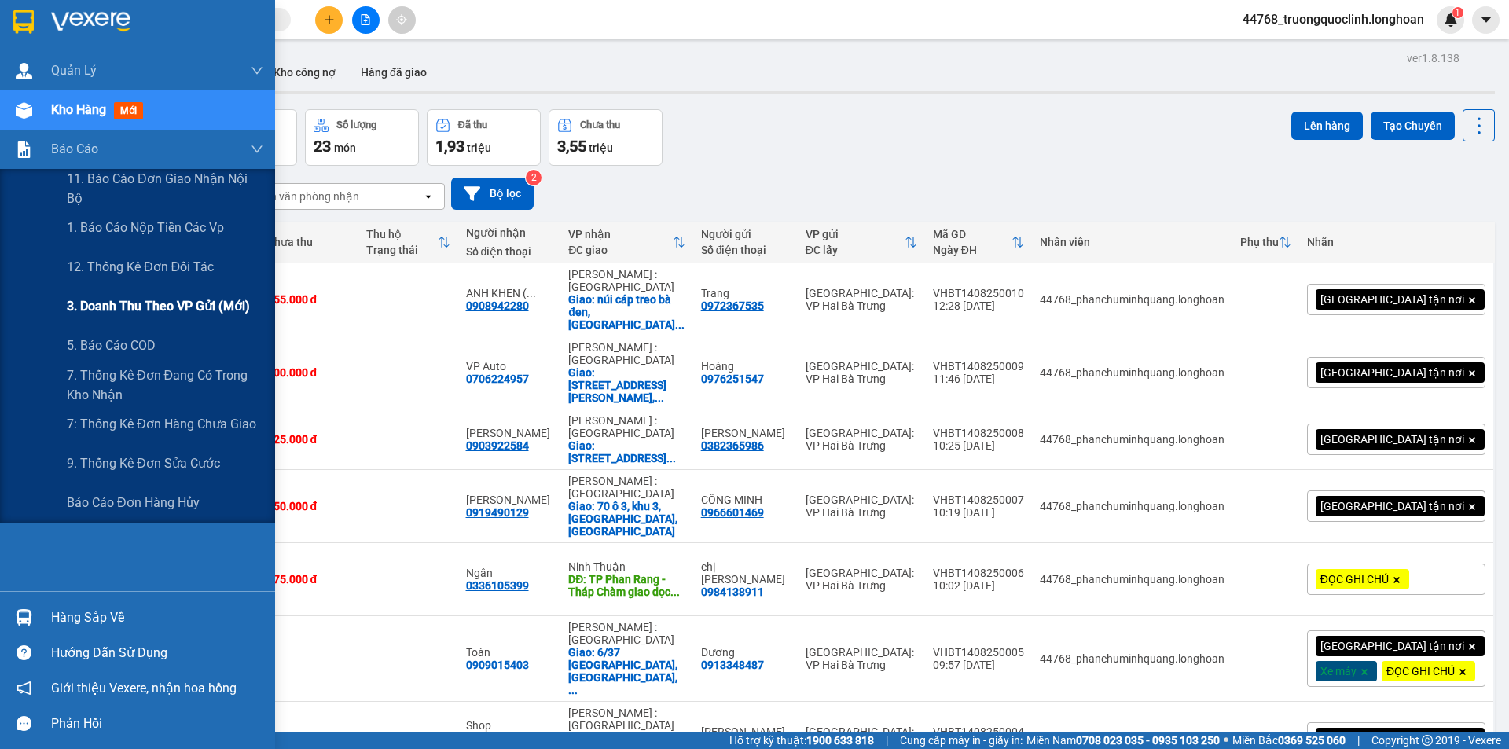
click at [134, 313] on span "3. Doanh Thu theo VP Gửi (mới)" at bounding box center [158, 306] width 183 height 20
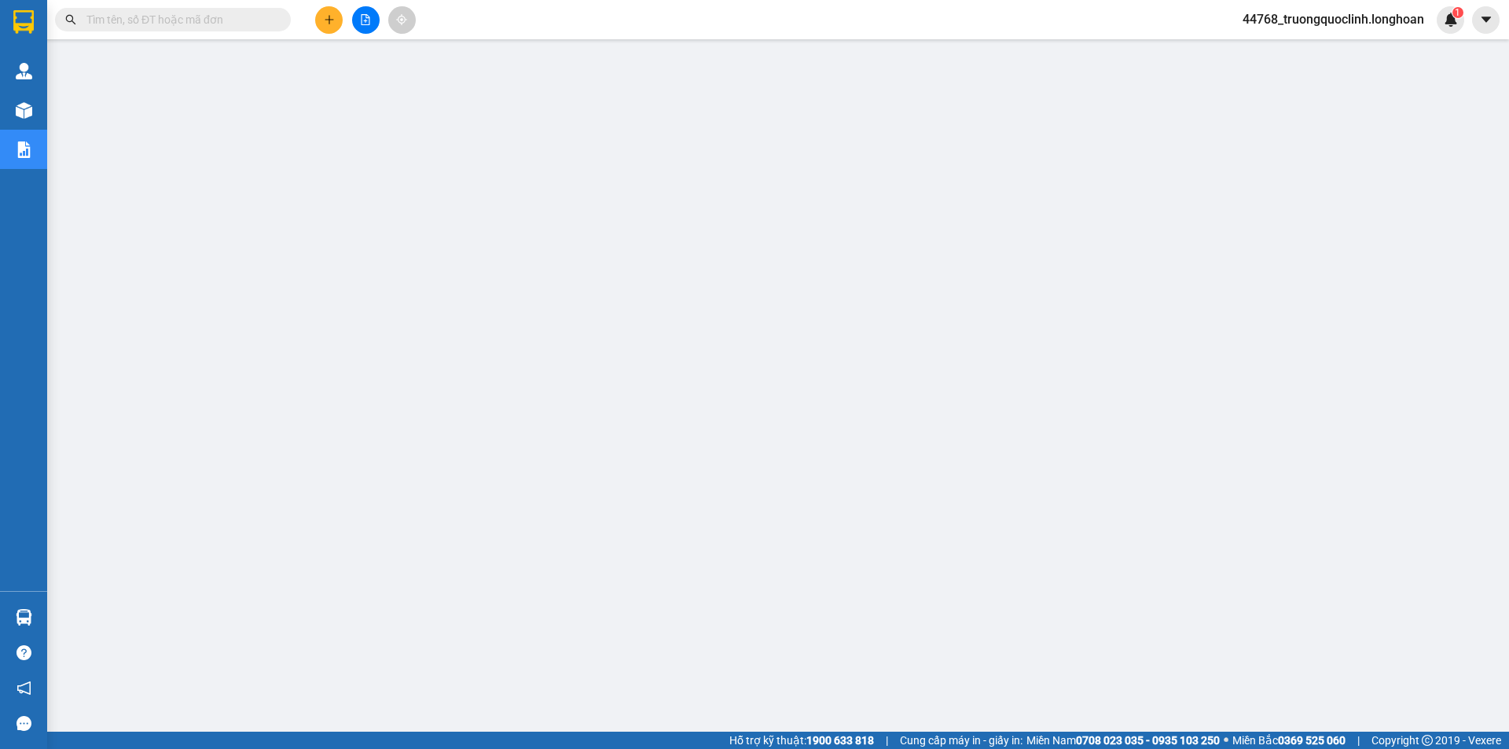
click at [1365, 26] on span "44768_truongquoclinh.longhoan" at bounding box center [1333, 19] width 207 height 20
click at [1334, 61] on li "Đổi mật khẩu" at bounding box center [1331, 73] width 211 height 25
click at [1315, 20] on span "44768_truongquoclinh.longhoan" at bounding box center [1333, 19] width 207 height 20
click at [1301, 49] on span "Đăng xuất" at bounding box center [1339, 48] width 176 height 17
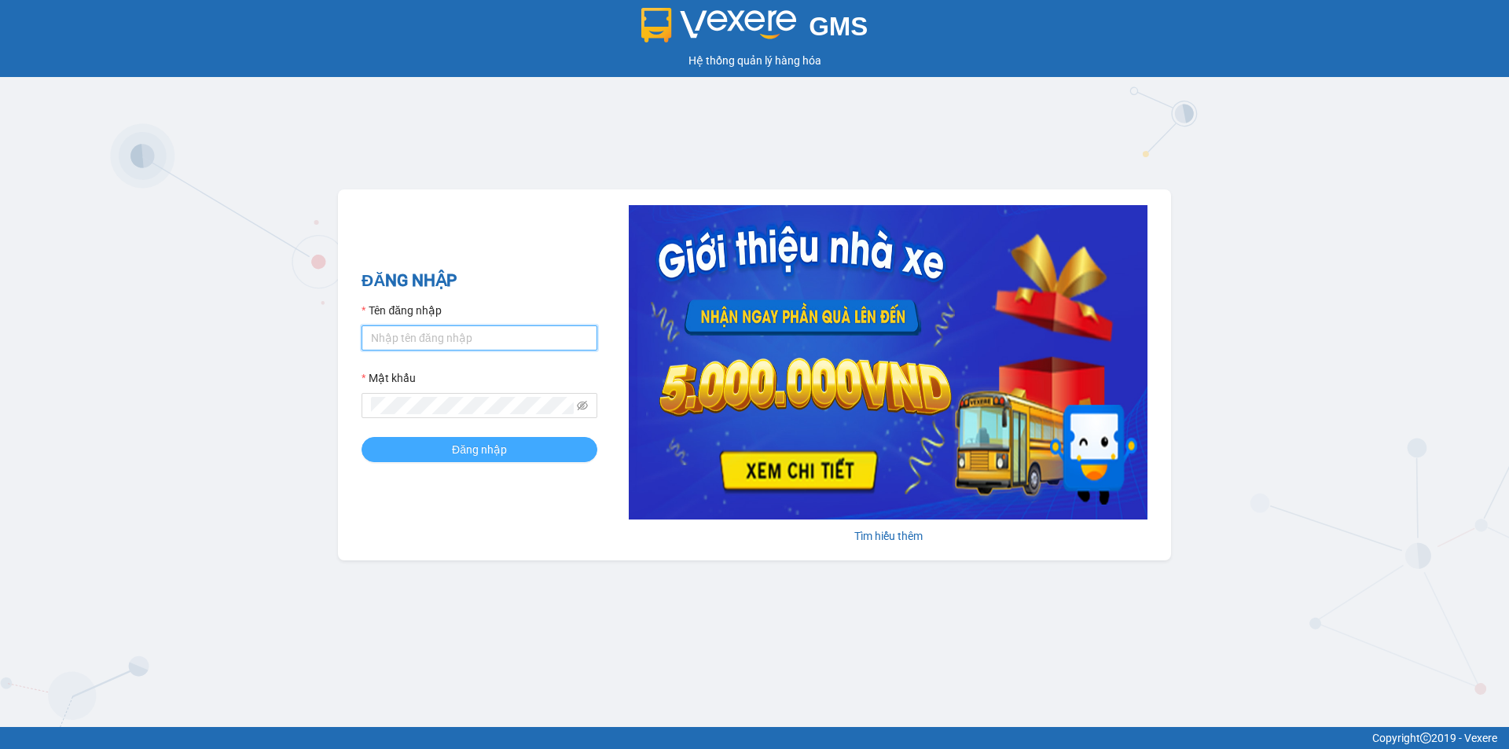
type input "truongquoclinh.longhoan"
drag, startPoint x: 531, startPoint y: 450, endPoint x: 601, endPoint y: 375, distance: 103.4
click at [530, 450] on button "Đăng nhập" at bounding box center [480, 449] width 236 height 25
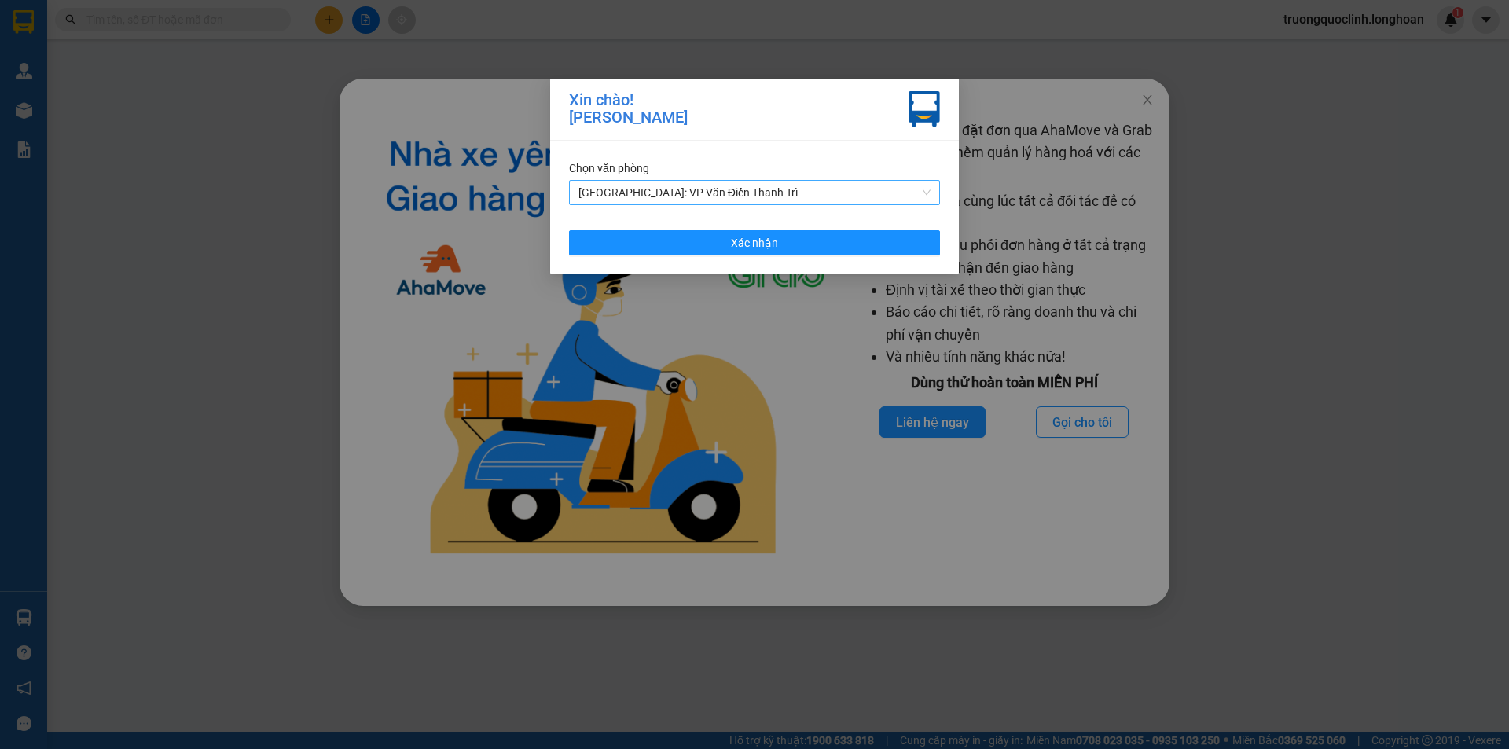
click at [785, 193] on span "[GEOGRAPHIC_DATA]: VP Văn Điển Thanh Trì" at bounding box center [755, 193] width 352 height 24
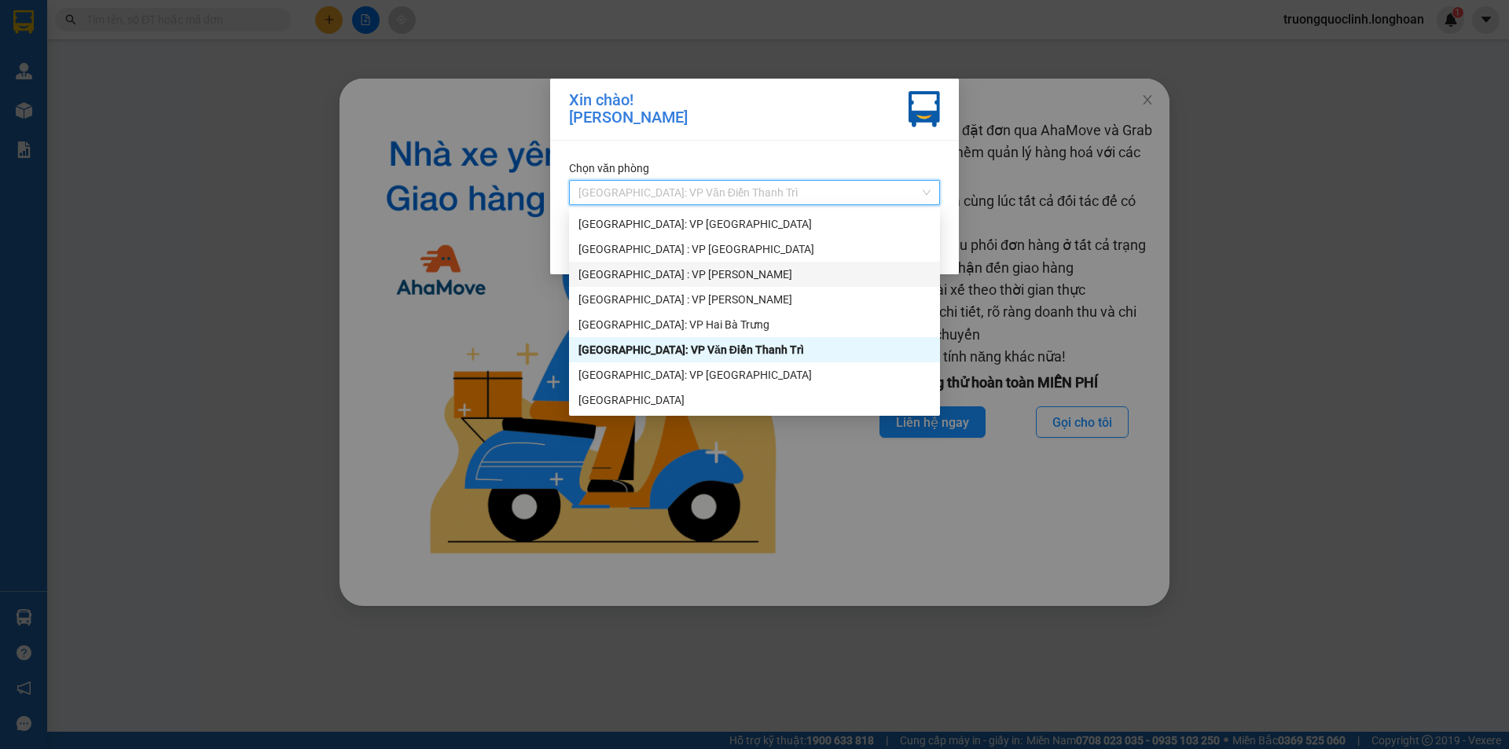
click at [692, 276] on div "[GEOGRAPHIC_DATA] : VP [PERSON_NAME]" at bounding box center [755, 274] width 352 height 17
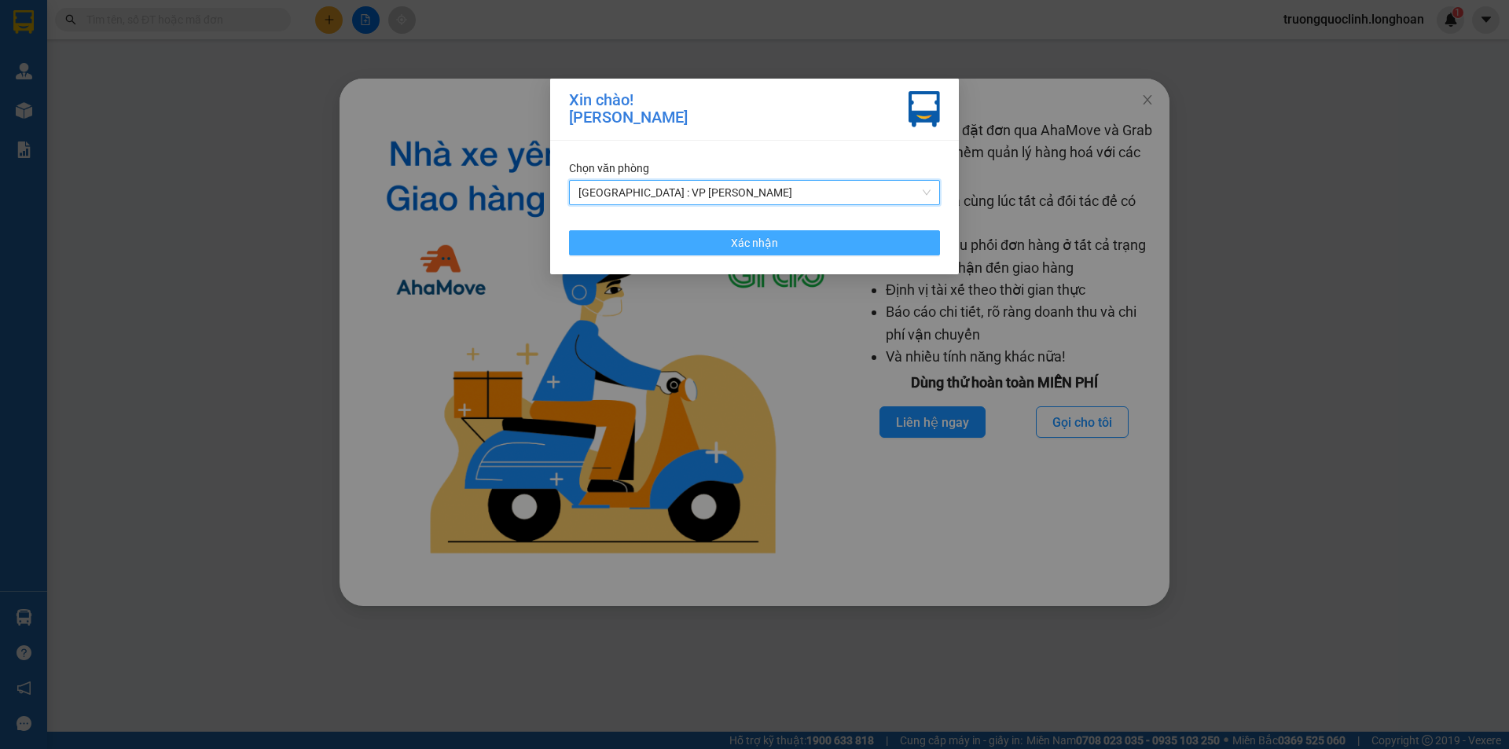
click at [738, 241] on span "Xác nhận" at bounding box center [754, 242] width 47 height 17
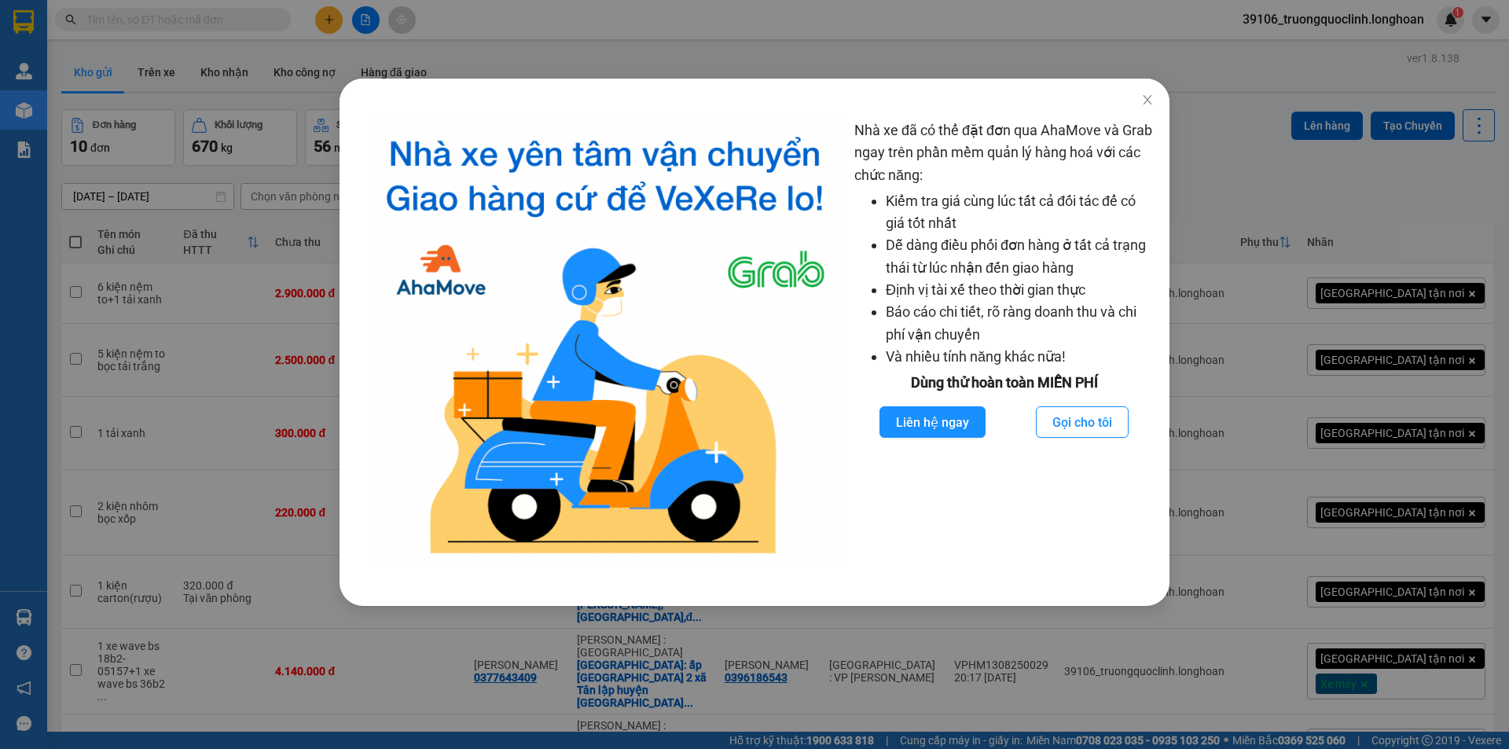
click at [745, 43] on div "Nhà xe đã có thể đặt đơn qua AhaMove và Grab ngay trên phần mềm quản lý hàng ho…" at bounding box center [754, 374] width 1509 height 749
